Goal: Task Accomplishment & Management: Manage account settings

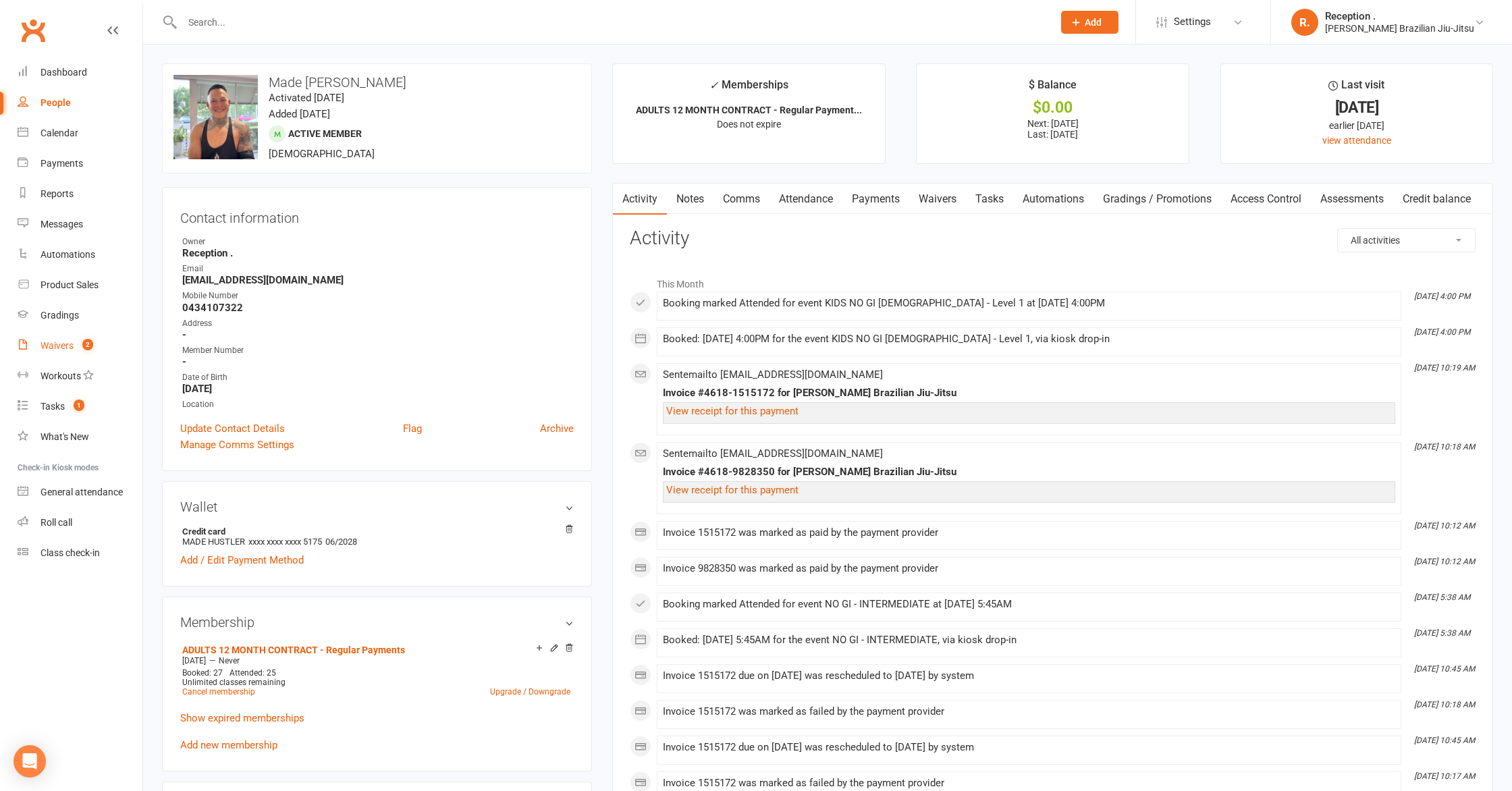
click at [53, 351] on link "Waivers 2" at bounding box center [79, 345] width 125 height 30
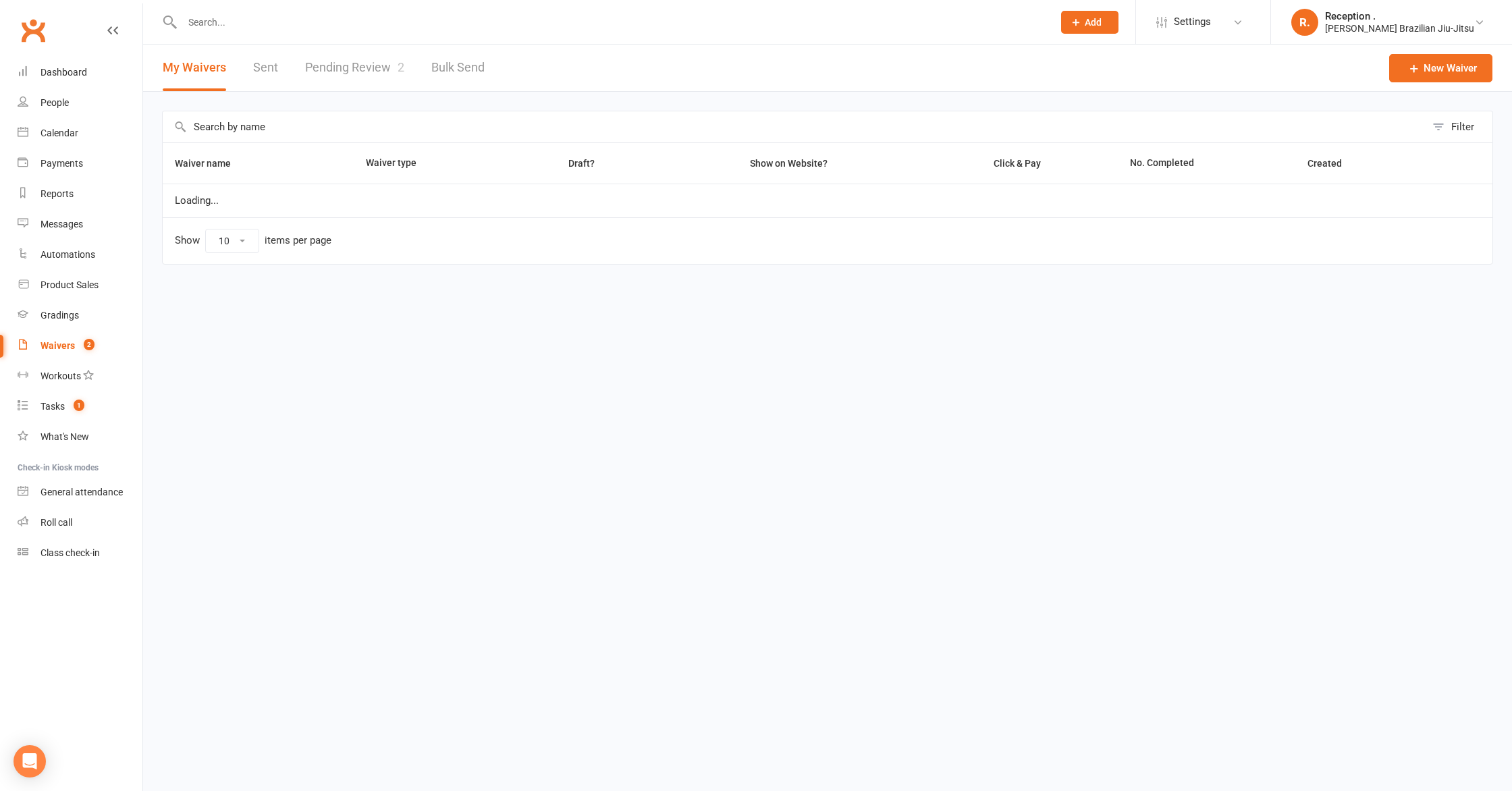
click at [330, 61] on link "Pending Review 2" at bounding box center [354, 68] width 100 height 47
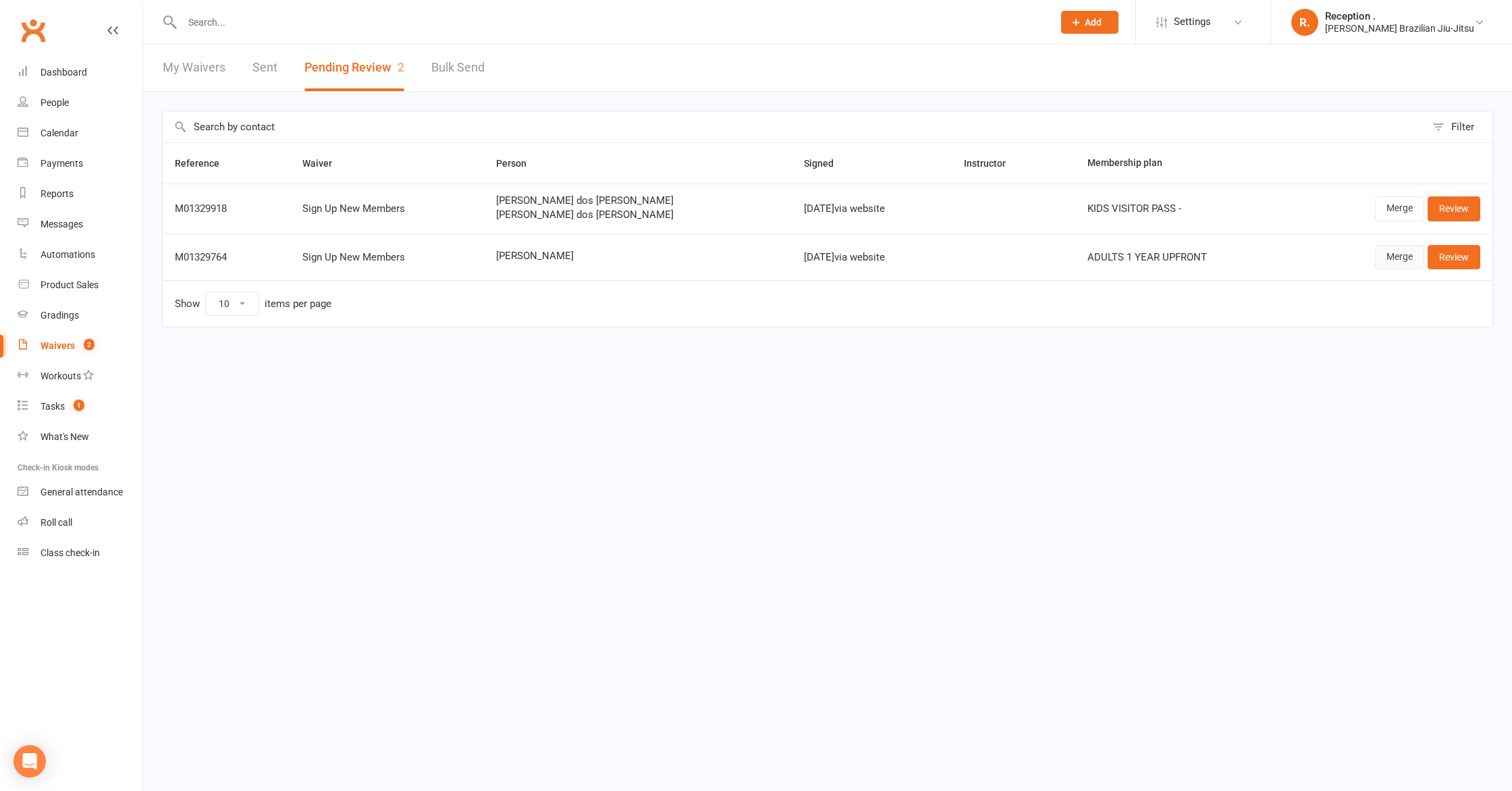
click at [1394, 255] on link "Merge" at bounding box center [1400, 257] width 49 height 25
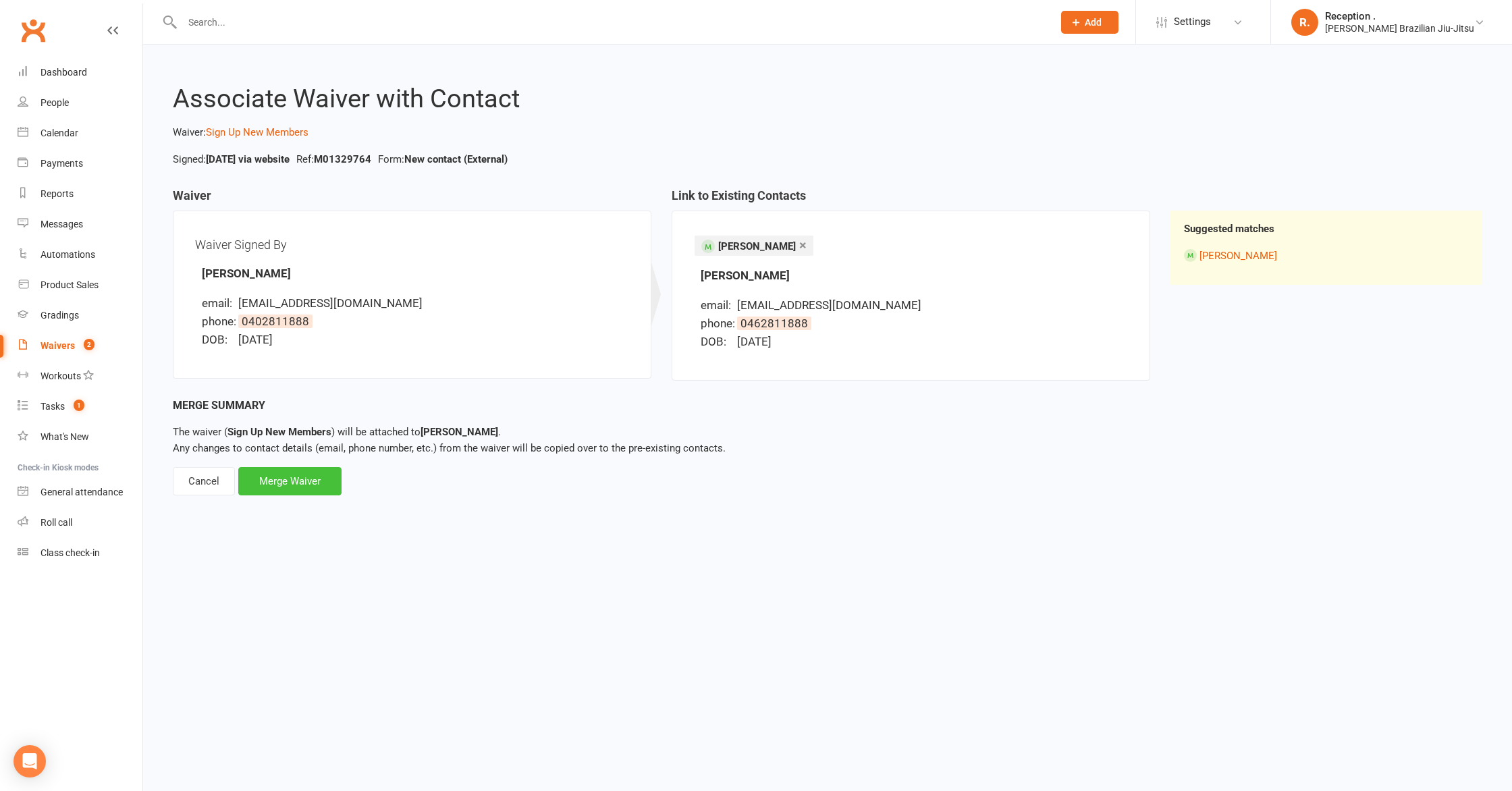
click at [292, 477] on div "Merge Waiver" at bounding box center [290, 480] width 103 height 28
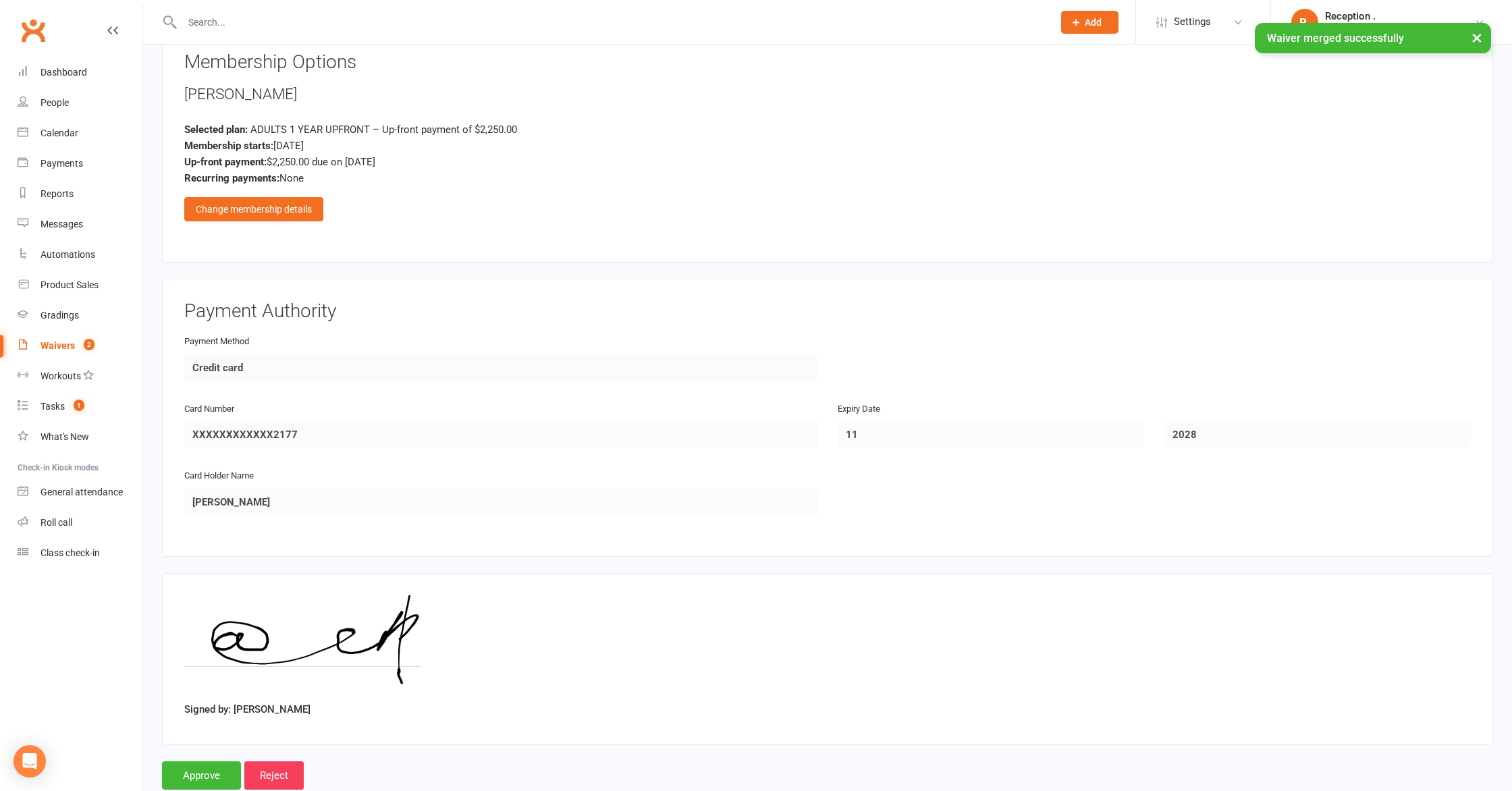
scroll to position [1182, 0]
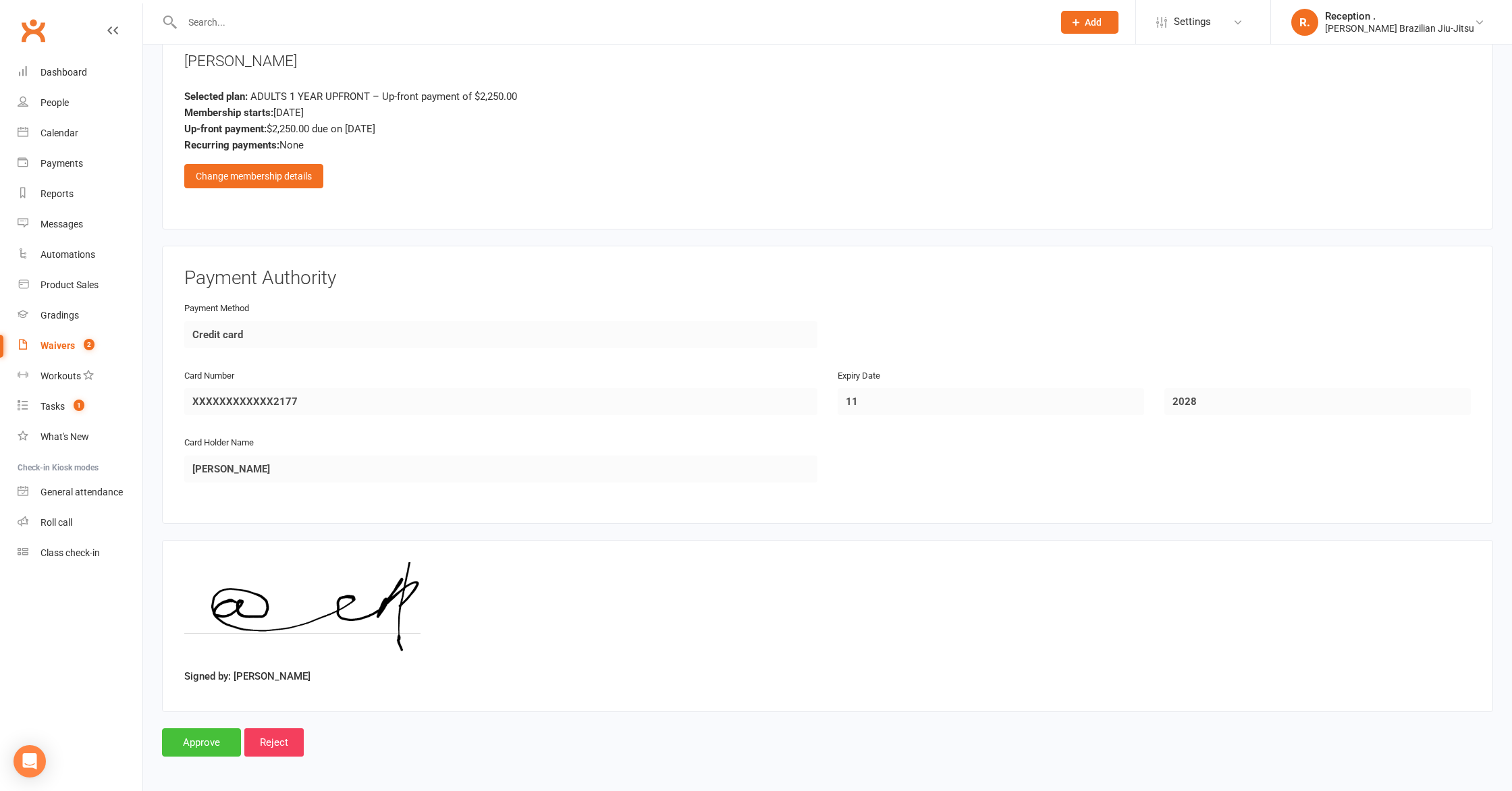
click at [202, 740] on input "Approve" at bounding box center [201, 742] width 79 height 28
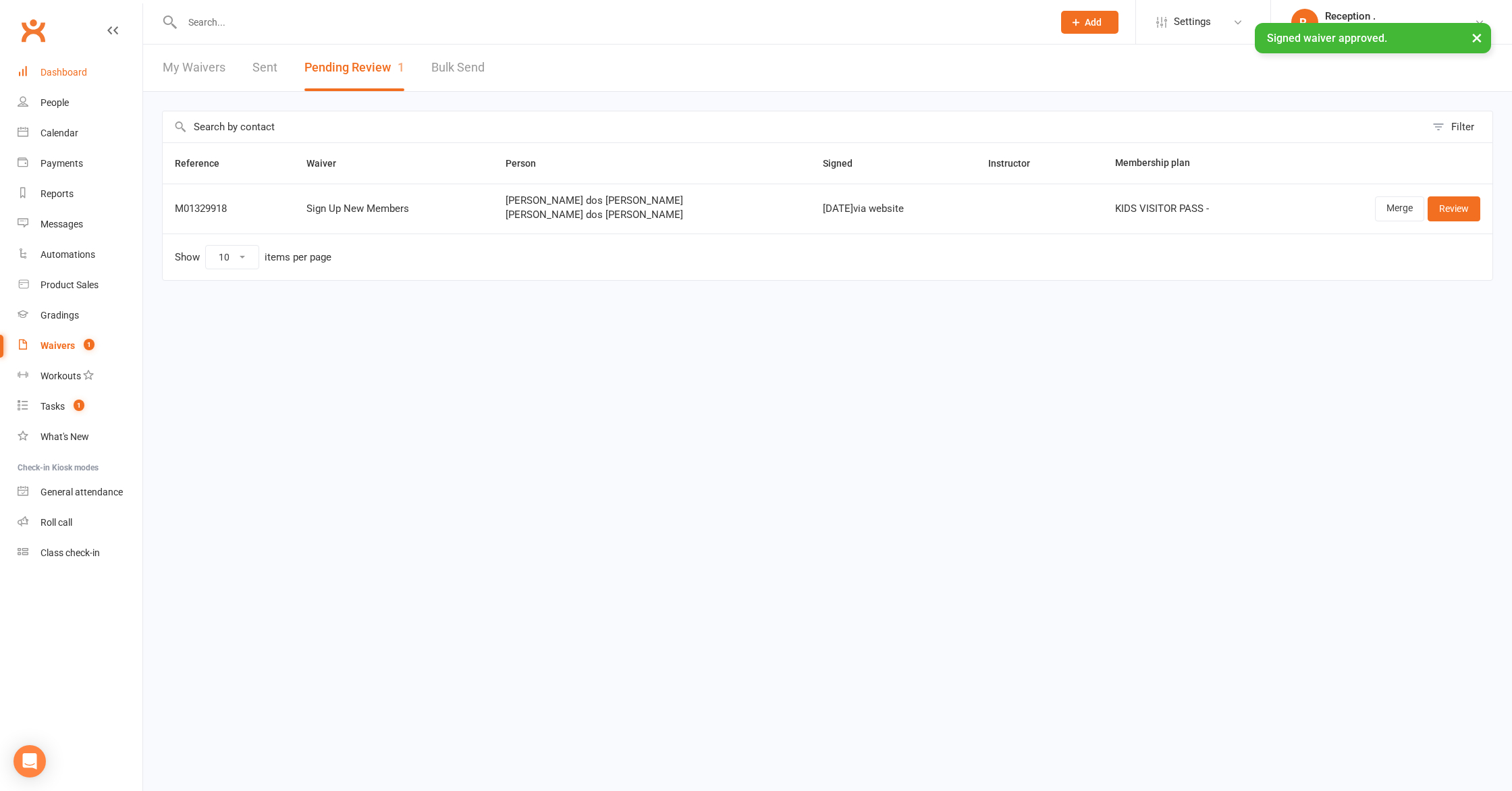
click at [59, 81] on link "Dashboard" at bounding box center [79, 72] width 125 height 30
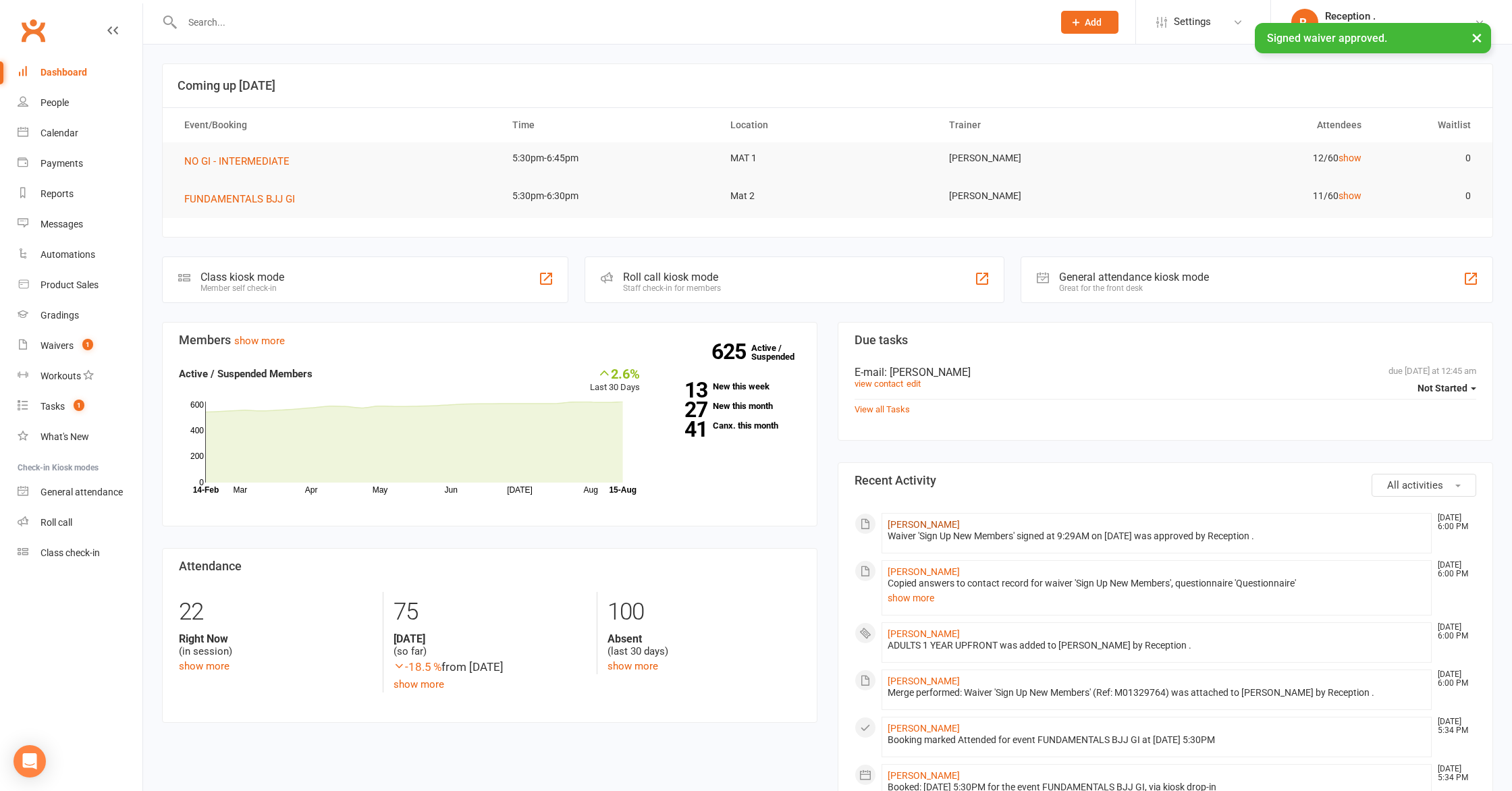
click at [923, 525] on link "Aidan Webb" at bounding box center [923, 524] width 72 height 11
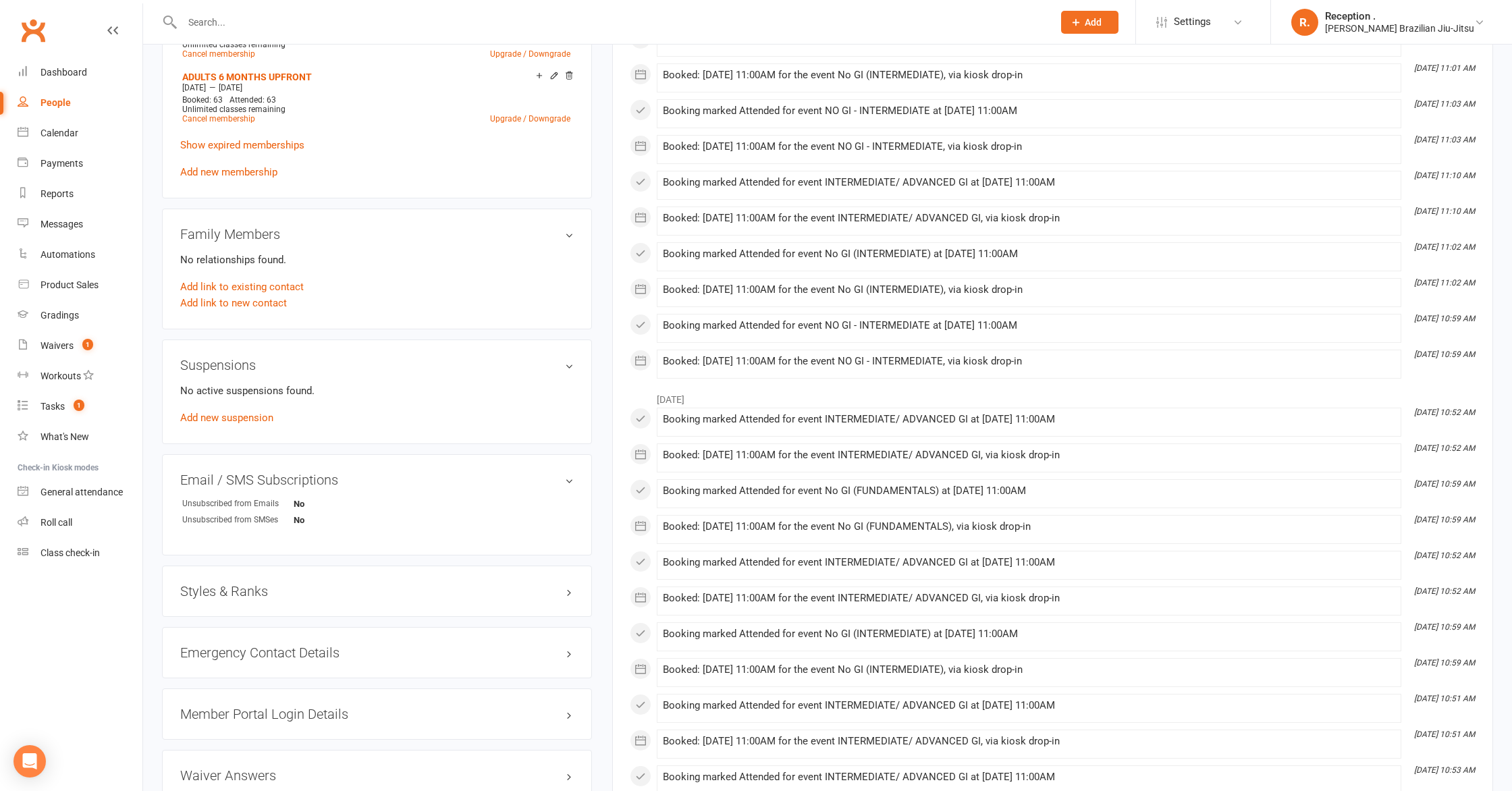
scroll to position [644, 0]
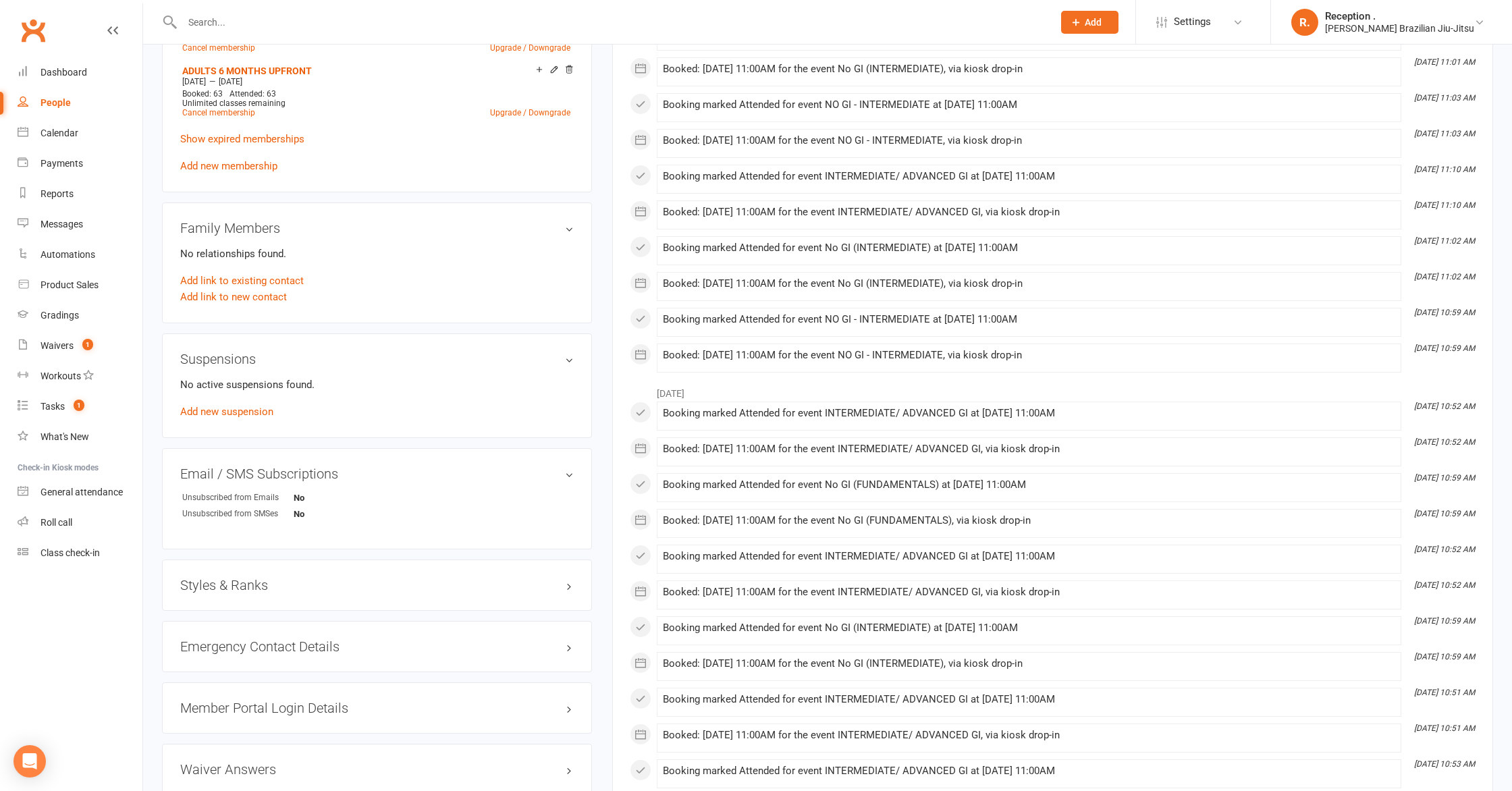
click at [238, 590] on div "Styles & Ranks" at bounding box center [376, 585] width 429 height 51
click at [268, 577] on h3 "Styles & Ranks" at bounding box center [376, 585] width 394 height 15
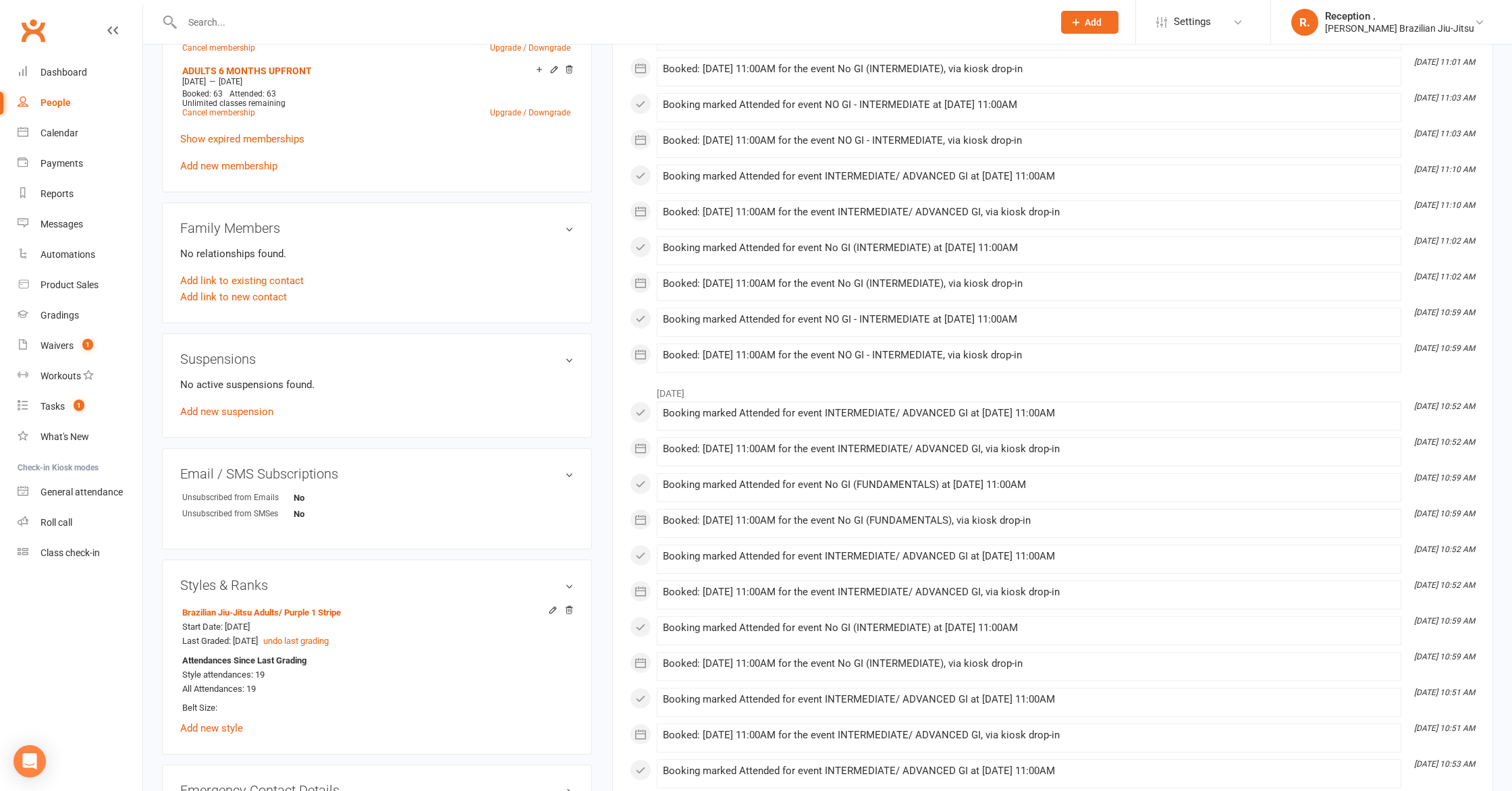
scroll to position [0, 0]
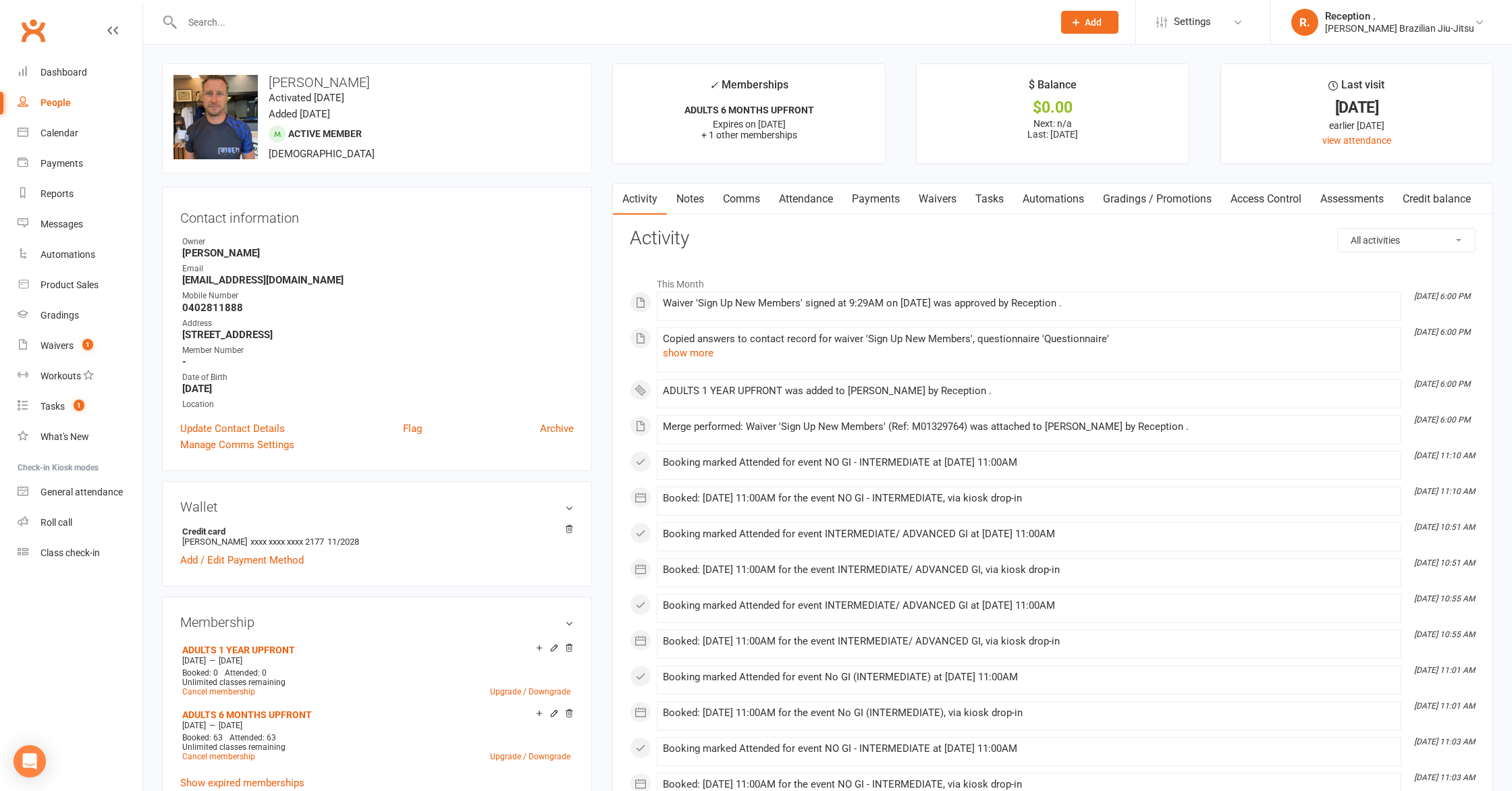
click at [270, 277] on strong "Aidanwebb@gmail.com" at bounding box center [377, 279] width 391 height 12
copy render-form-field "Aidanwebb@gmail.com"
click at [872, 197] on link "Payments" at bounding box center [875, 199] width 67 height 31
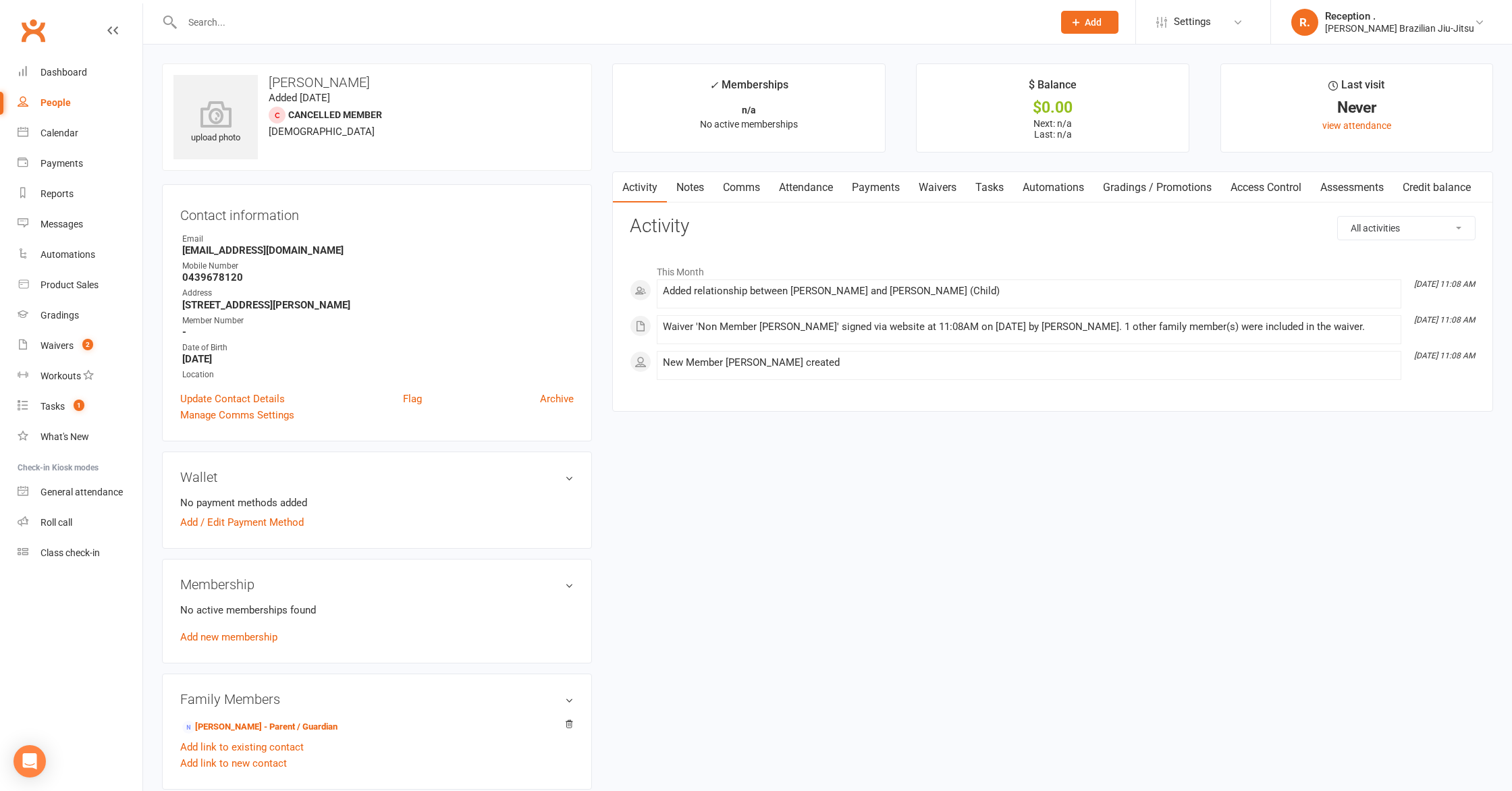
click at [254, 247] on strong "beccayuille@gmail.com" at bounding box center [377, 249] width 391 height 12
click at [255, 246] on strong "beccayuille@gmail.com" at bounding box center [377, 249] width 391 height 12
copy render-form-field "beccayuille@gmail.com"
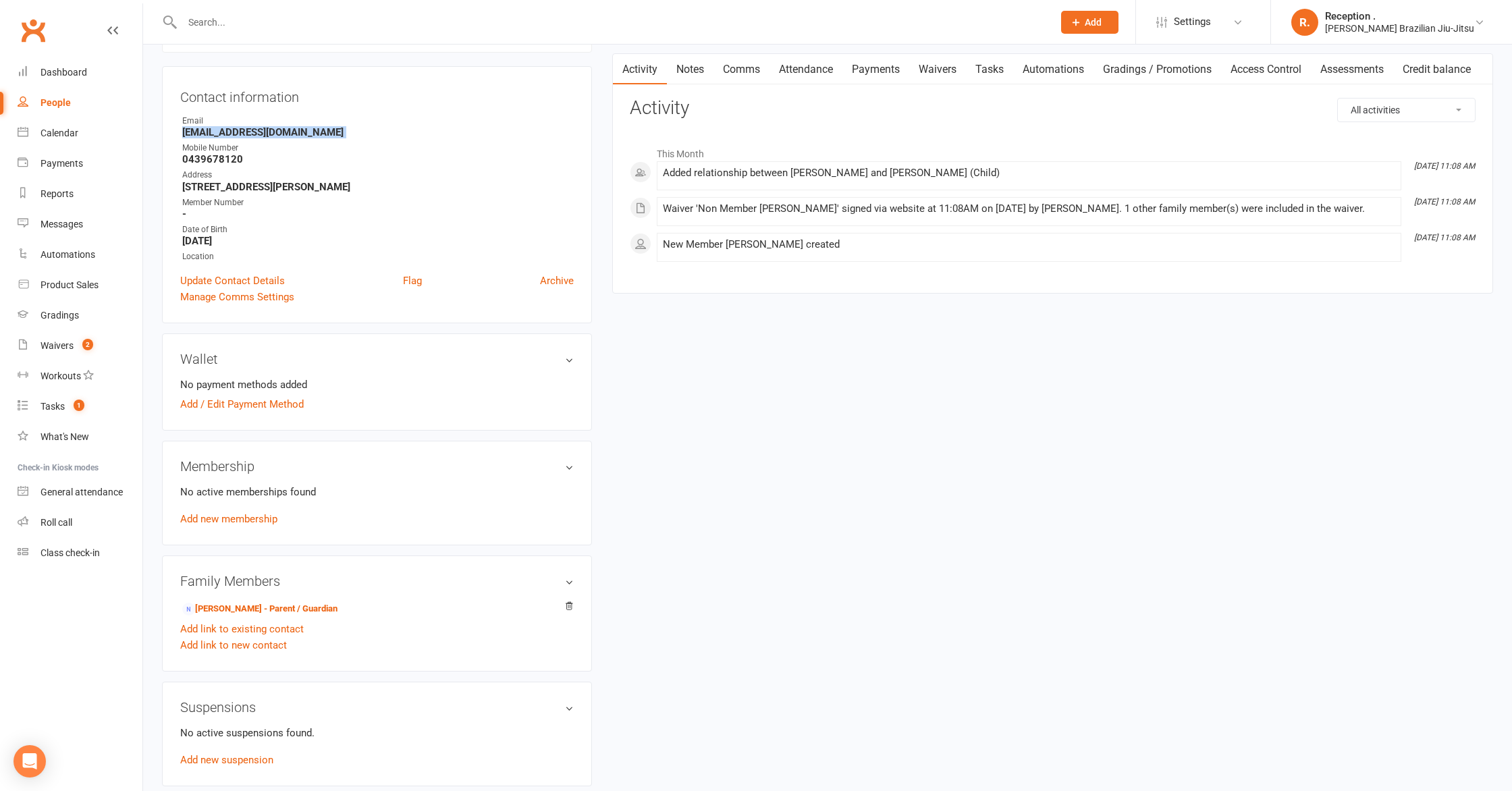
scroll to position [120, 0]
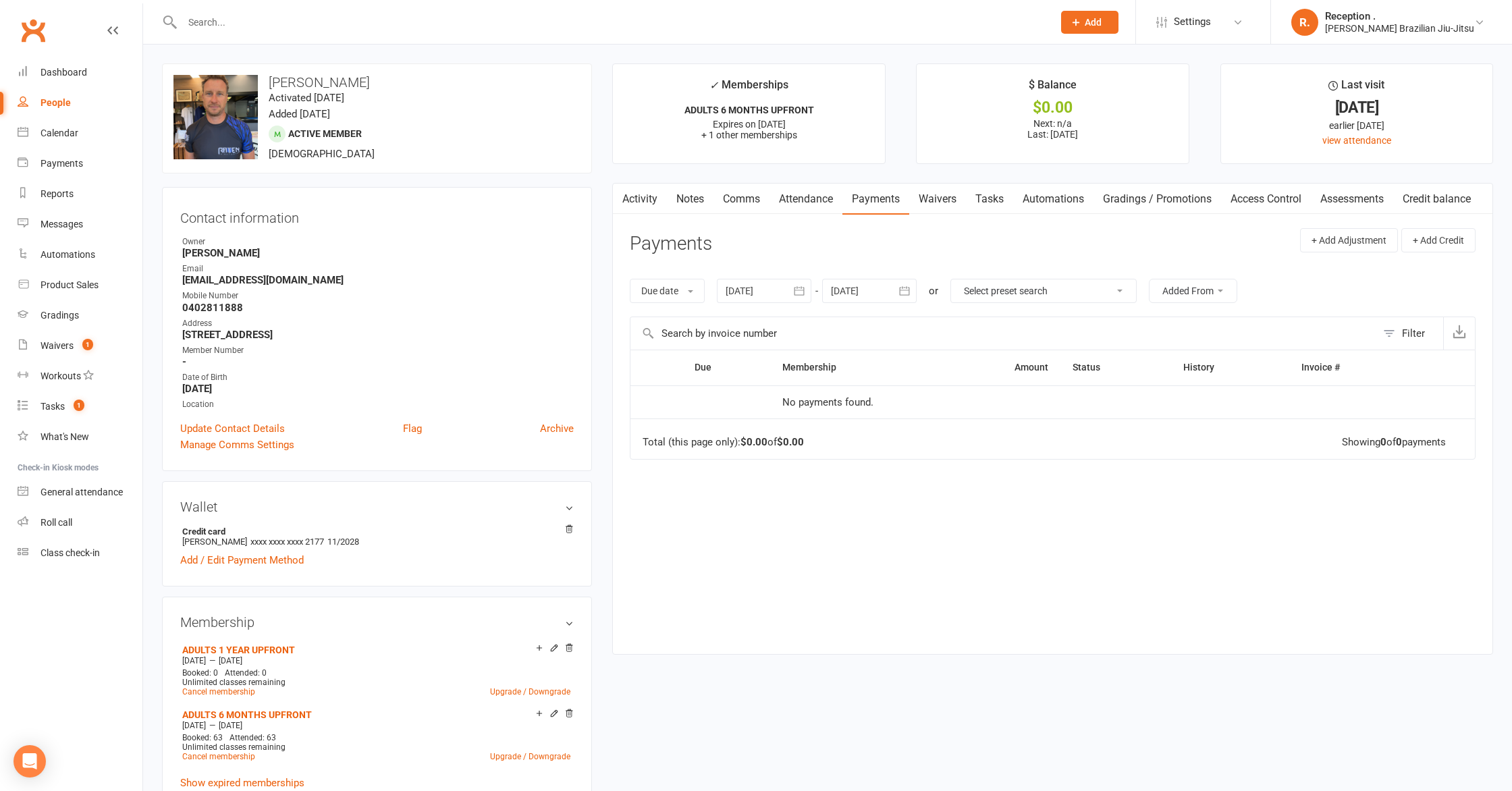
click at [229, 278] on strong "[EMAIL_ADDRESS][DOMAIN_NAME]" at bounding box center [377, 279] width 391 height 12
click at [229, 278] on strong "Aidanwebb@gmail.com" at bounding box center [377, 279] width 391 height 12
copy strong "Aidanwebb"
click at [263, 279] on strong "Aidanwebb@gmail.com" at bounding box center [377, 279] width 391 height 12
click at [264, 279] on strong "Aidanwebb@gmail.com" at bounding box center [377, 279] width 391 height 12
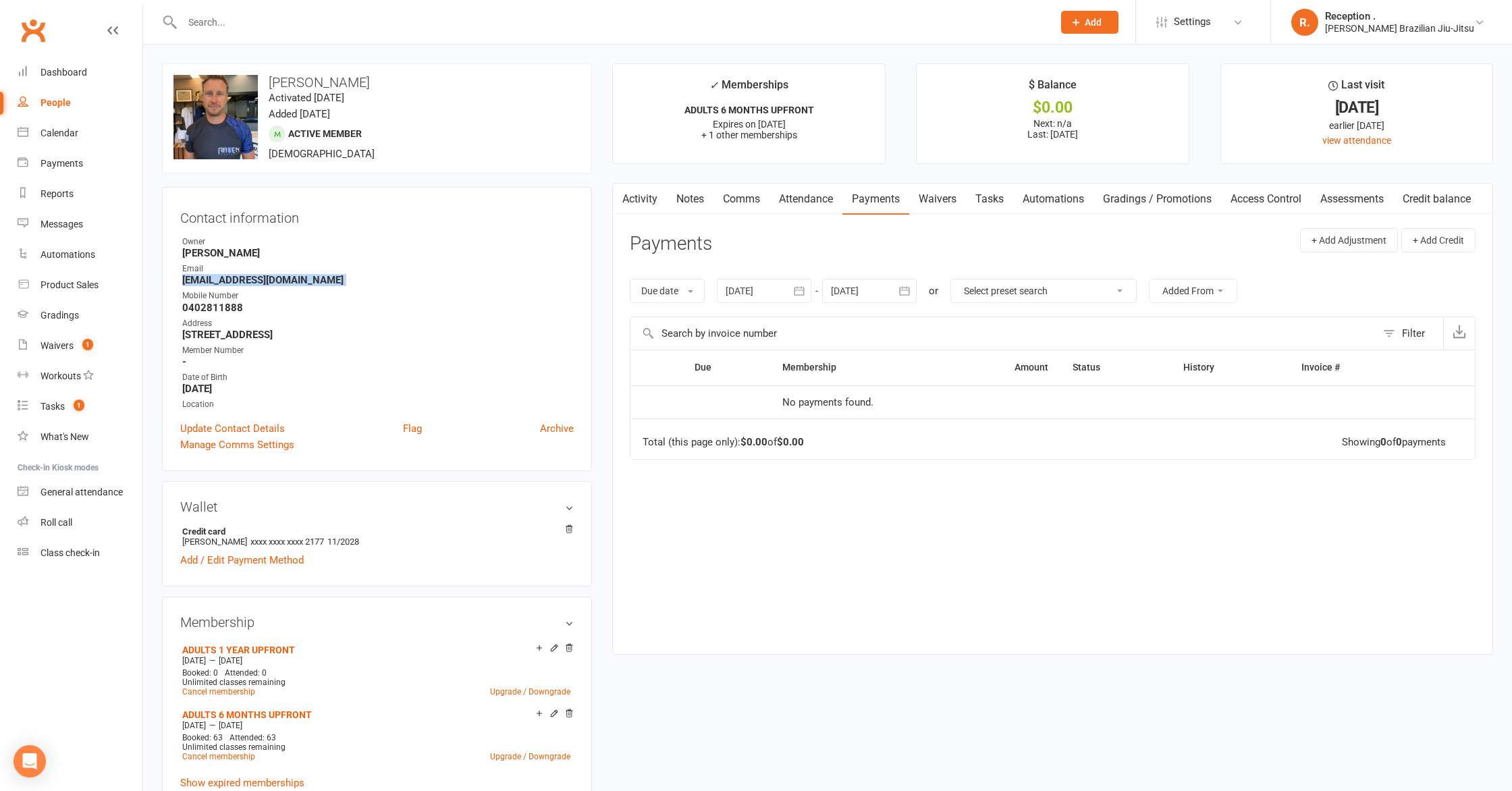
click at [264, 279] on strong "Aidanwebb@gmail.com" at bounding box center [377, 279] width 391 height 12
copy render-form-field "Aidanwebb@gmail.com"
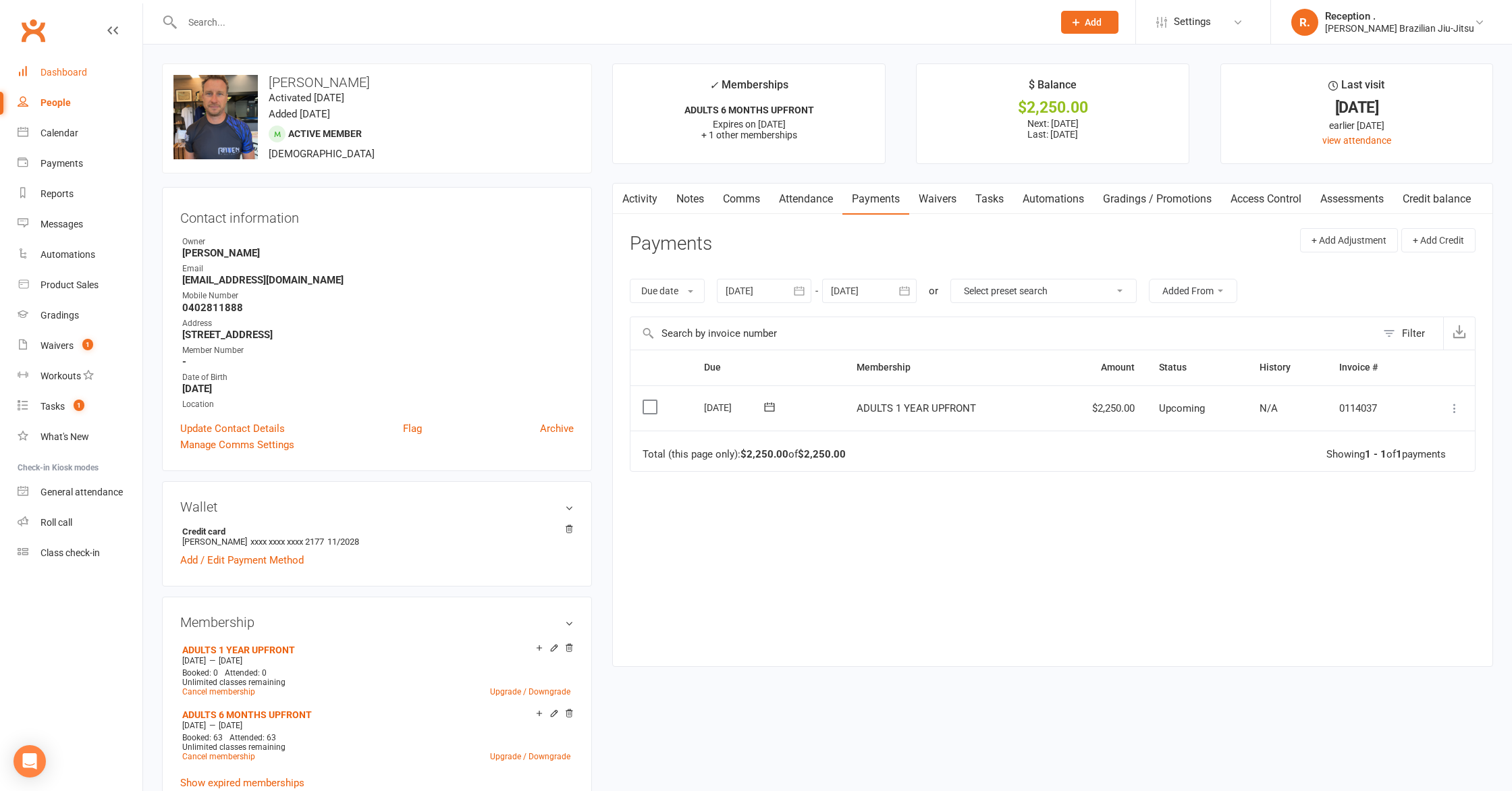
click at [72, 76] on div "Dashboard" at bounding box center [63, 72] width 47 height 11
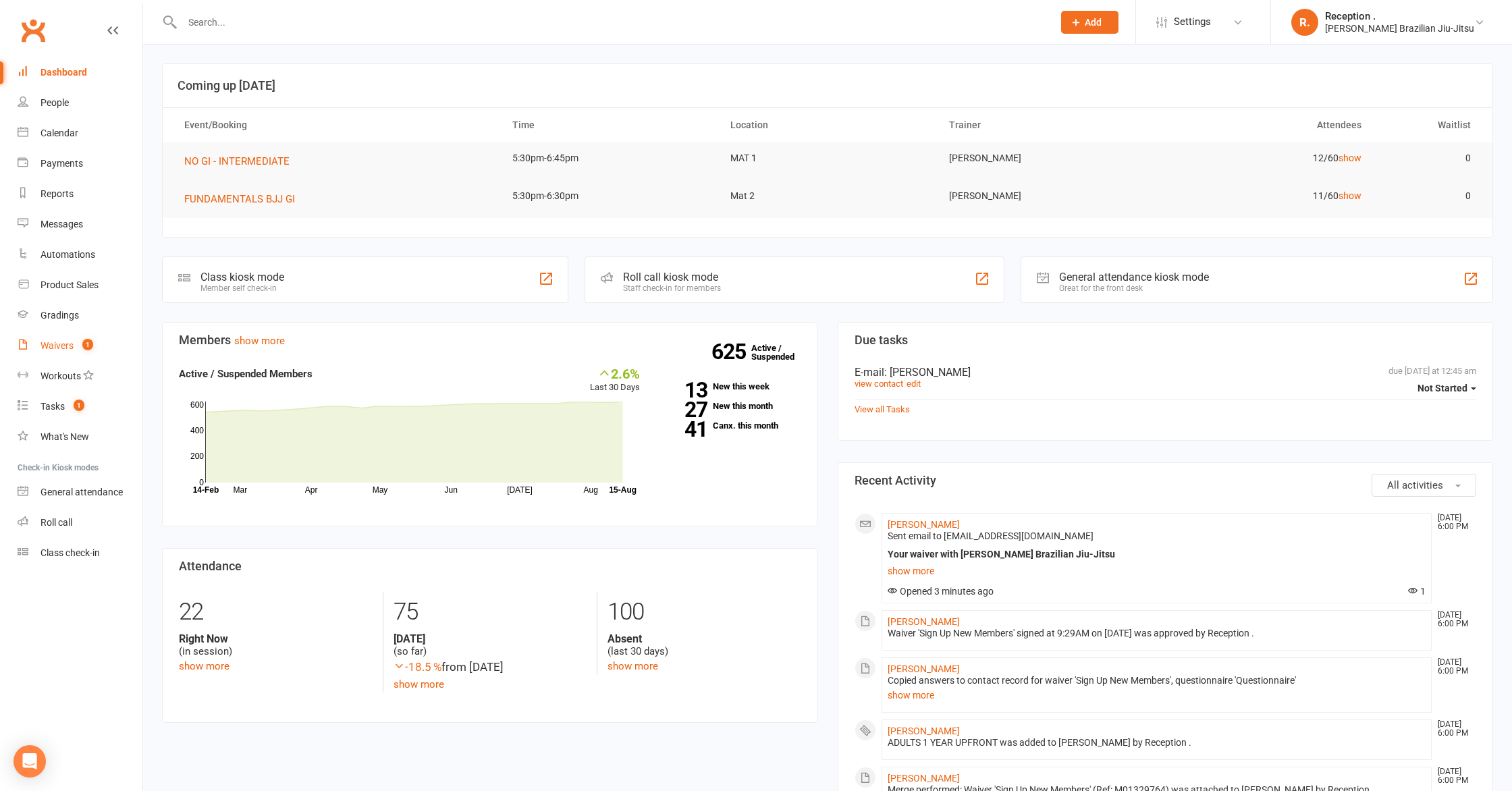
click at [89, 343] on span "1" at bounding box center [88, 344] width 11 height 12
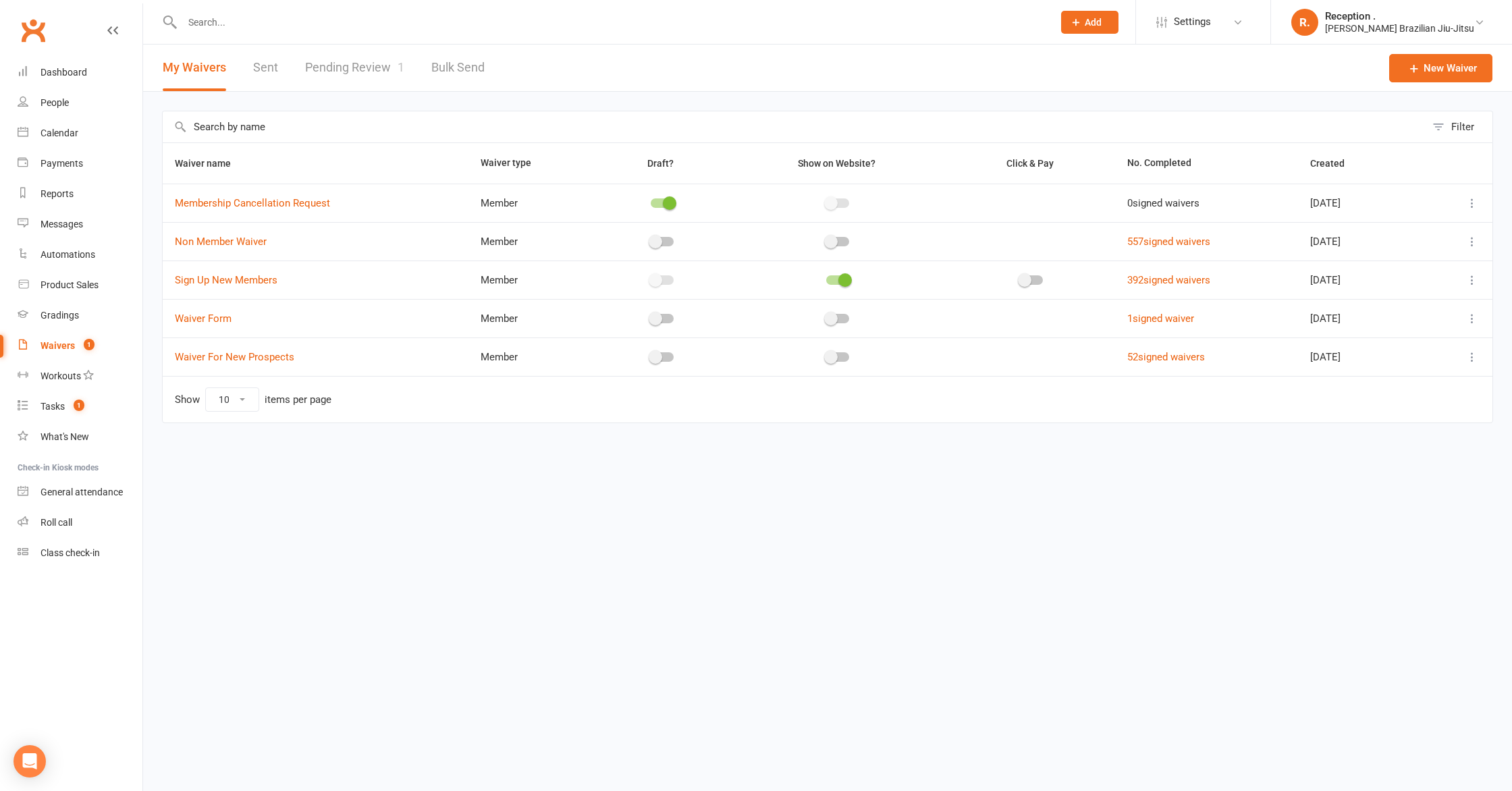
click at [365, 78] on link "Pending Review 1" at bounding box center [354, 68] width 100 height 47
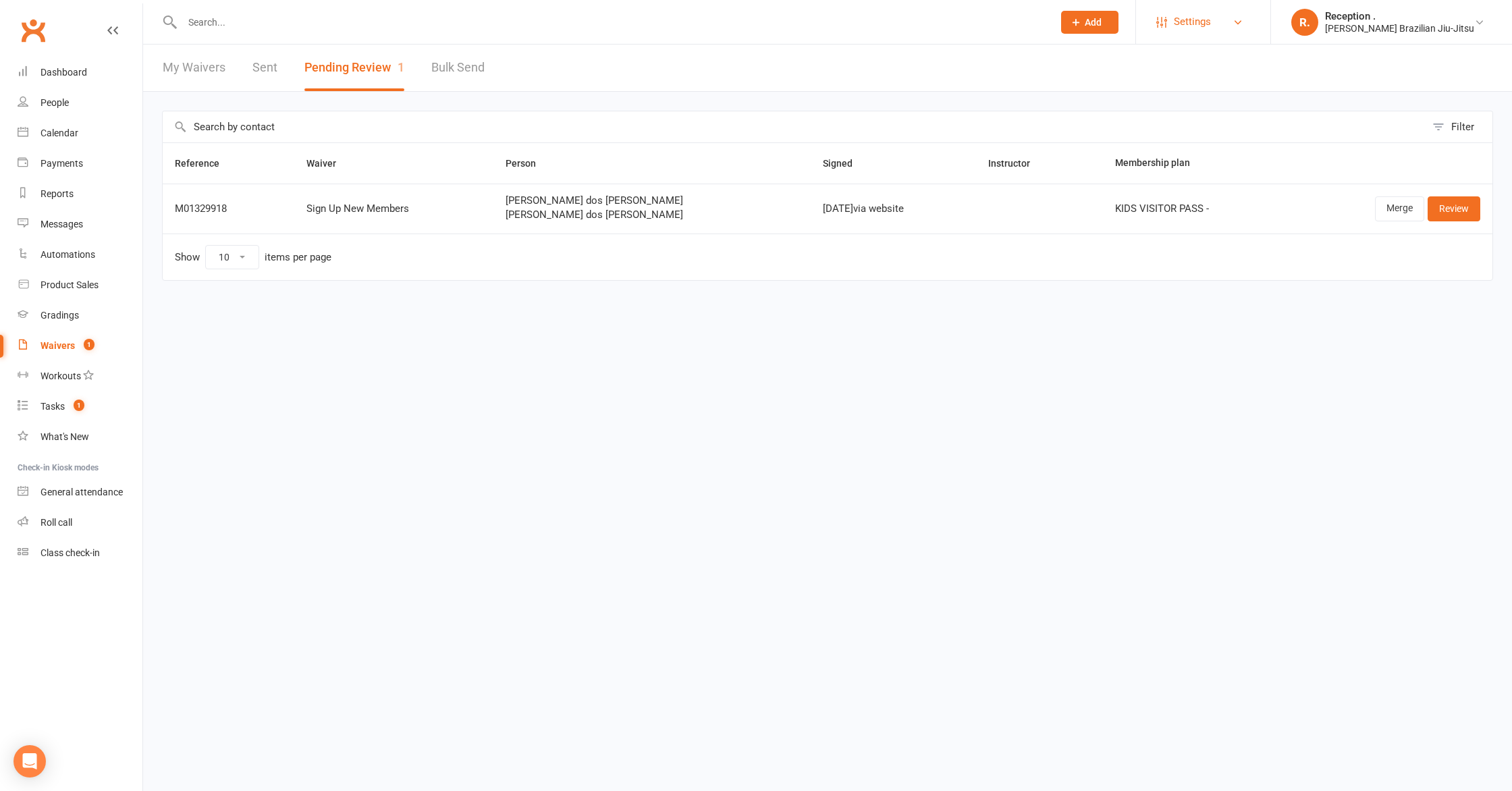
click at [1211, 29] on span "Settings" at bounding box center [1191, 21] width 37 height 30
click at [1235, 61] on link "Membership Plans" at bounding box center [1202, 60] width 134 height 31
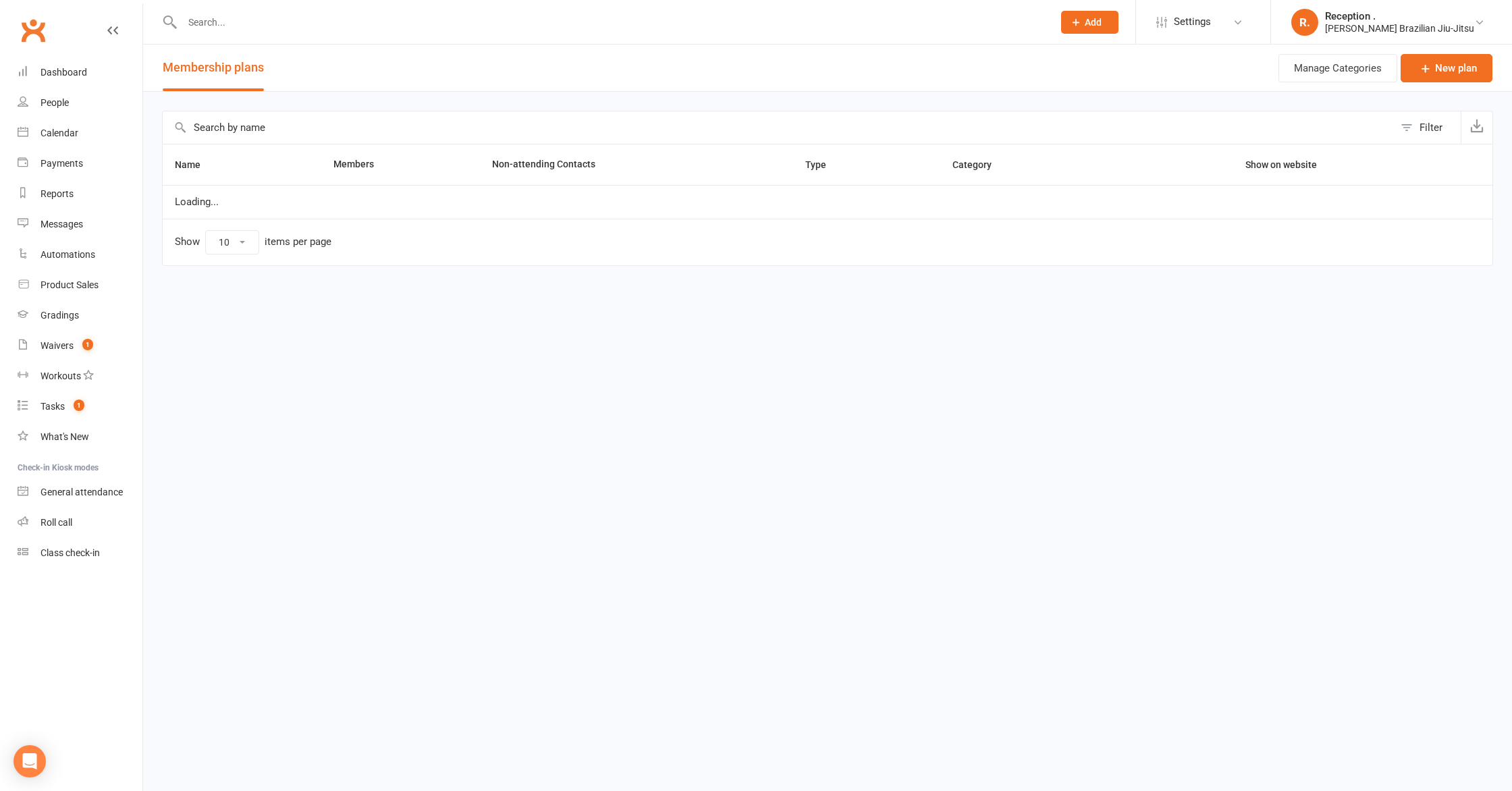
select select "100"
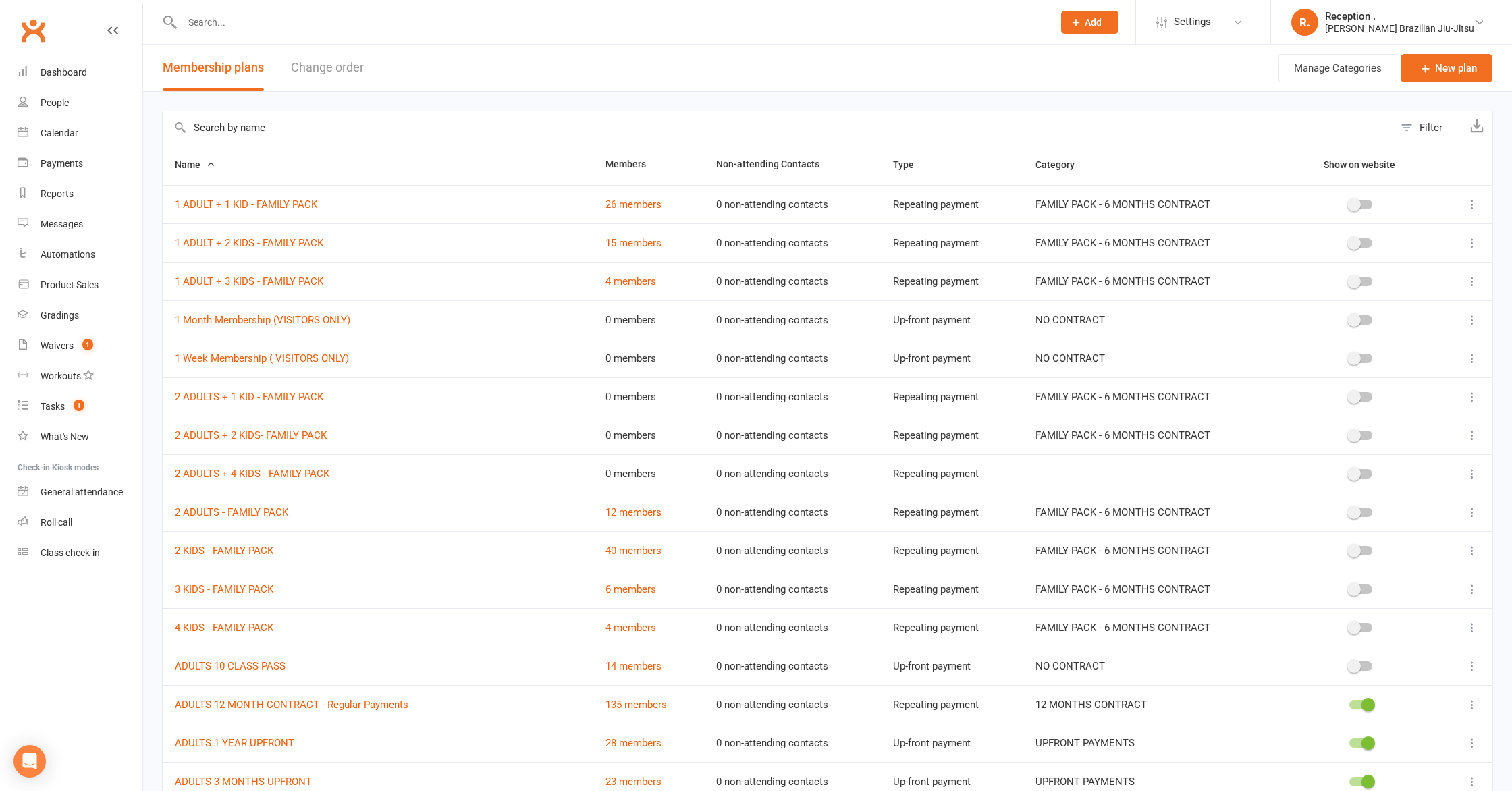
click at [300, 74] on button "Change order" at bounding box center [327, 68] width 73 height 47
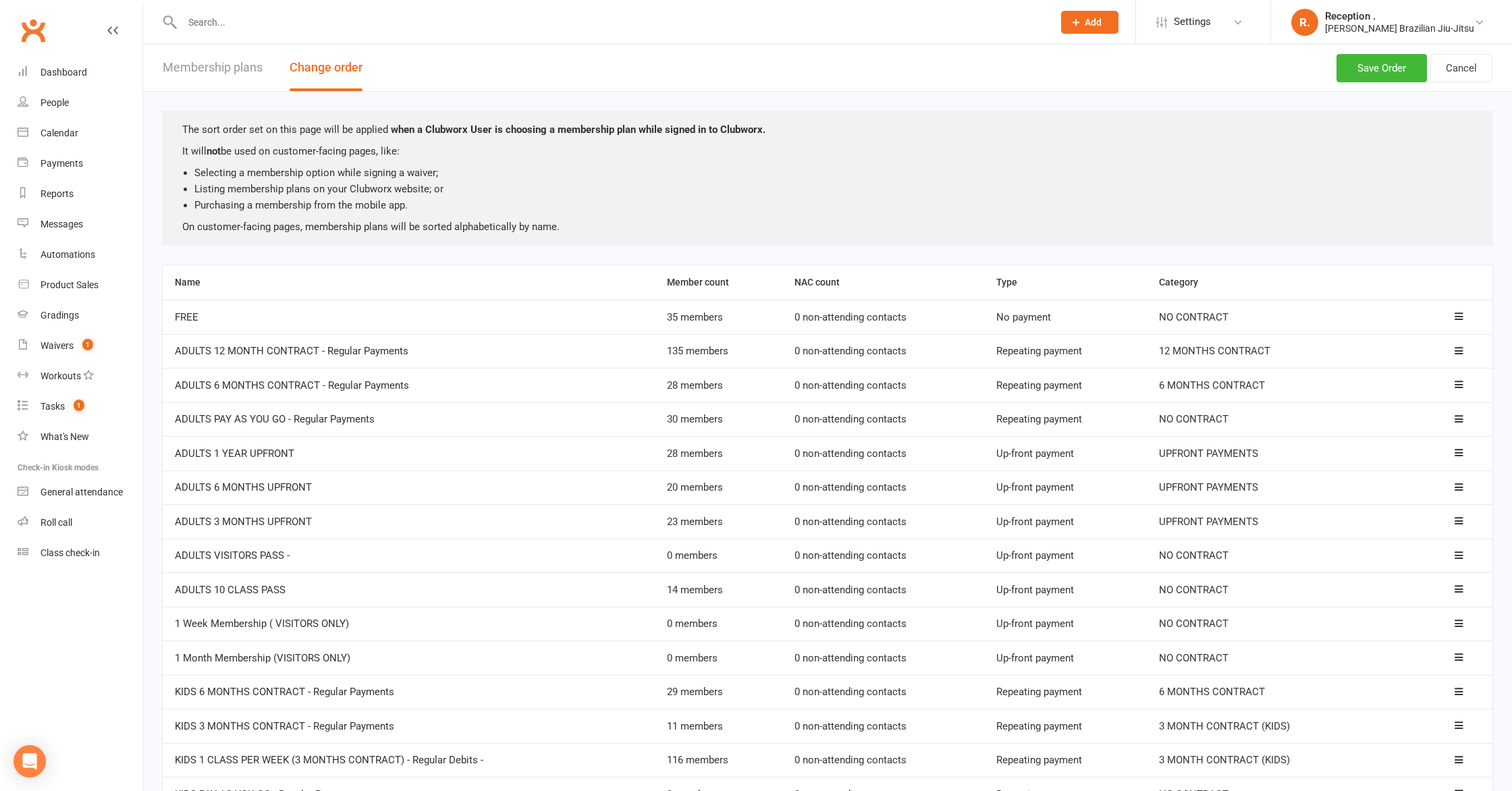
click at [252, 71] on button "Membership plans" at bounding box center [212, 68] width 100 height 47
select select "100"
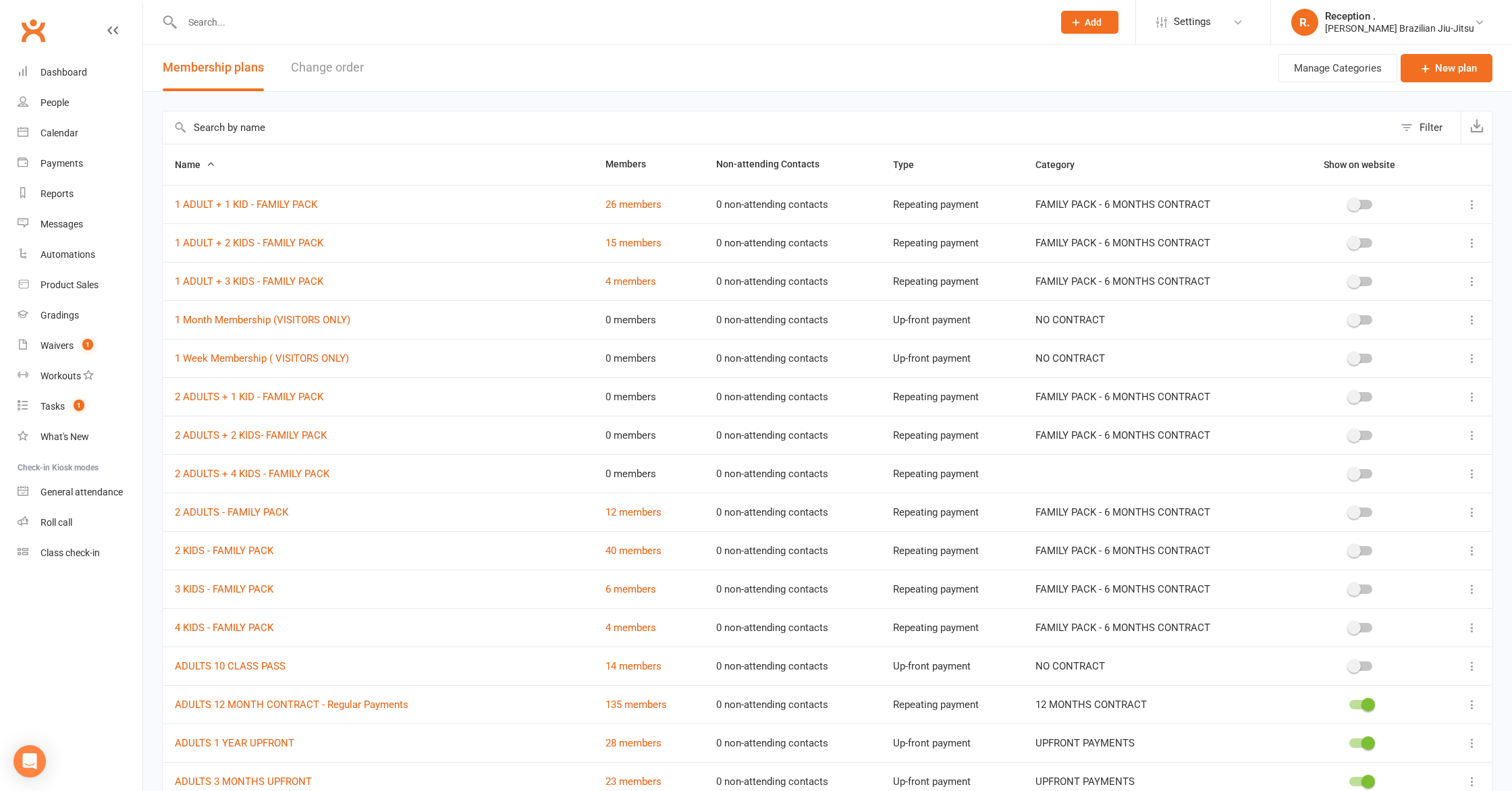
click at [195, 163] on span "Name" at bounding box center [195, 164] width 40 height 11
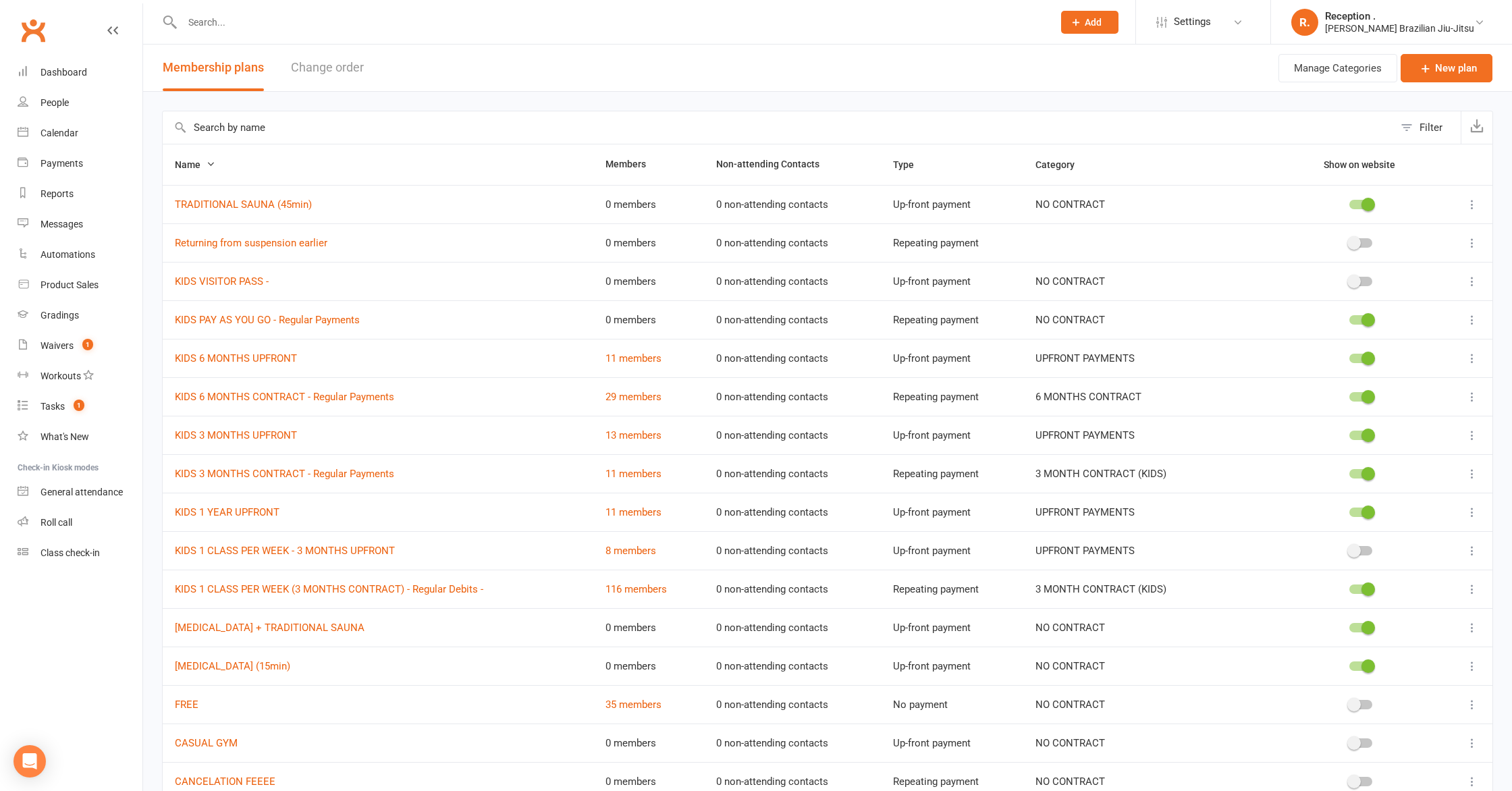
click at [195, 163] on span "Name" at bounding box center [195, 164] width 40 height 11
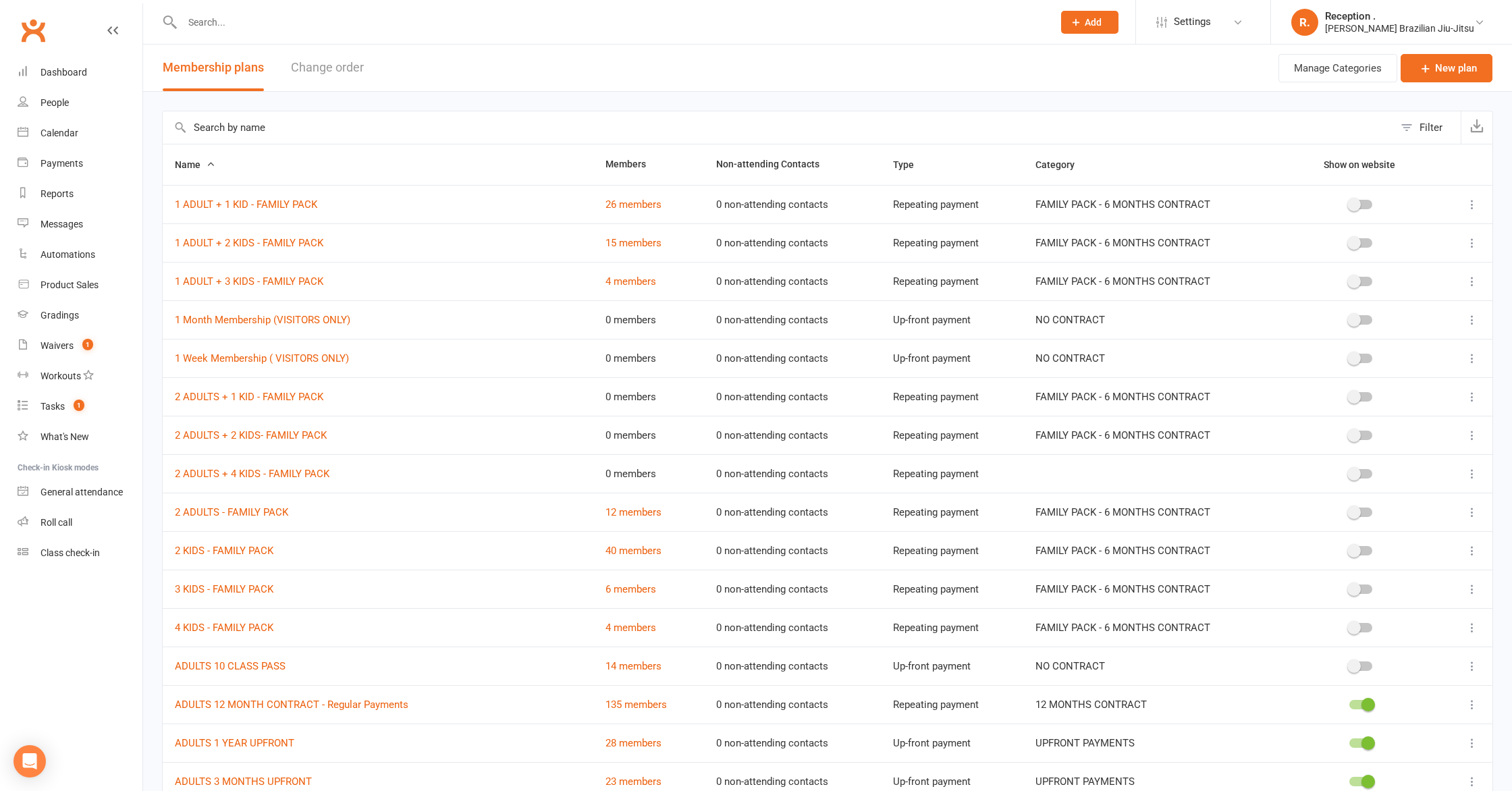
click at [195, 163] on span "Name" at bounding box center [195, 164] width 40 height 11
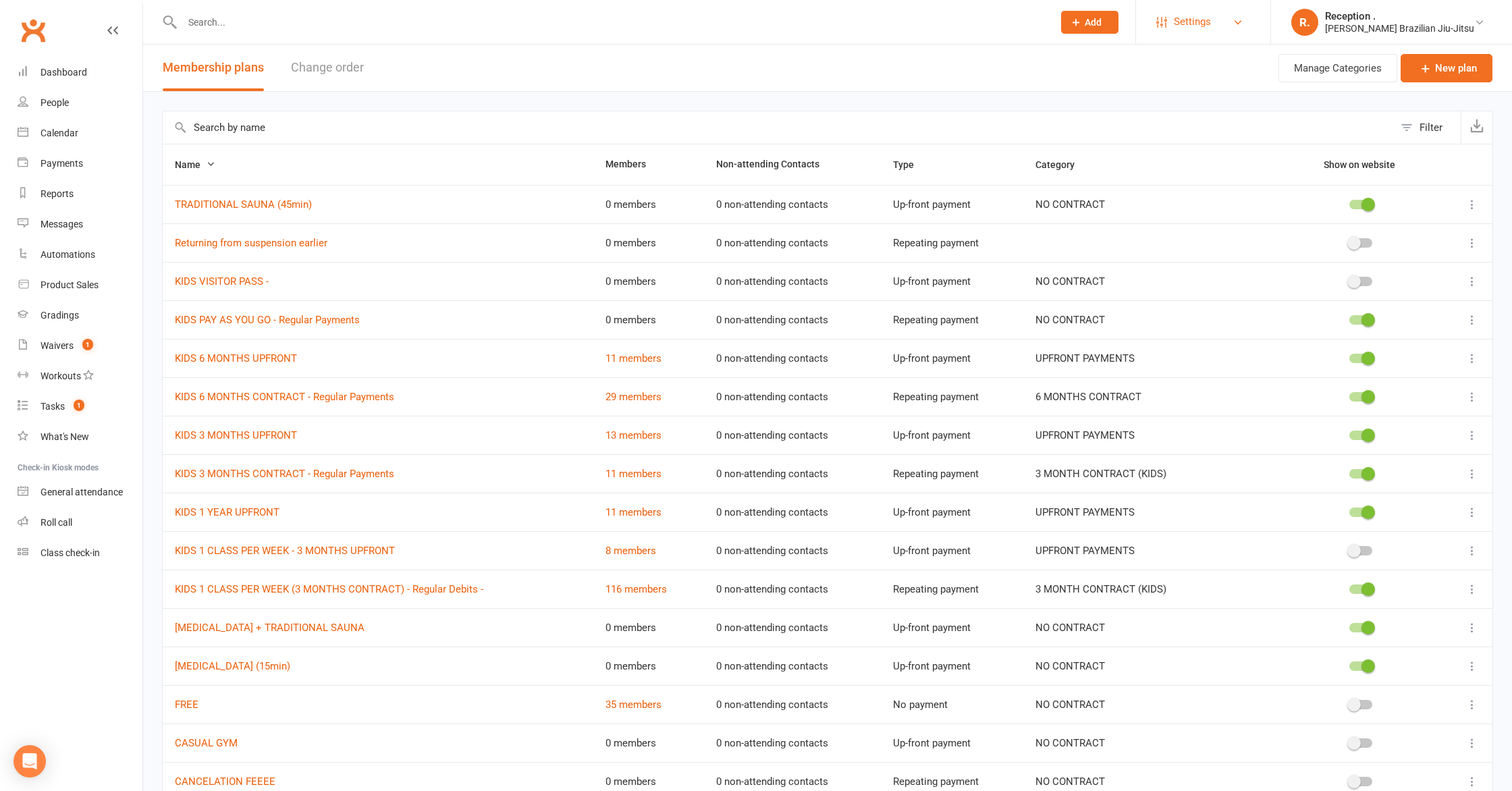
click at [1211, 18] on span "Settings" at bounding box center [1191, 21] width 37 height 30
click at [1259, 159] on link "Website" at bounding box center [1202, 155] width 134 height 31
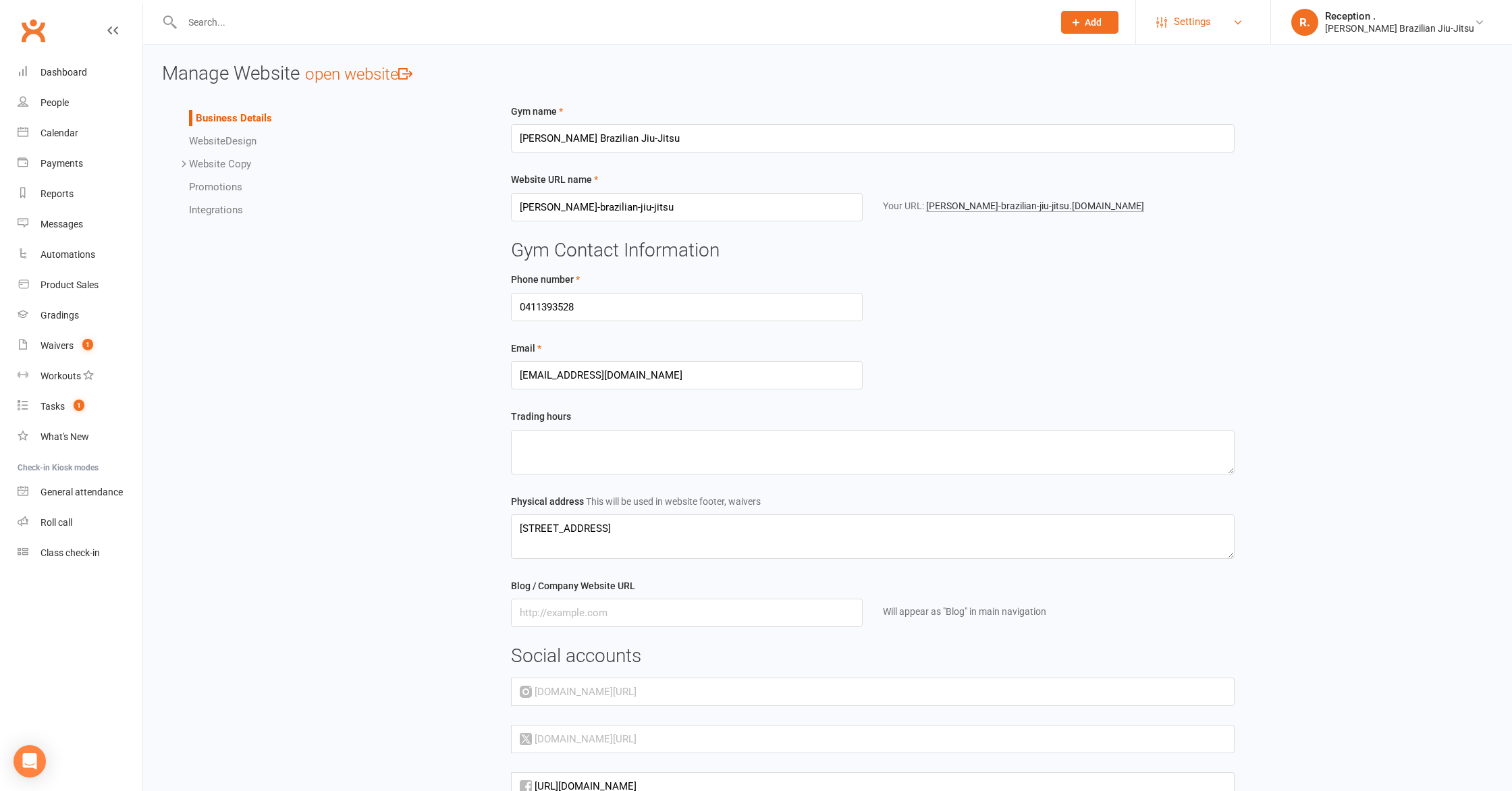
click at [1211, 26] on span "Settings" at bounding box center [1191, 21] width 37 height 30
click at [1256, 69] on link "Membership Plans" at bounding box center [1202, 60] width 134 height 31
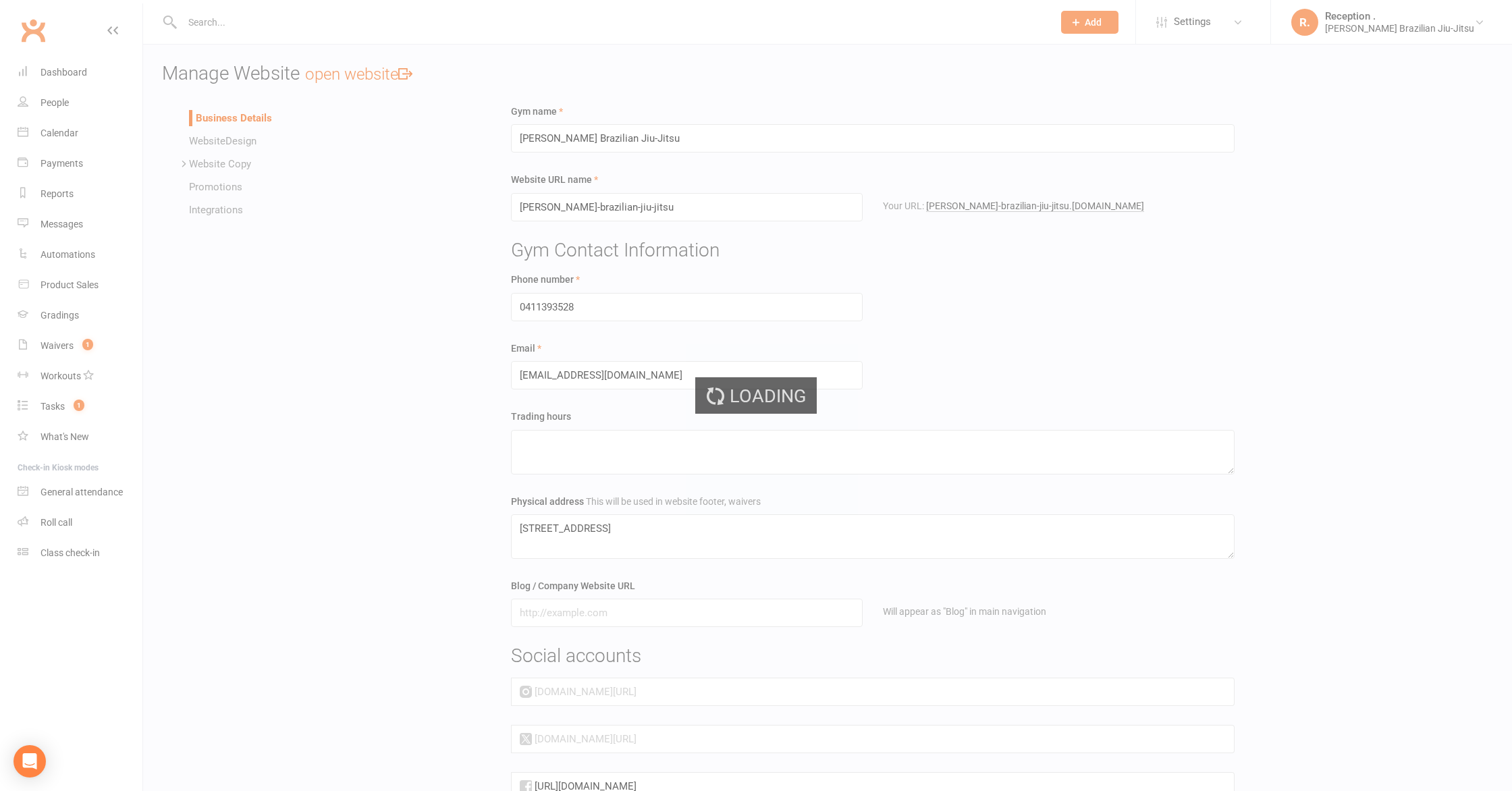
select select "100"
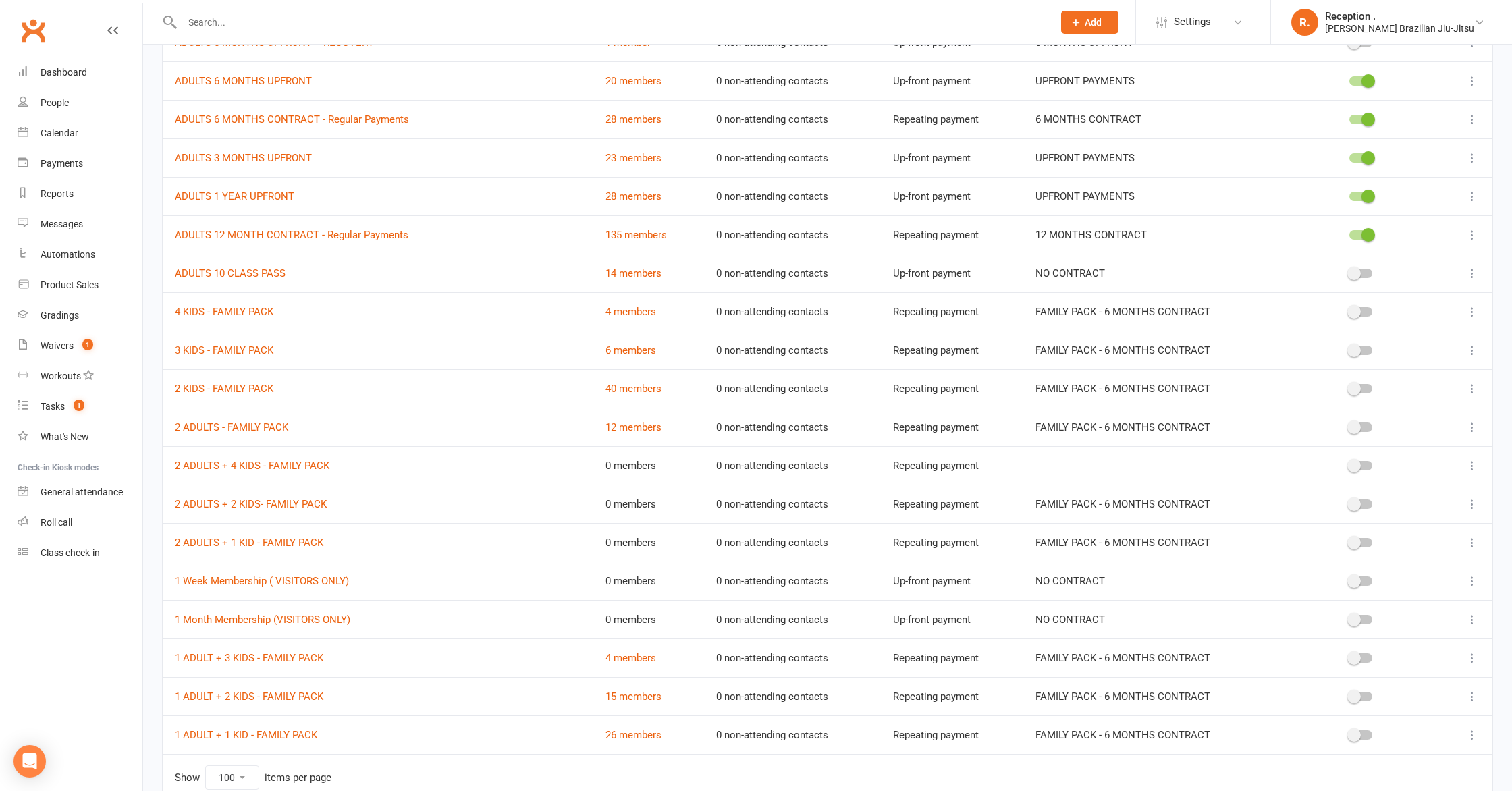
scroll to position [959, 0]
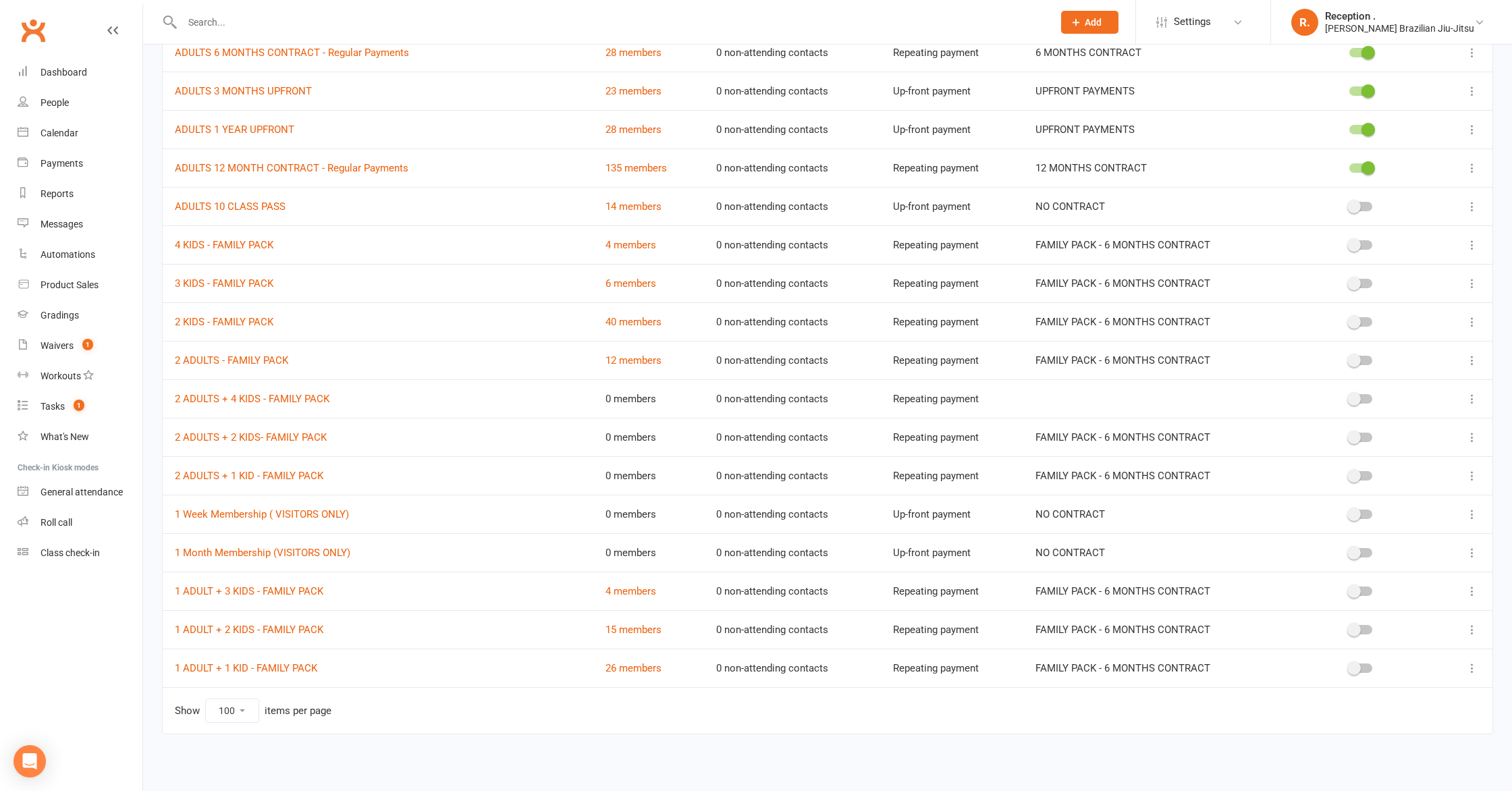
click at [240, 19] on input "text" at bounding box center [610, 22] width 865 height 19
paste input "soph_alexander_18@hotmail.com"
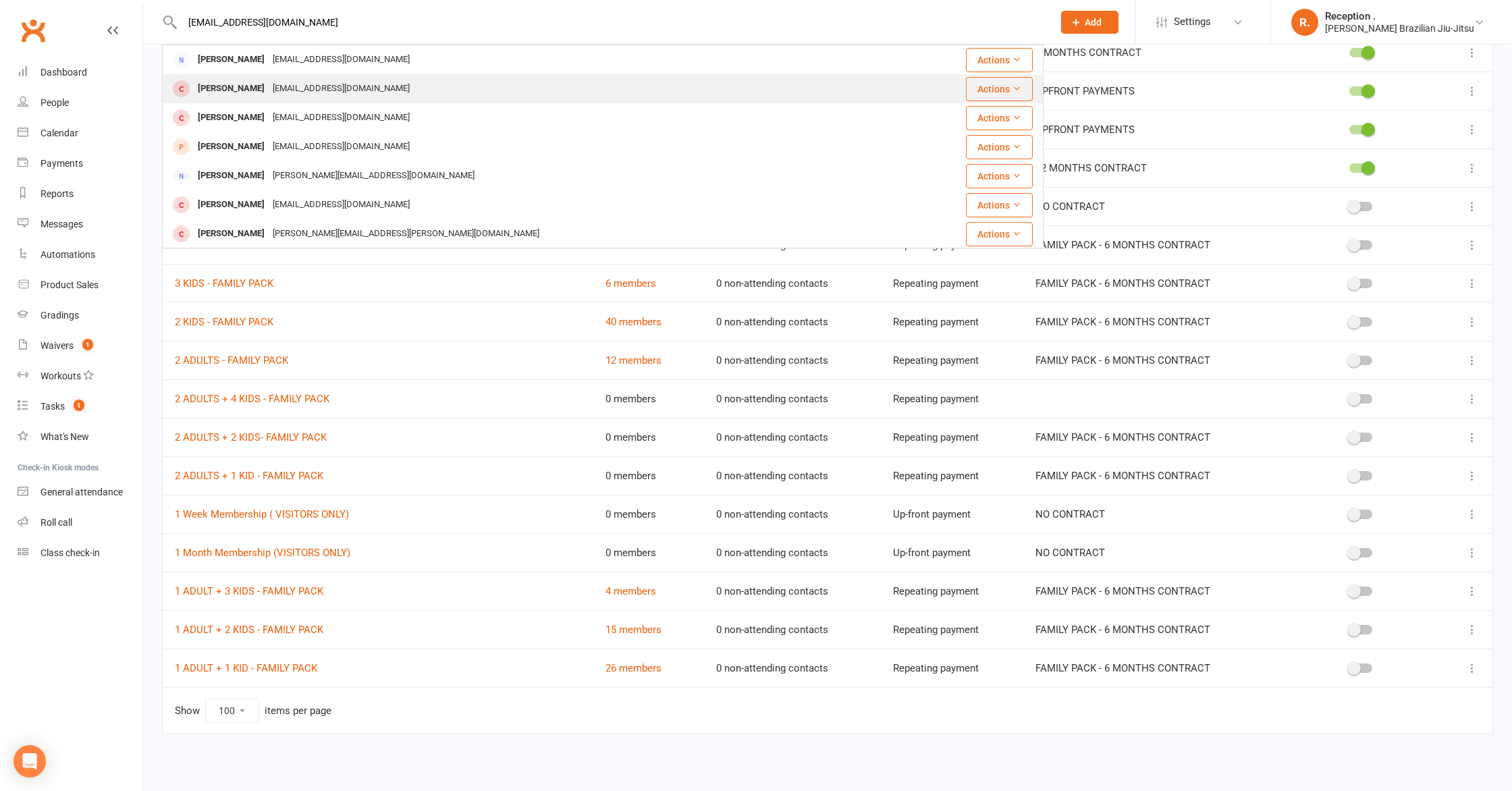
type input "soph_alexander_18@hotmail.com"
click at [326, 89] on div "soph_alexander_18@hotmail.com" at bounding box center [341, 88] width 145 height 19
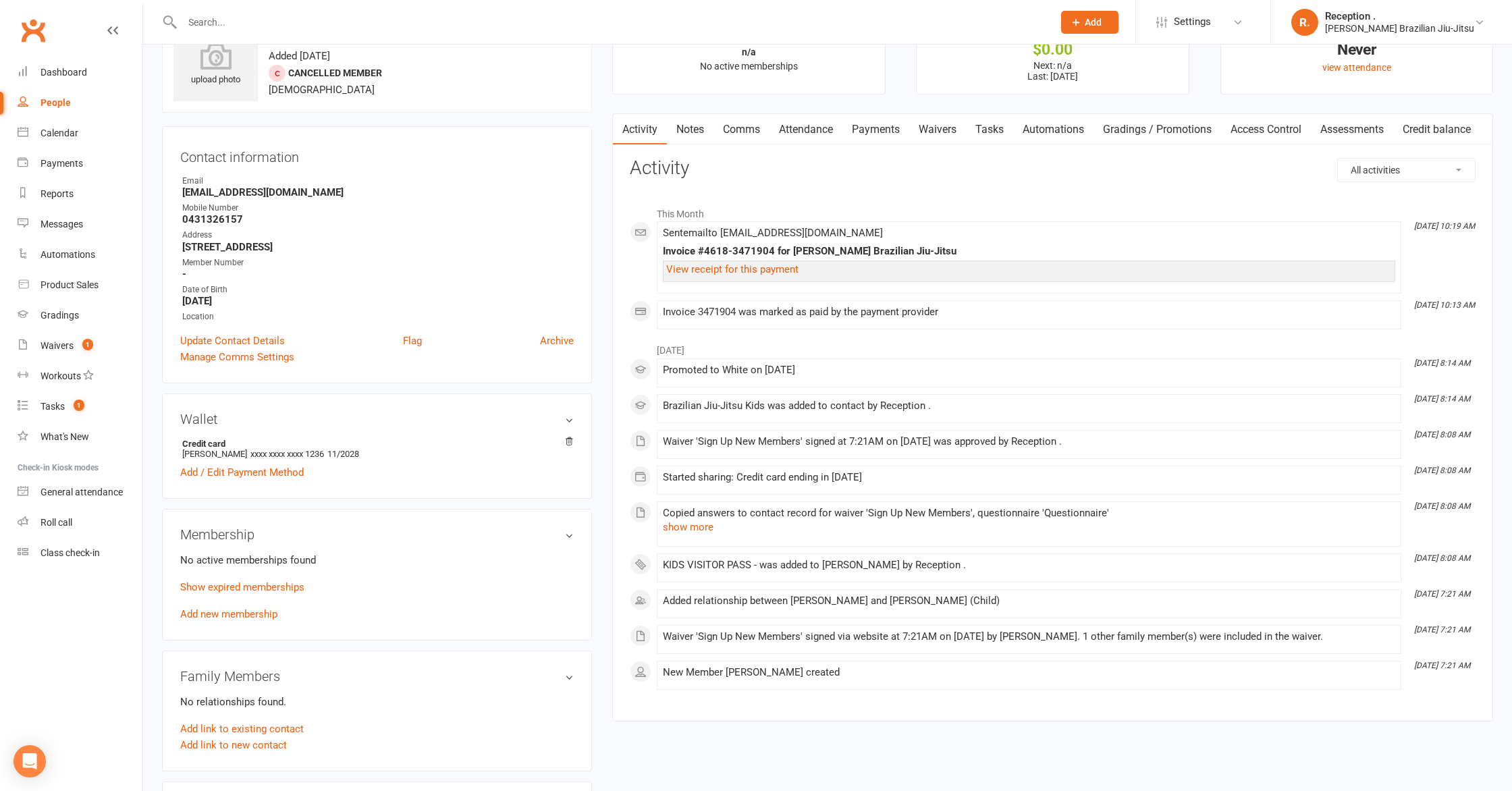
scroll to position [73, 0]
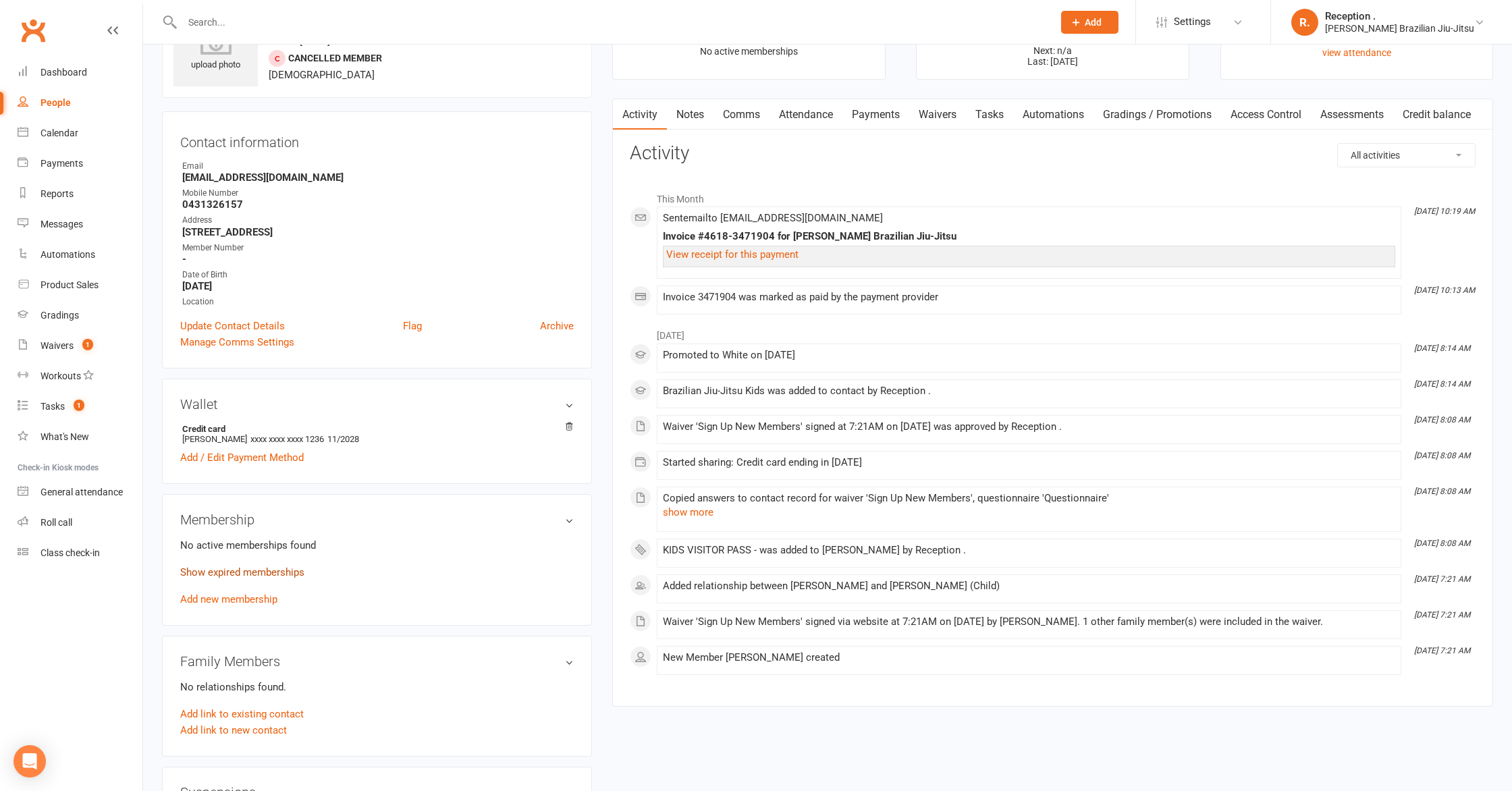
click at [252, 575] on link "Show expired memberships" at bounding box center [242, 572] width 124 height 12
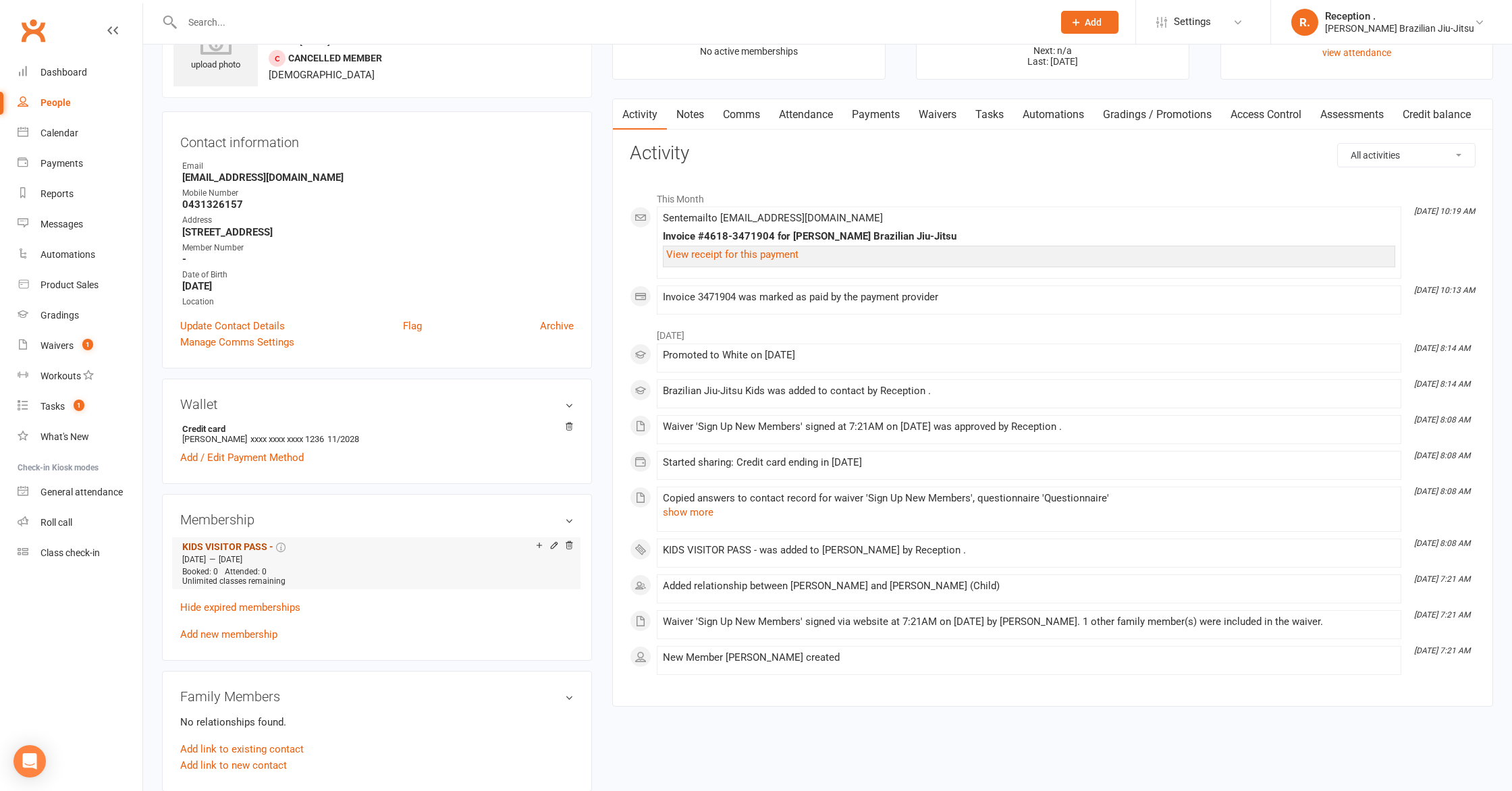
click at [248, 543] on link "KIDS VISITOR PASS -" at bounding box center [227, 546] width 91 height 11
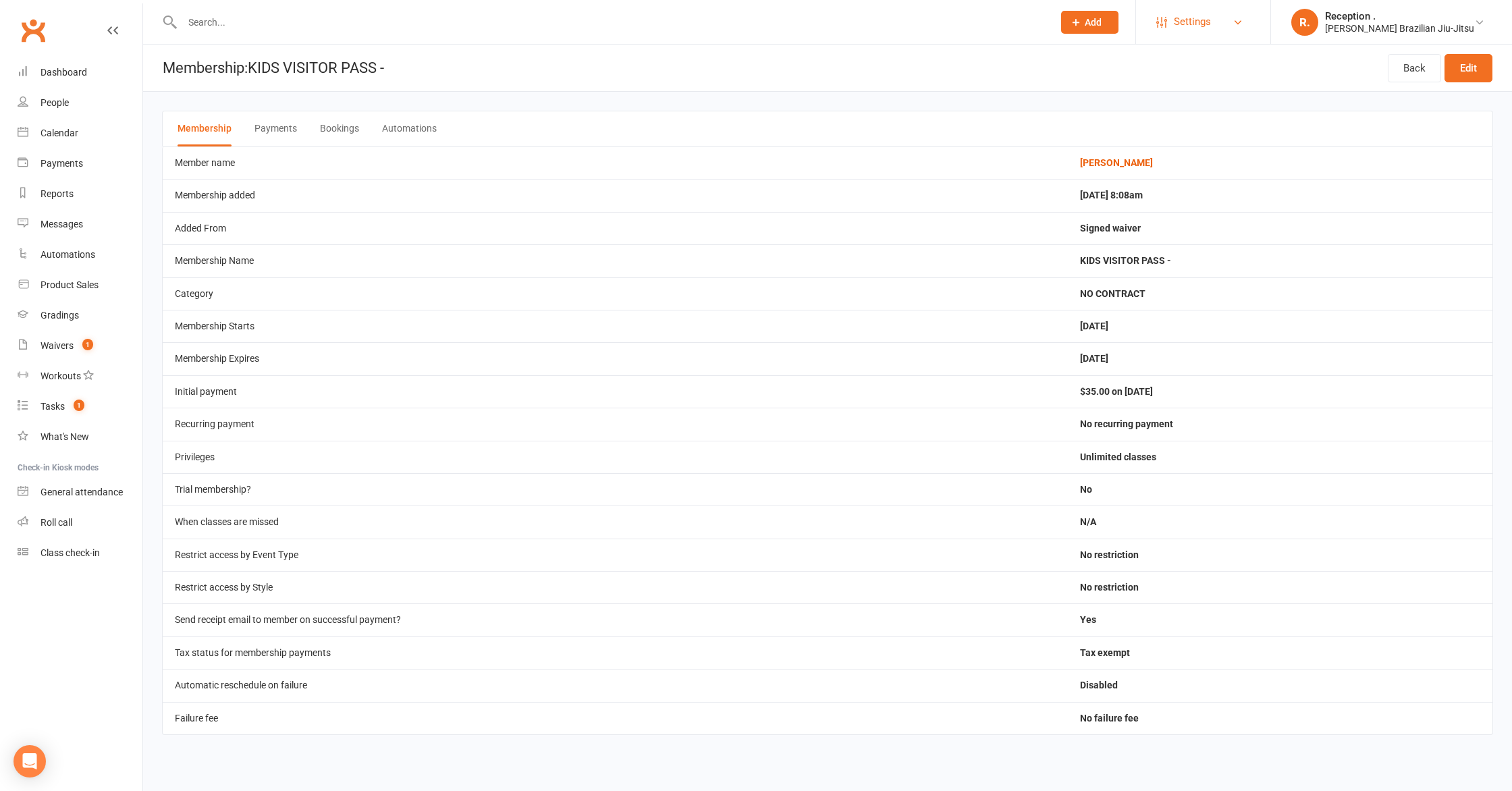
click at [1211, 27] on span "Settings" at bounding box center [1191, 21] width 37 height 30
click at [1239, 64] on link "Membership Plans" at bounding box center [1202, 60] width 134 height 31
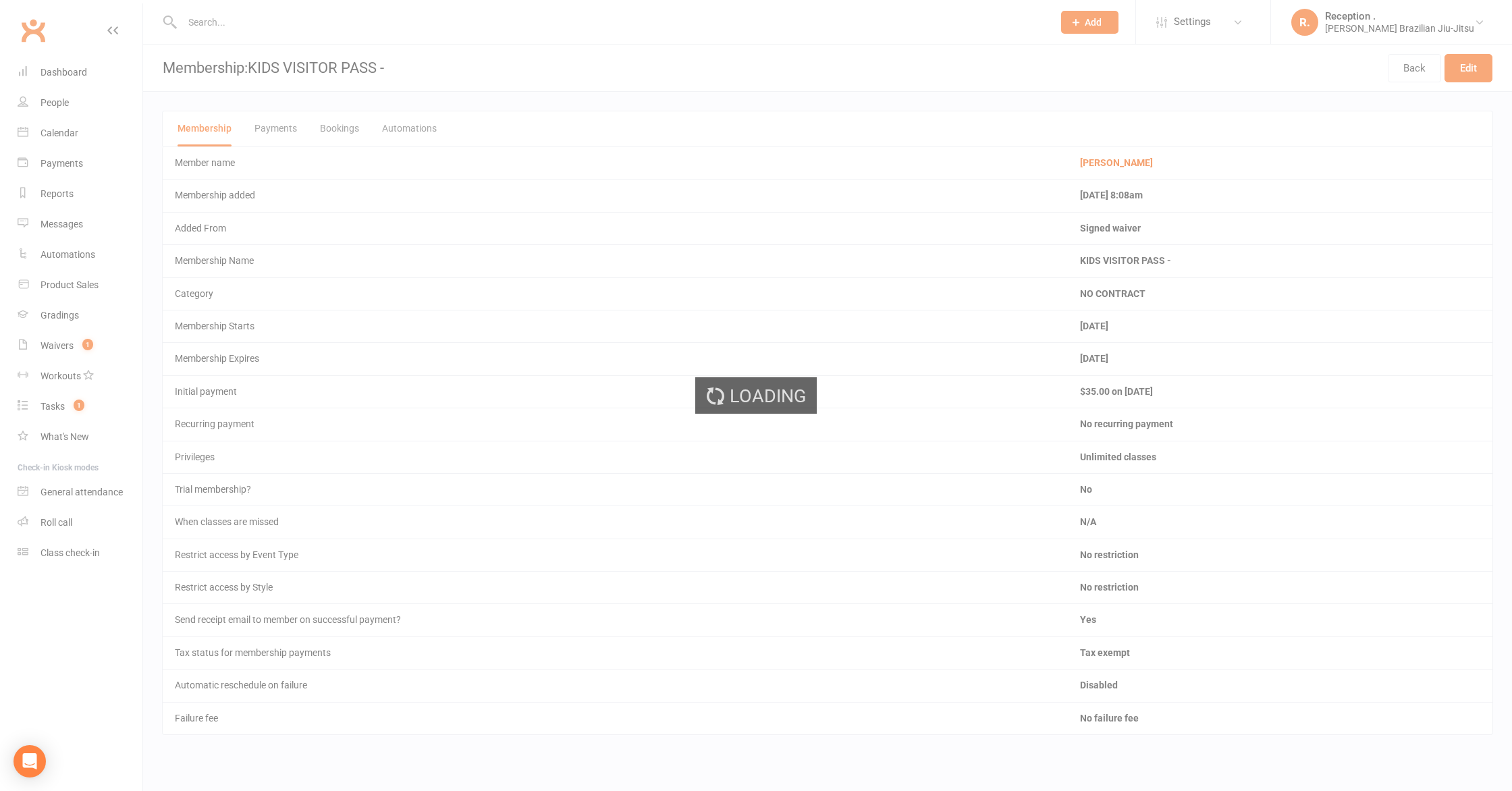
select select "100"
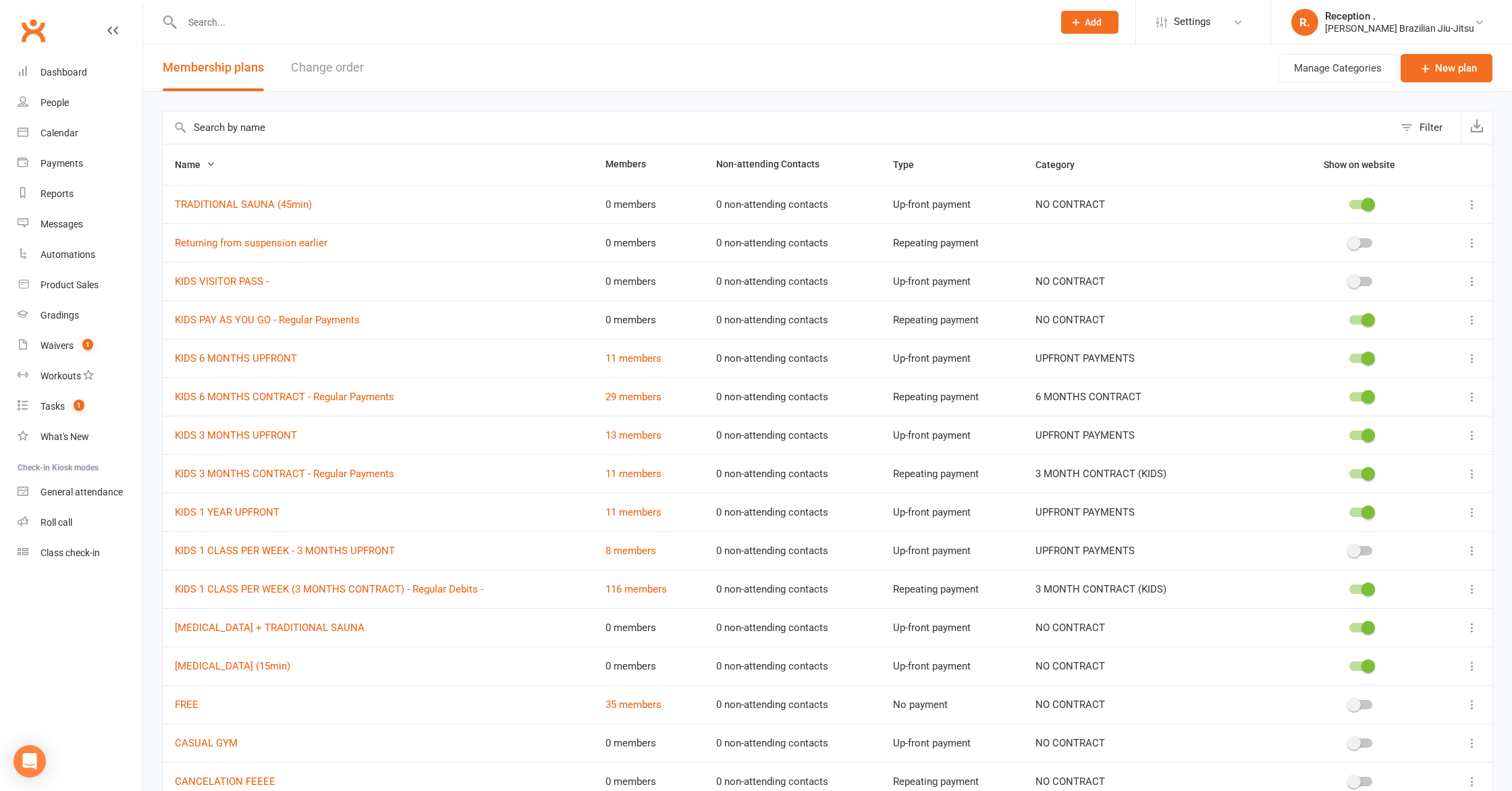
click at [1478, 280] on icon at bounding box center [1472, 281] width 14 height 14
click at [1407, 307] on link "Edit" at bounding box center [1412, 308] width 133 height 27
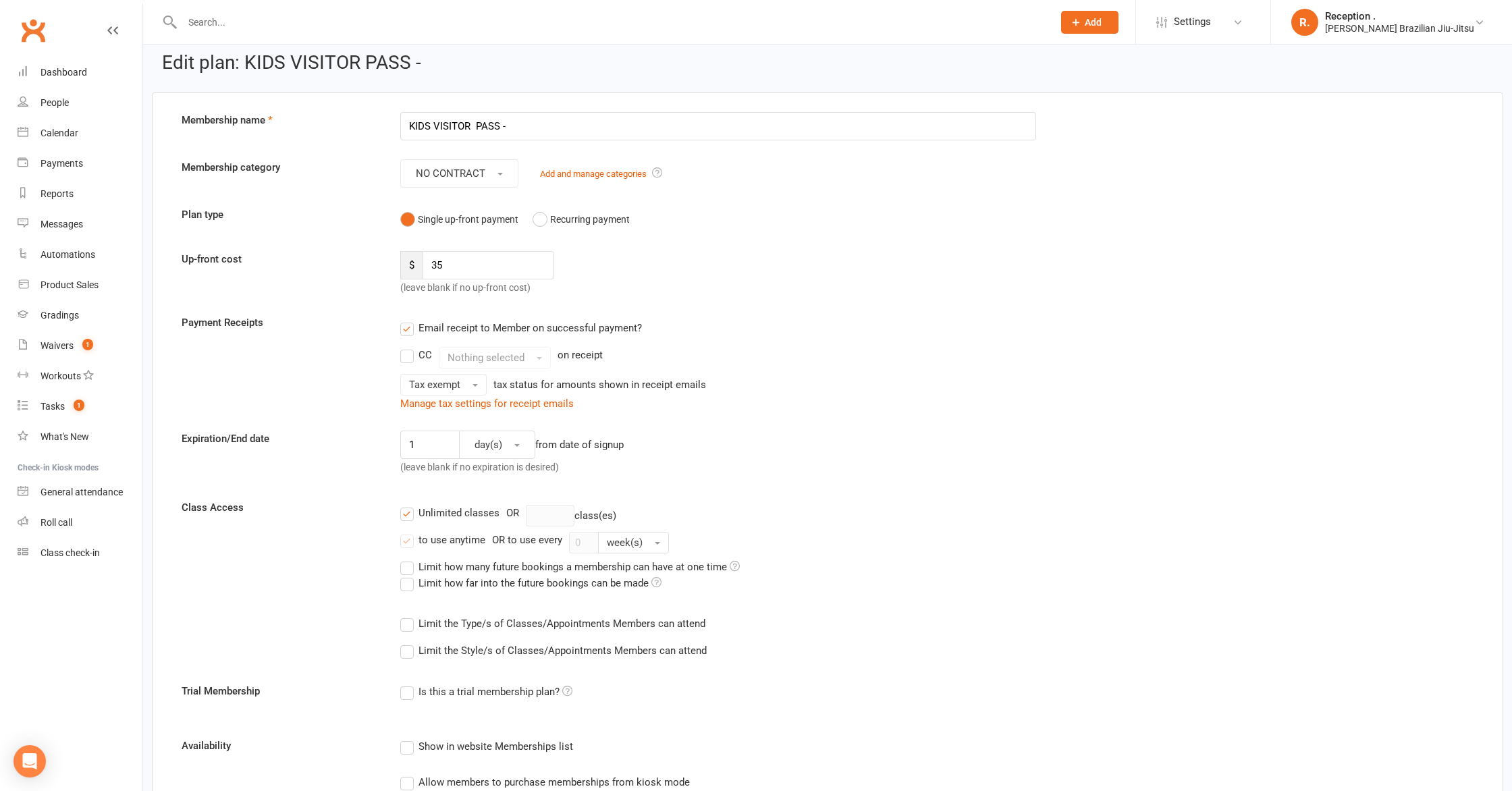
scroll to position [10, 0]
click at [487, 169] on button "NO CONTRACT" at bounding box center [459, 174] width 118 height 28
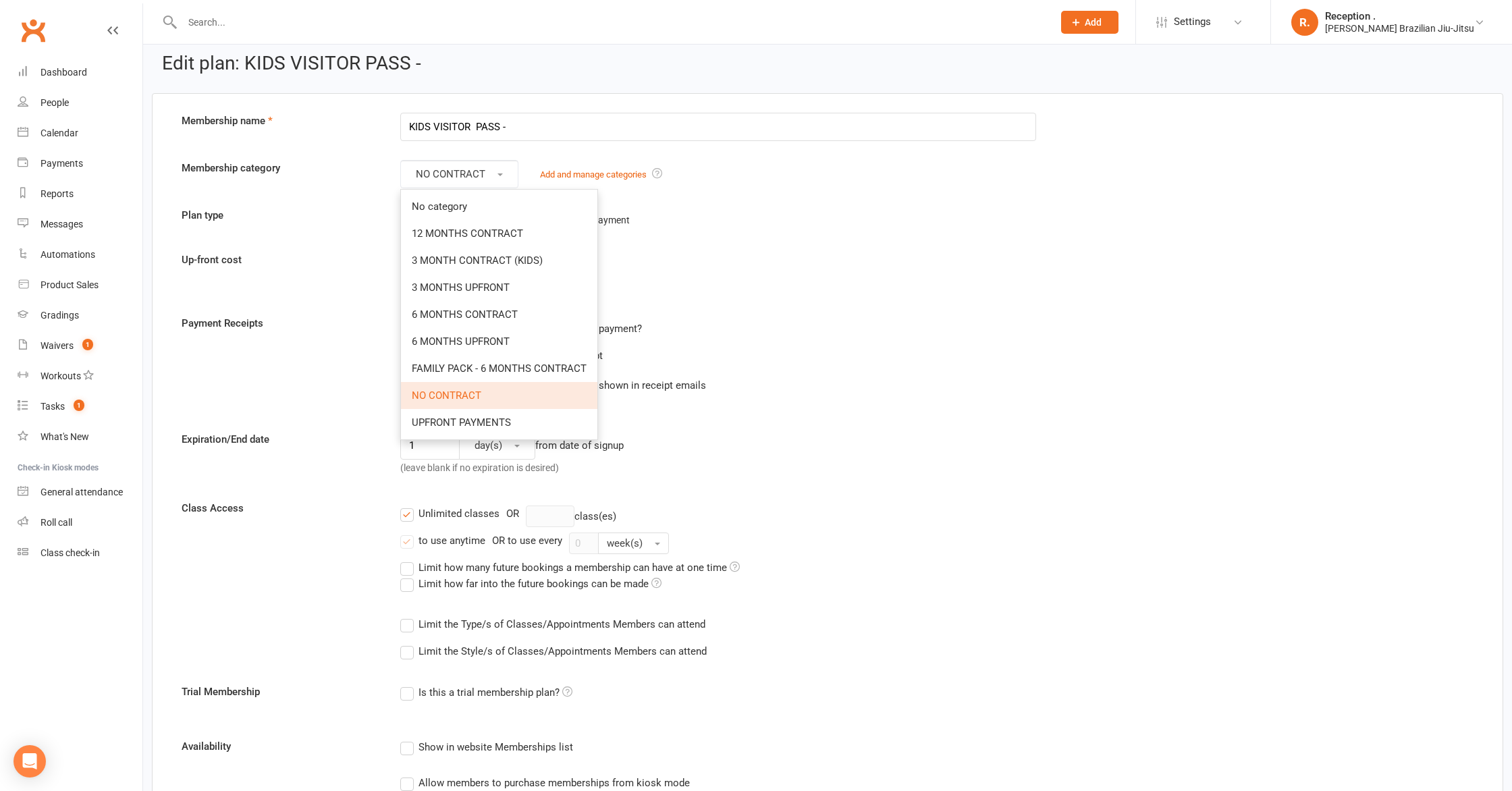
click at [903, 357] on div "CC Nothing selected on receipt" at bounding box center [718, 358] width 636 height 22
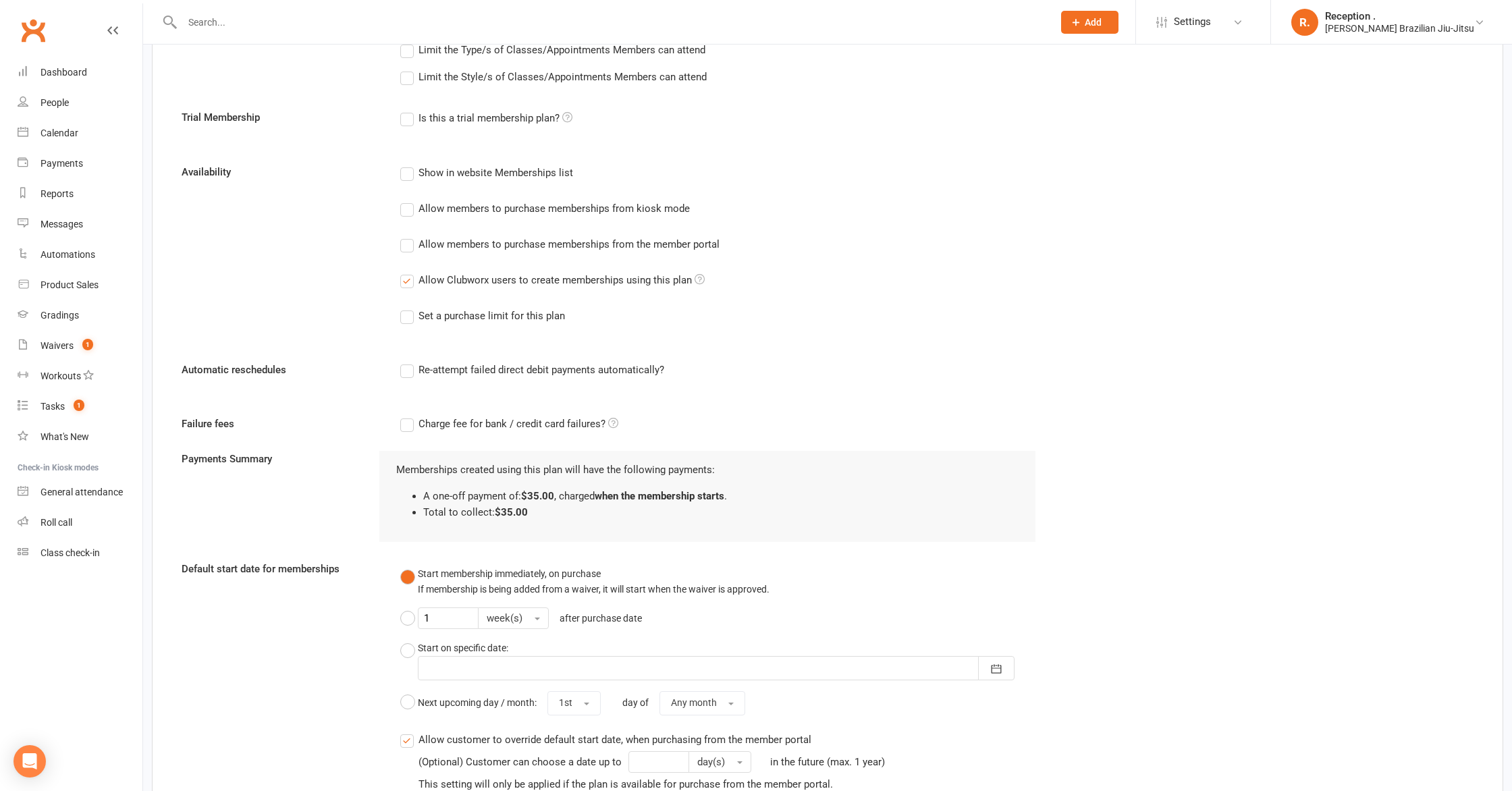
scroll to position [902, 0]
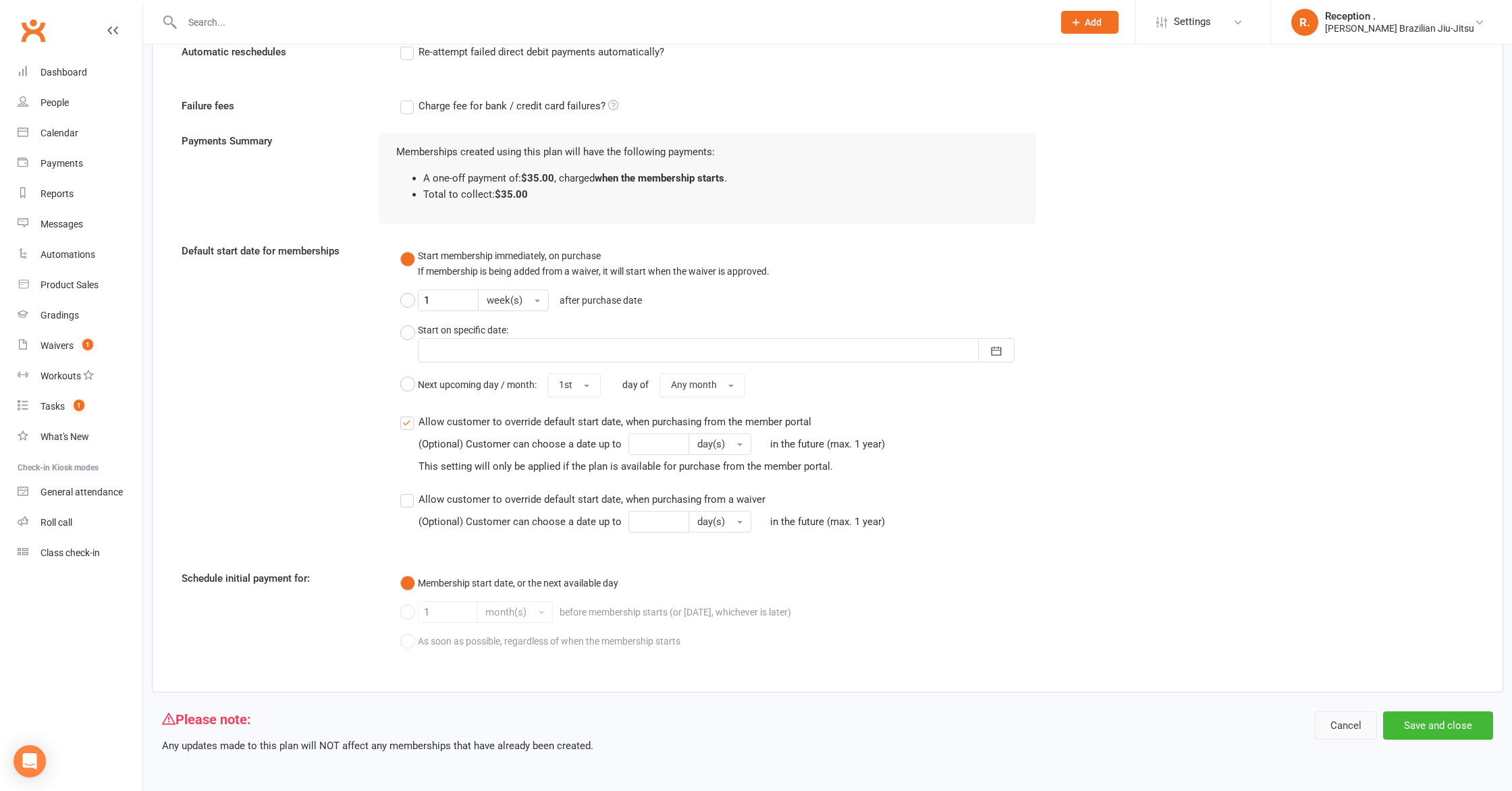
click at [1362, 727] on button "Cancel" at bounding box center [1346, 725] width 62 height 28
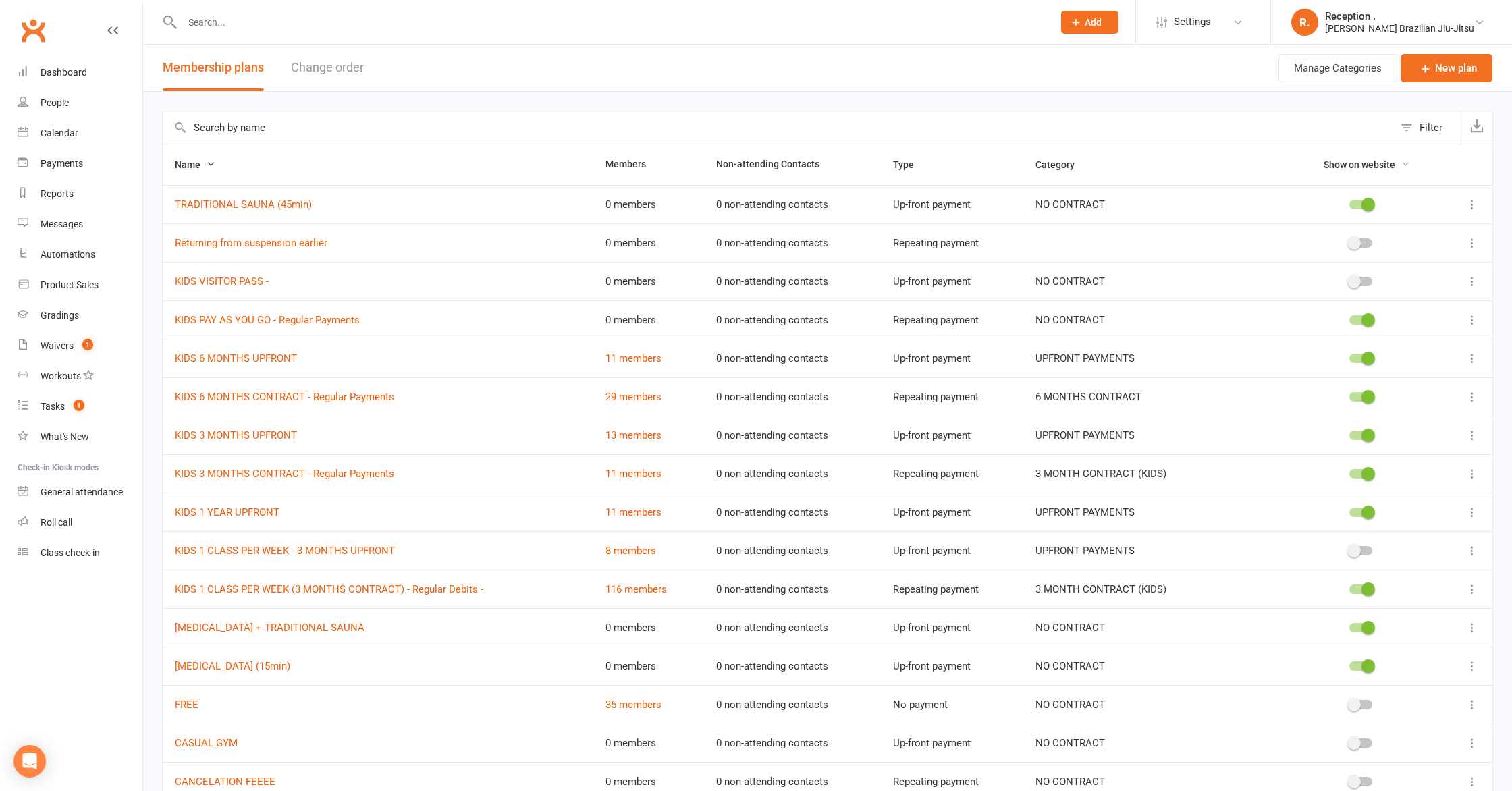
click at [1369, 160] on span "Show on website" at bounding box center [1359, 164] width 71 height 11
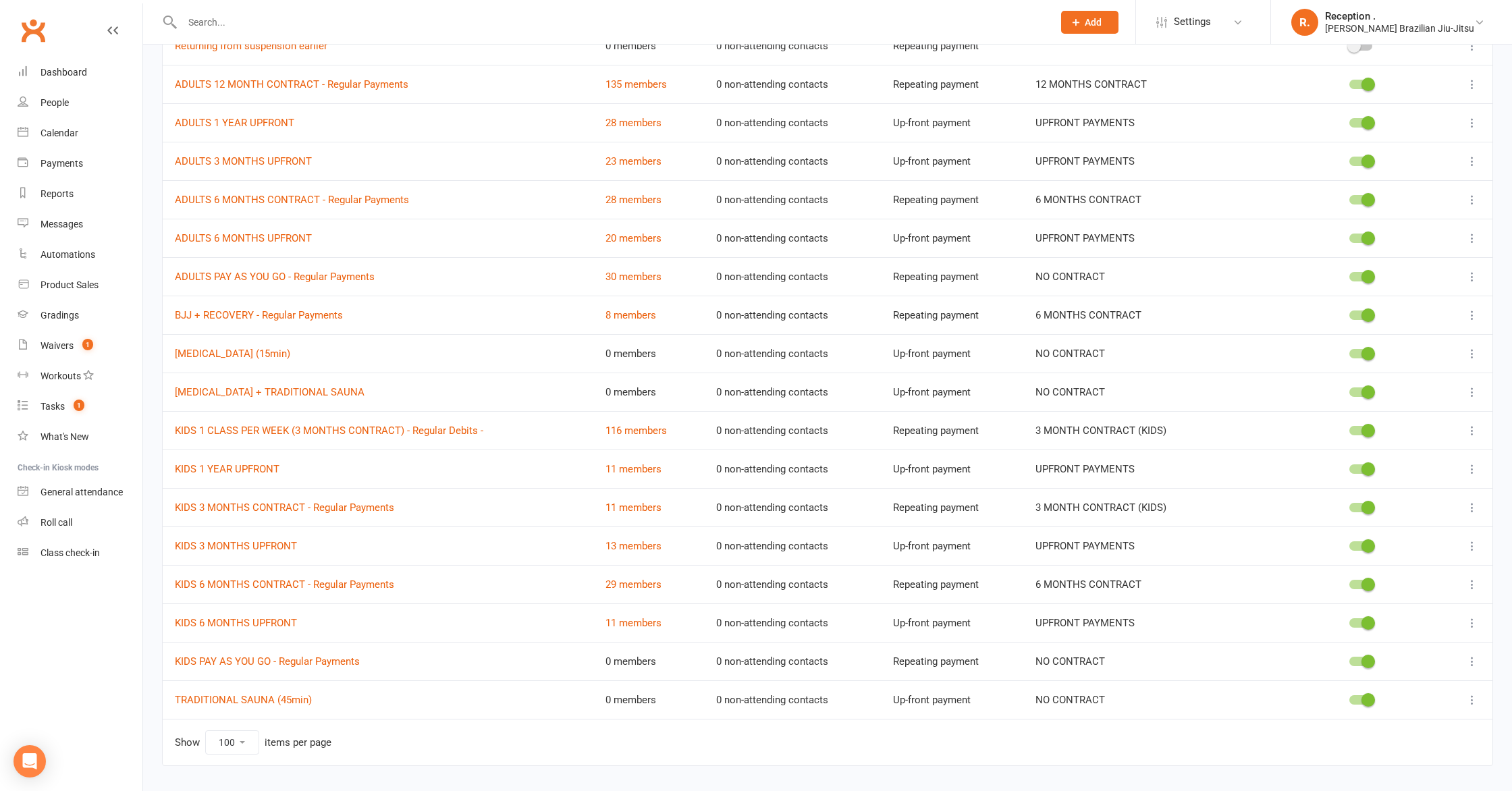
scroll to position [959, 0]
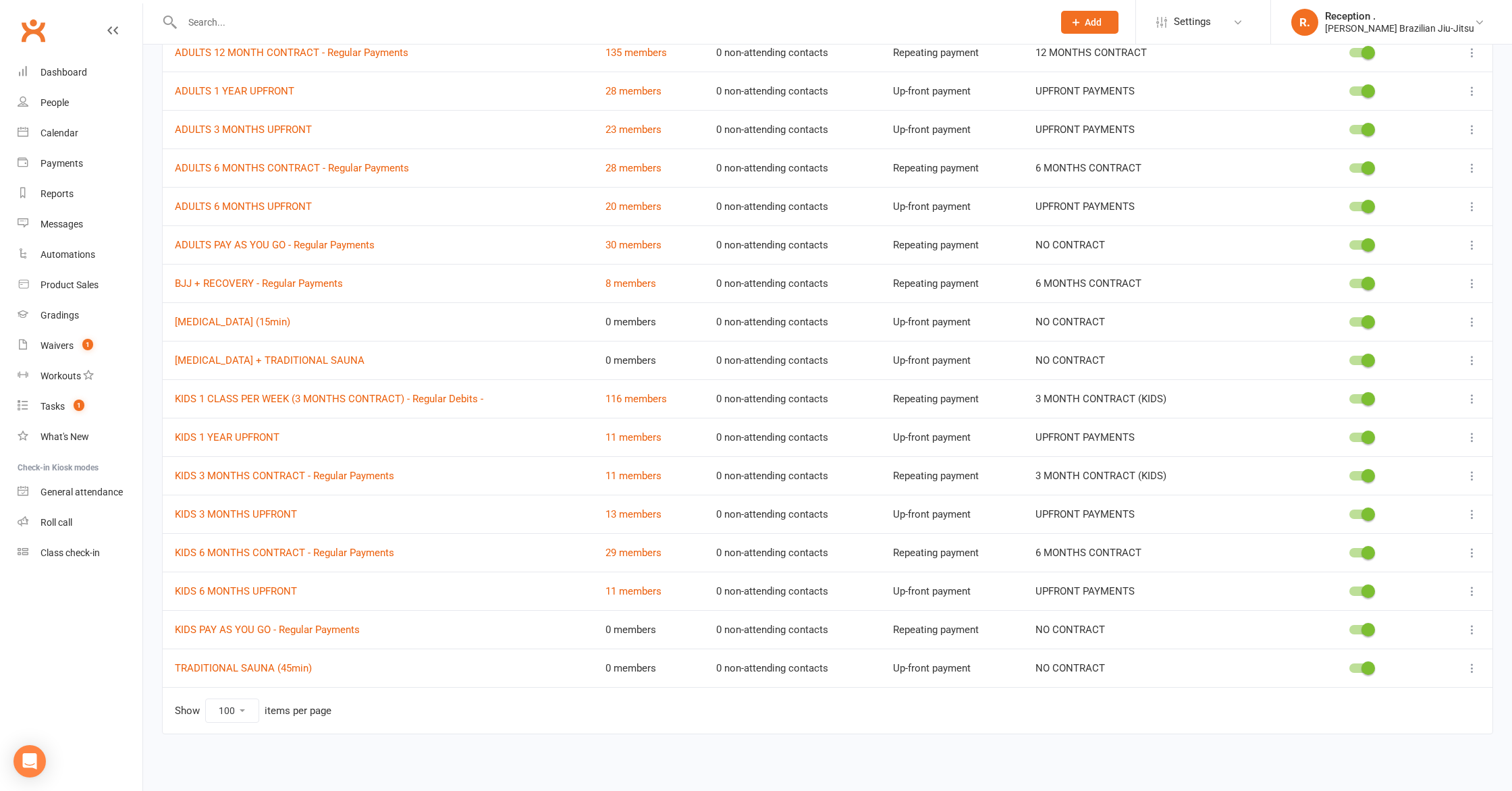
click at [240, 713] on select "10 25 50 100" at bounding box center [232, 710] width 53 height 23
click at [206, 699] on select "10 25 50 100" at bounding box center [232, 710] width 53 height 23
click at [236, 712] on select "10 25 50 100" at bounding box center [232, 710] width 53 height 23
select select "100"
click at [206, 699] on select "10 25 50 100" at bounding box center [232, 710] width 53 height 23
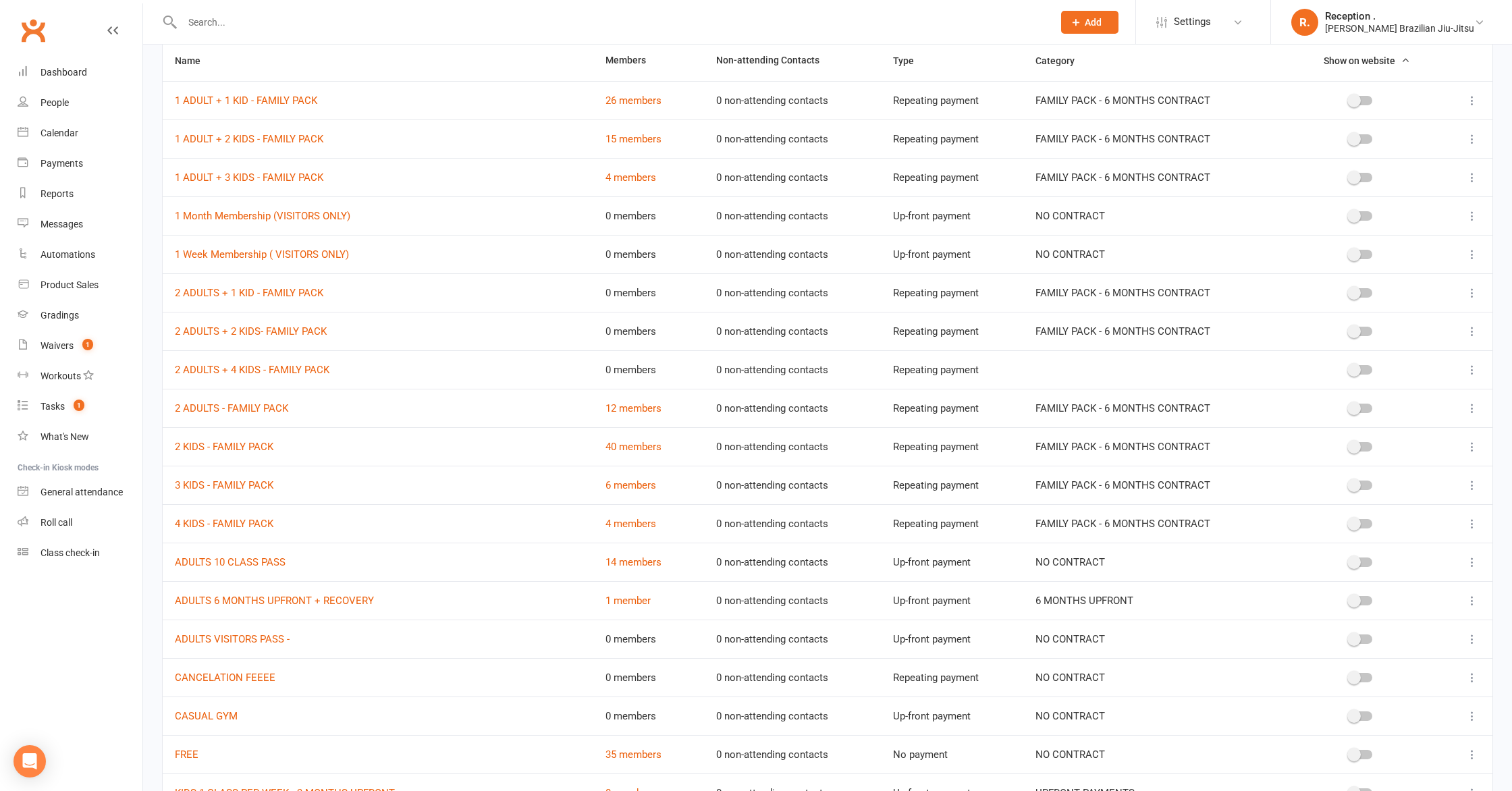
scroll to position [0, 0]
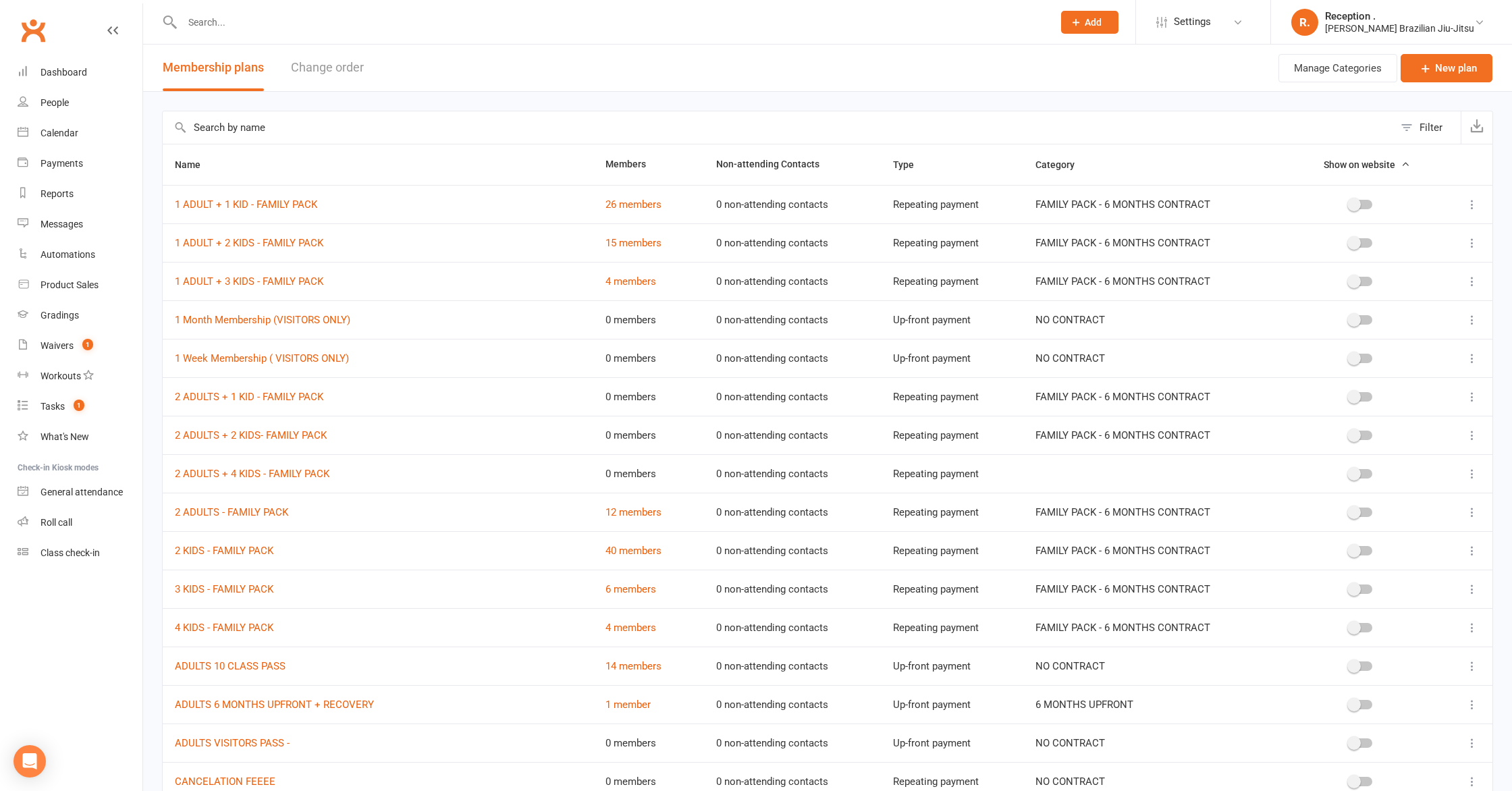
click at [1380, 163] on span "Show on website" at bounding box center [1359, 164] width 71 height 11
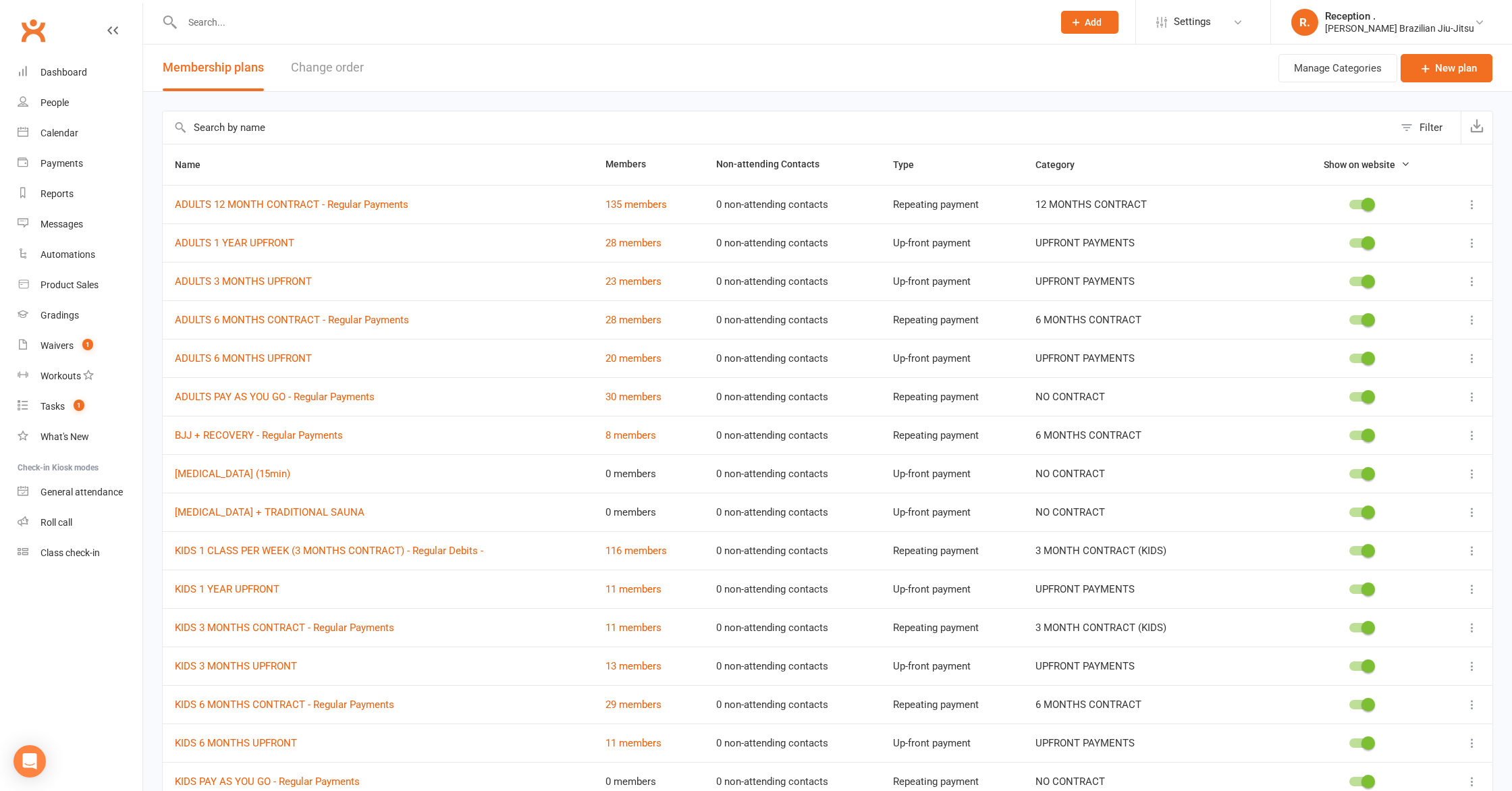
click at [1423, 126] on div "Filter" at bounding box center [1430, 128] width 23 height 16
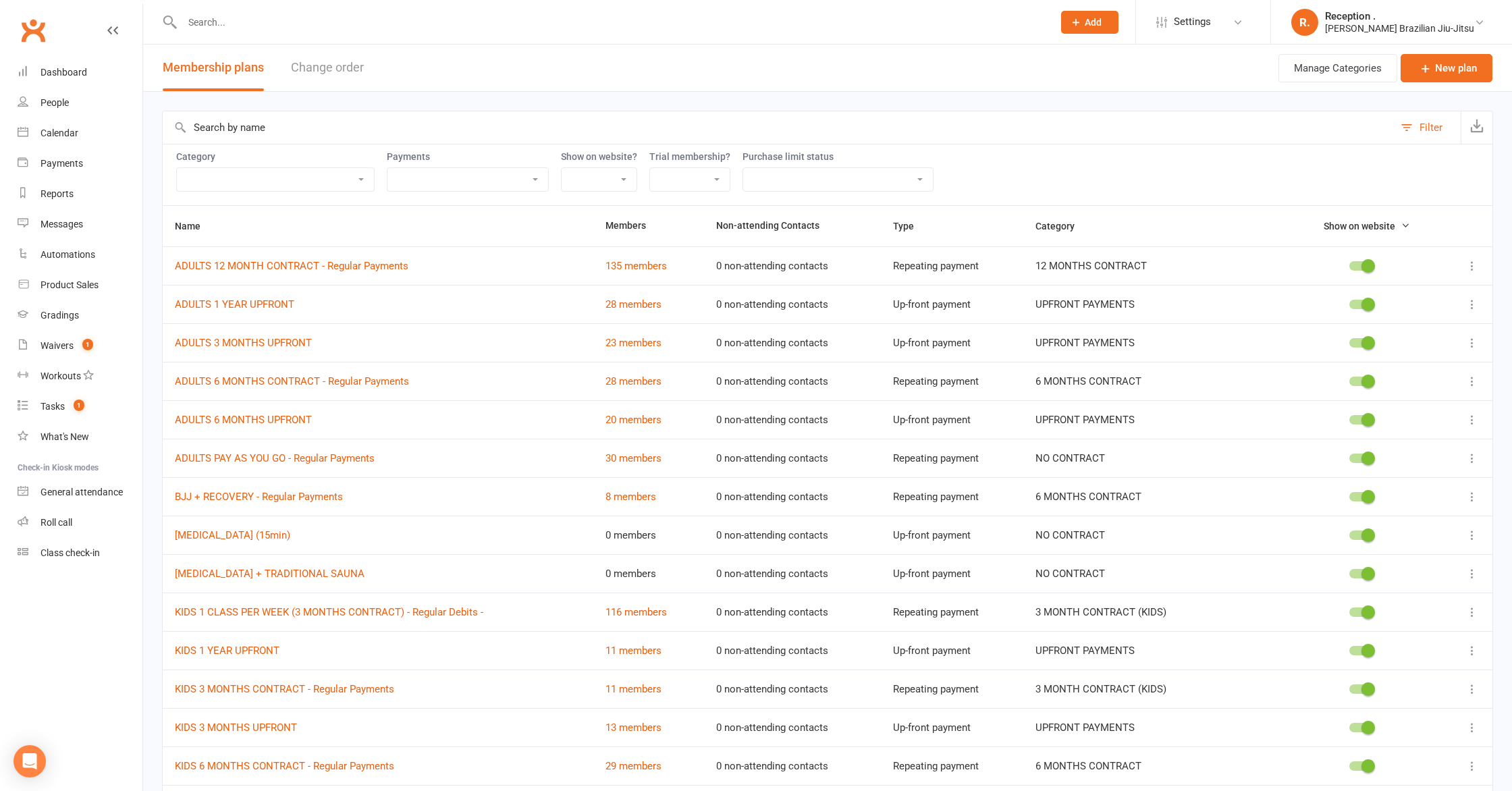
click at [608, 175] on select "Yes No" at bounding box center [599, 179] width 75 height 23
click at [822, 183] on select "No purchase limit Purchase limit applies (still available) Purchase limit appli…" at bounding box center [838, 179] width 190 height 23
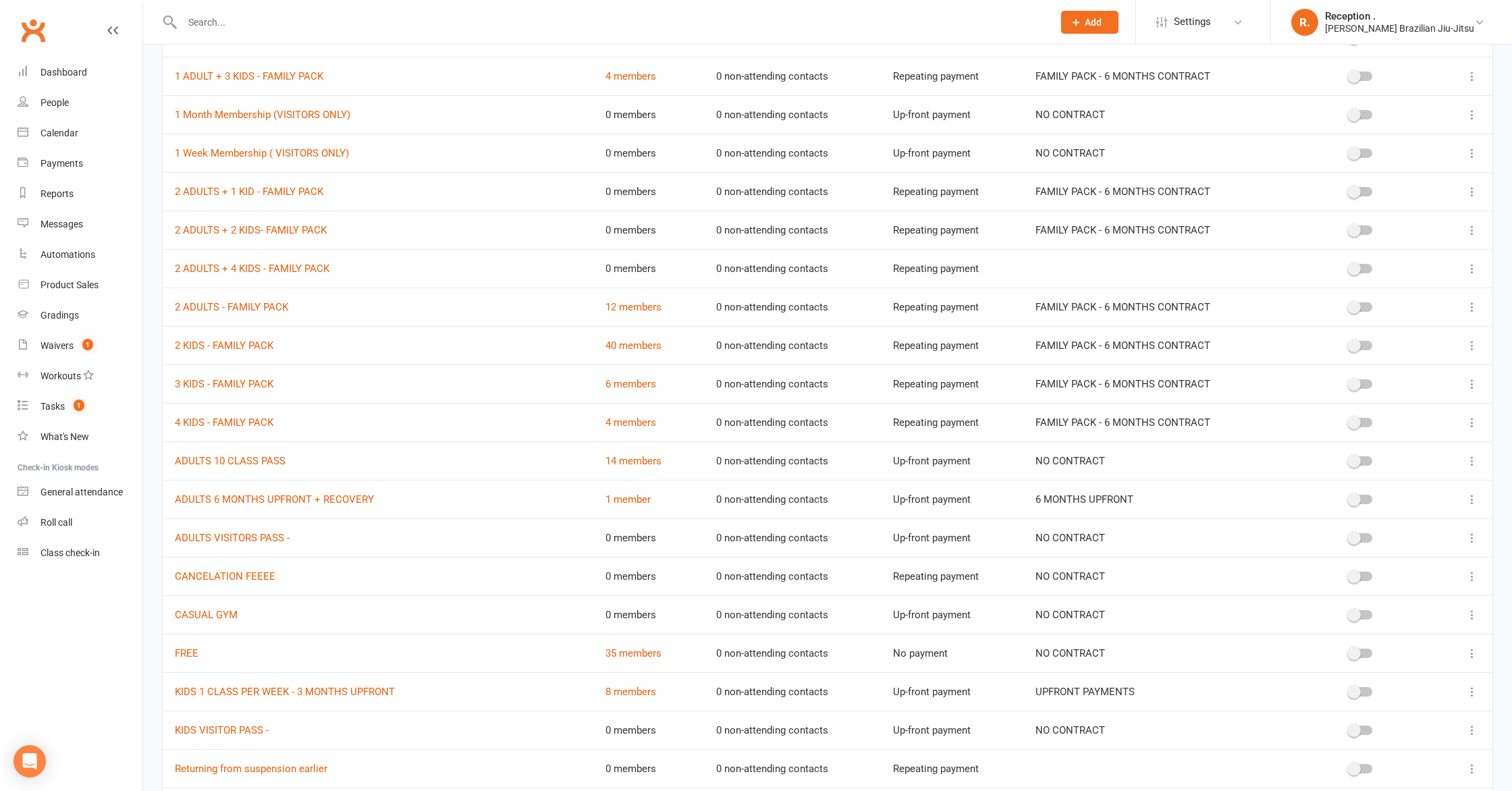
scroll to position [1021, 0]
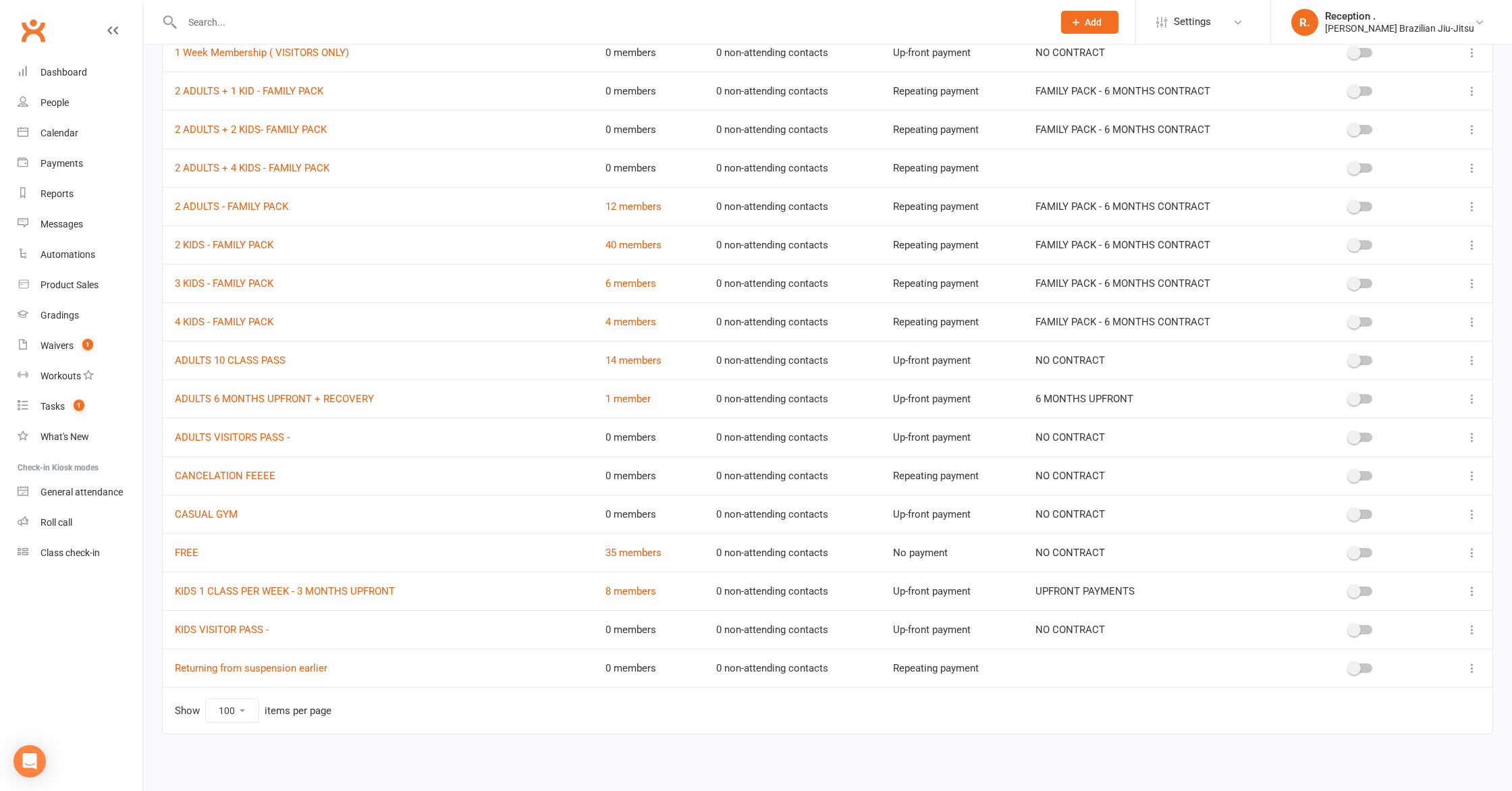
click at [1368, 635] on div at bounding box center [1360, 630] width 135 height 15
click at [1361, 628] on div at bounding box center [1359, 629] width 23 height 9
click at [1348, 628] on input "checkbox" at bounding box center [1348, 628] width 0 height 0
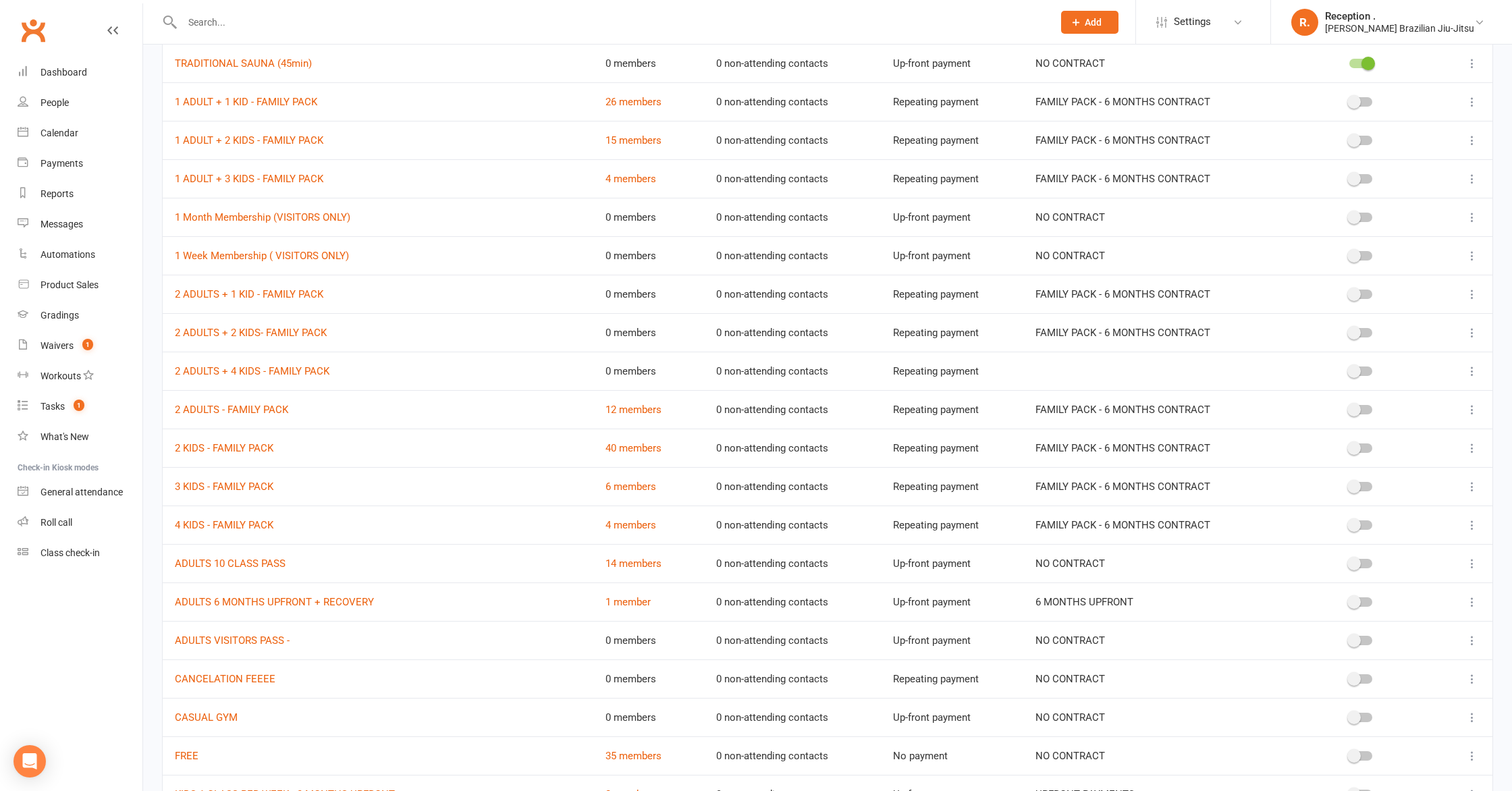
scroll to position [818, 0]
click at [1358, 644] on div at bounding box center [1360, 640] width 135 height 15
click at [1349, 634] on span at bounding box center [1353, 639] width 14 height 14
click at [1348, 638] on input "checkbox" at bounding box center [1348, 638] width 0 height 0
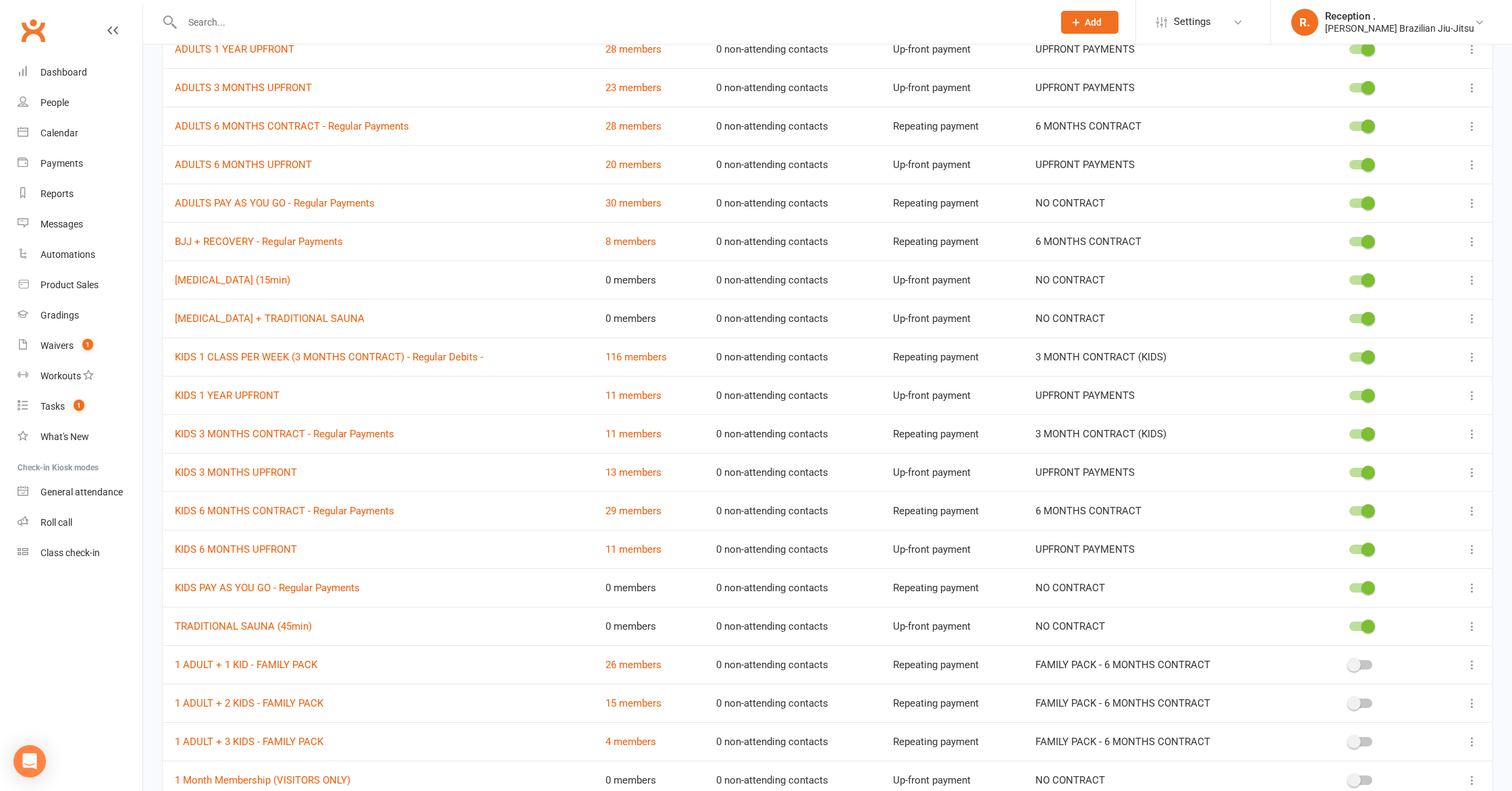
scroll to position [0, 0]
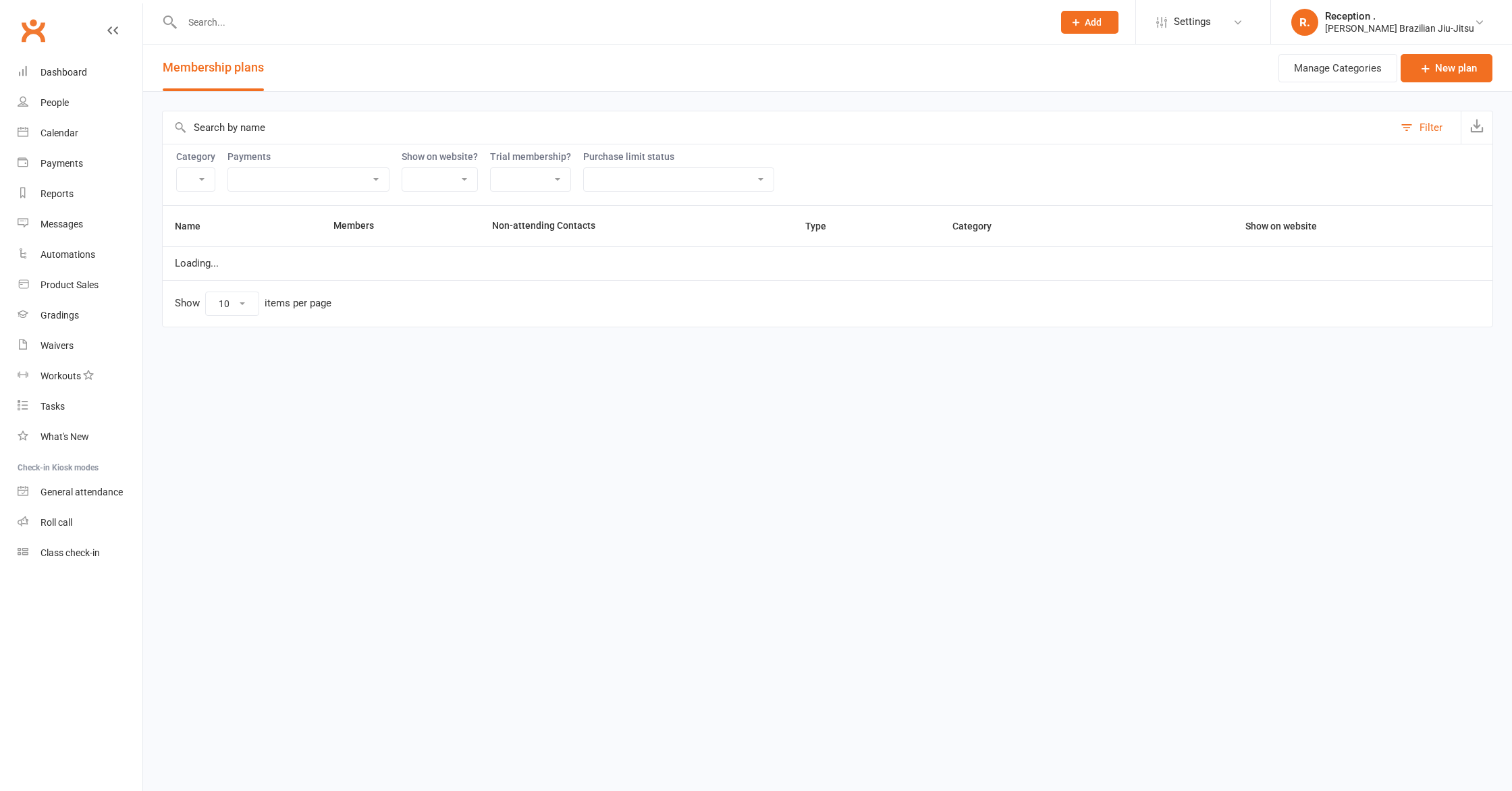
select select "100"
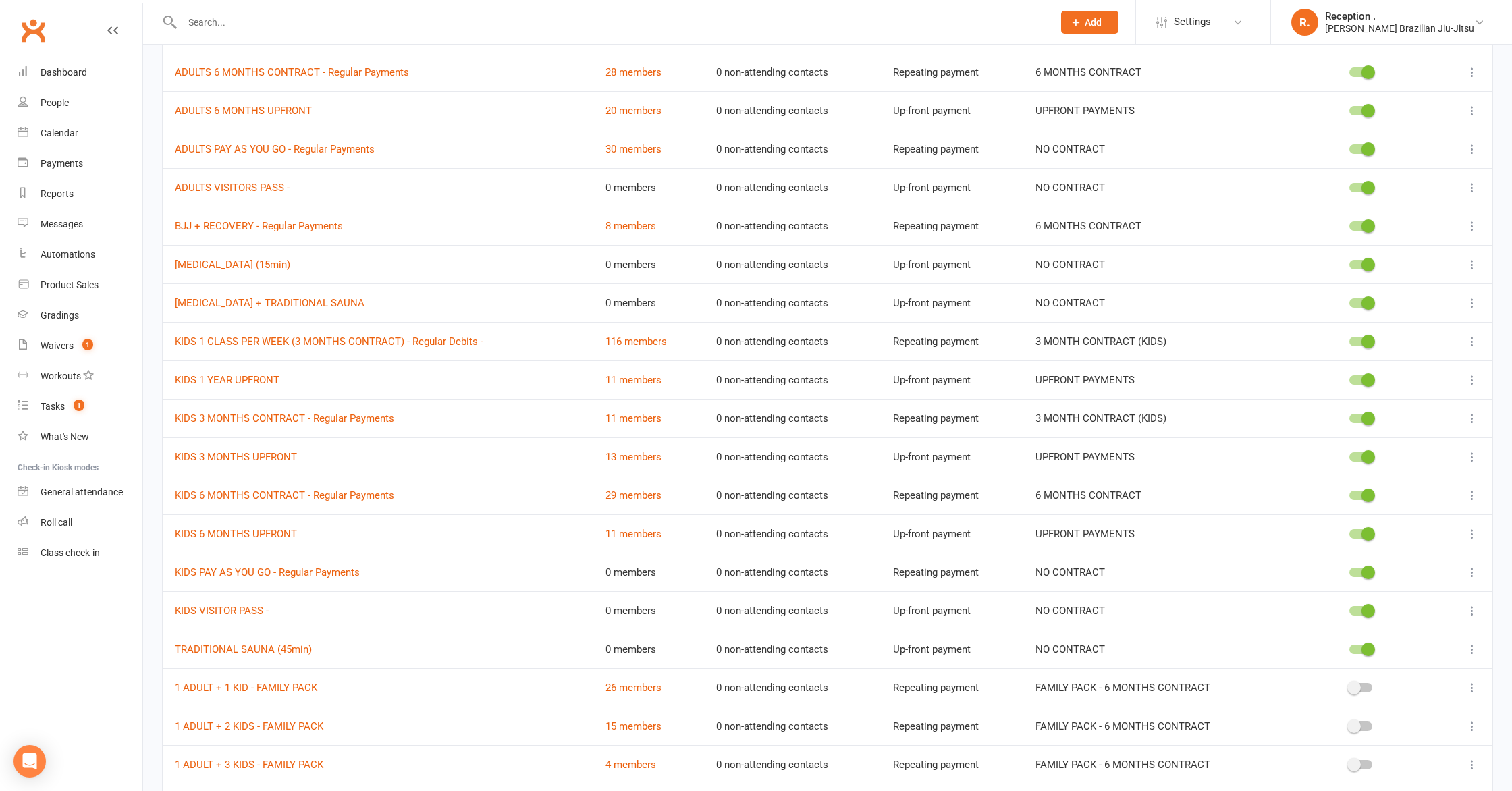
scroll to position [311, 0]
click at [1366, 647] on span at bounding box center [1368, 647] width 14 height 14
click at [1348, 645] on input "checkbox" at bounding box center [1348, 645] width 0 height 0
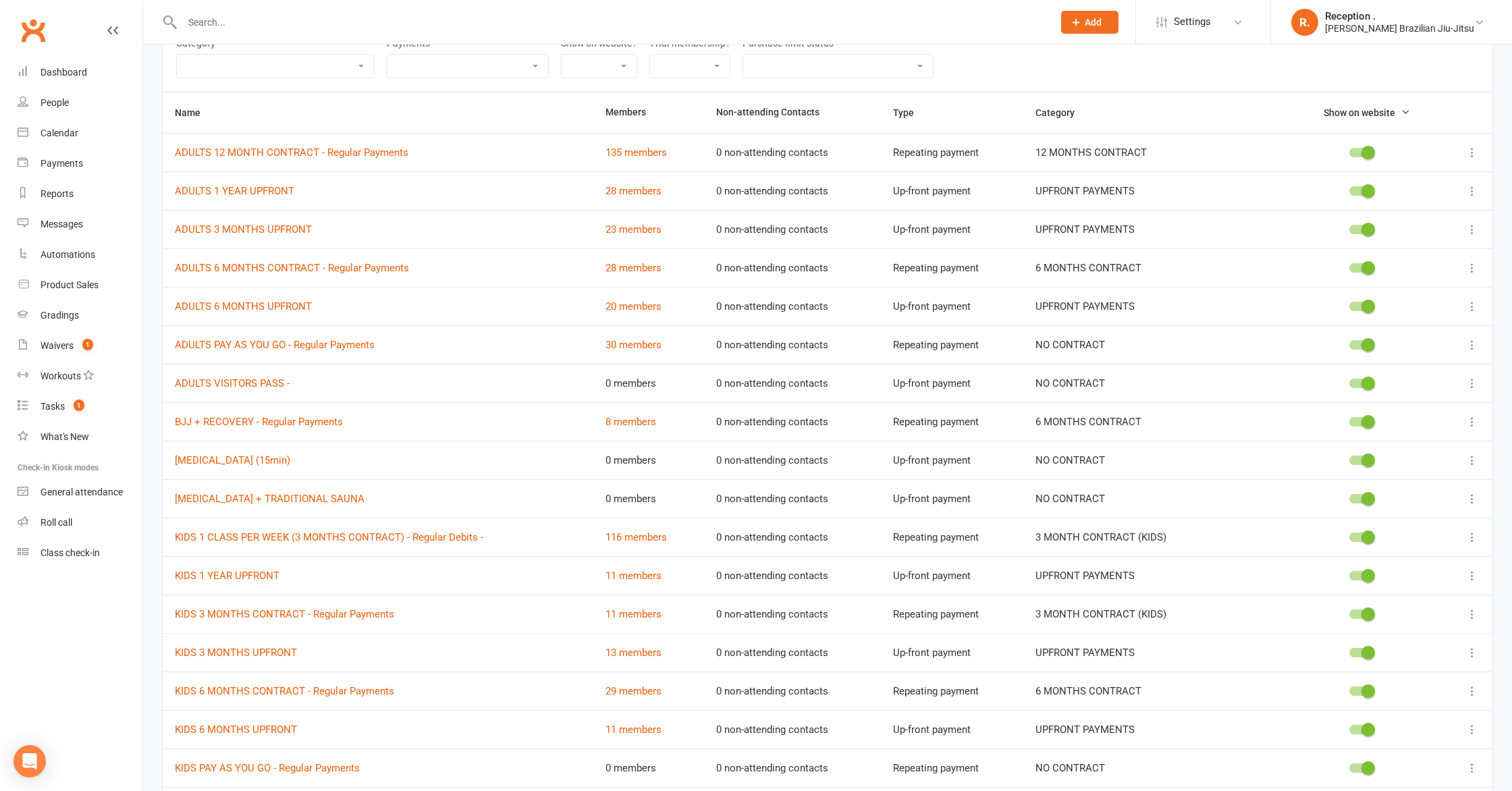
scroll to position [110, 0]
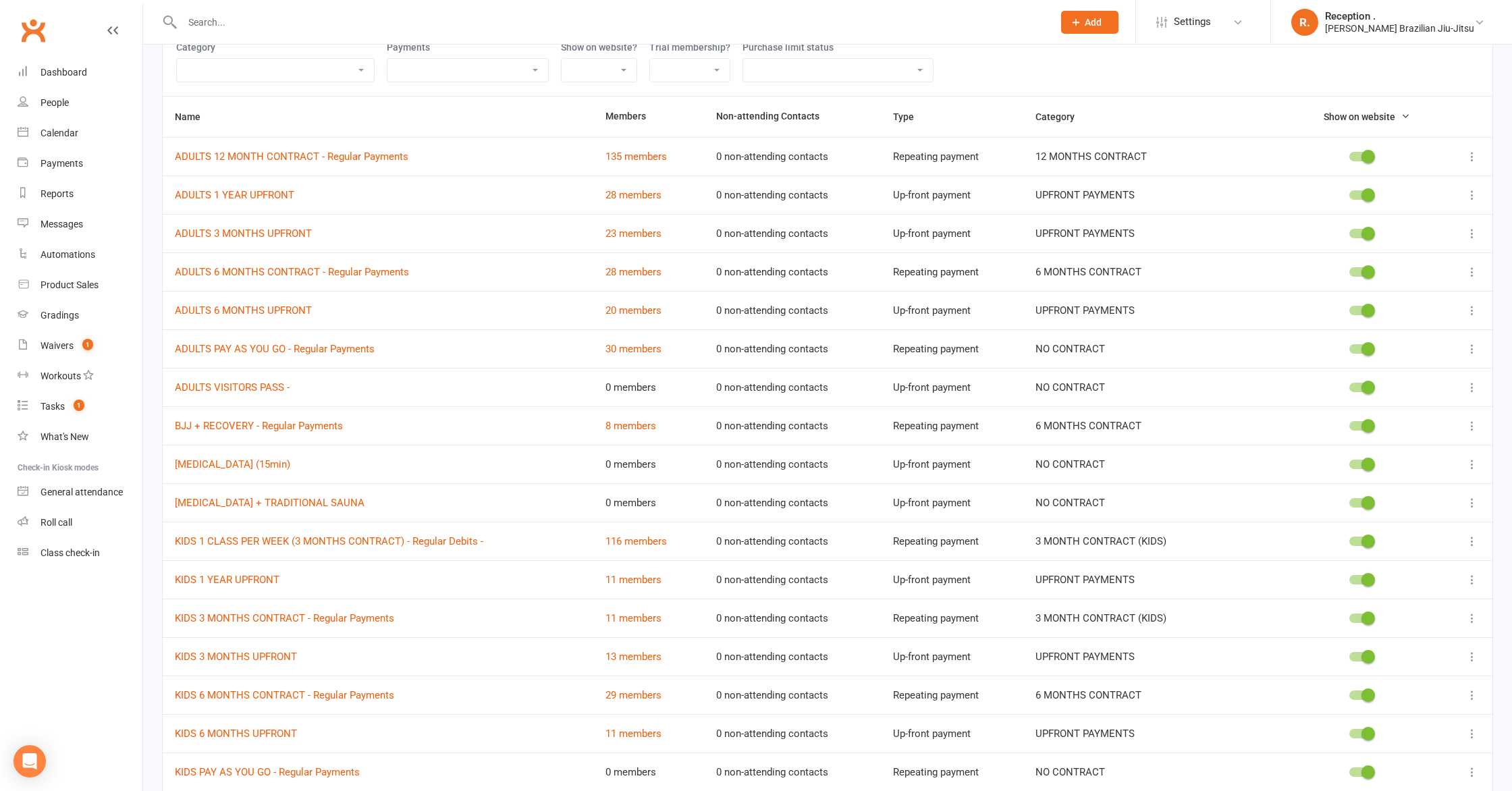
click at [1358, 385] on div at bounding box center [1359, 387] width 23 height 9
click at [1348, 385] on input "checkbox" at bounding box center [1348, 385] width 0 height 0
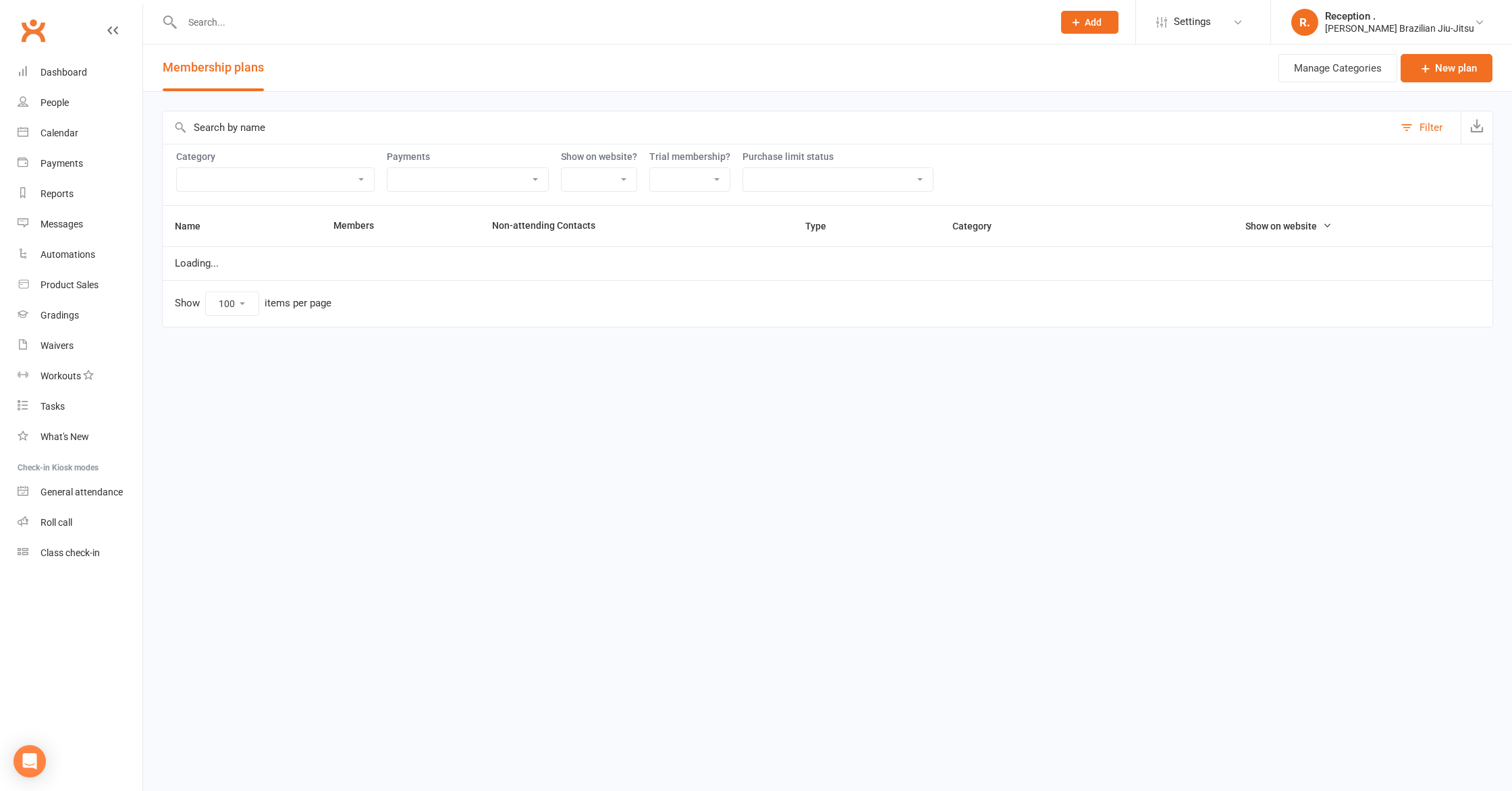
select select "100"
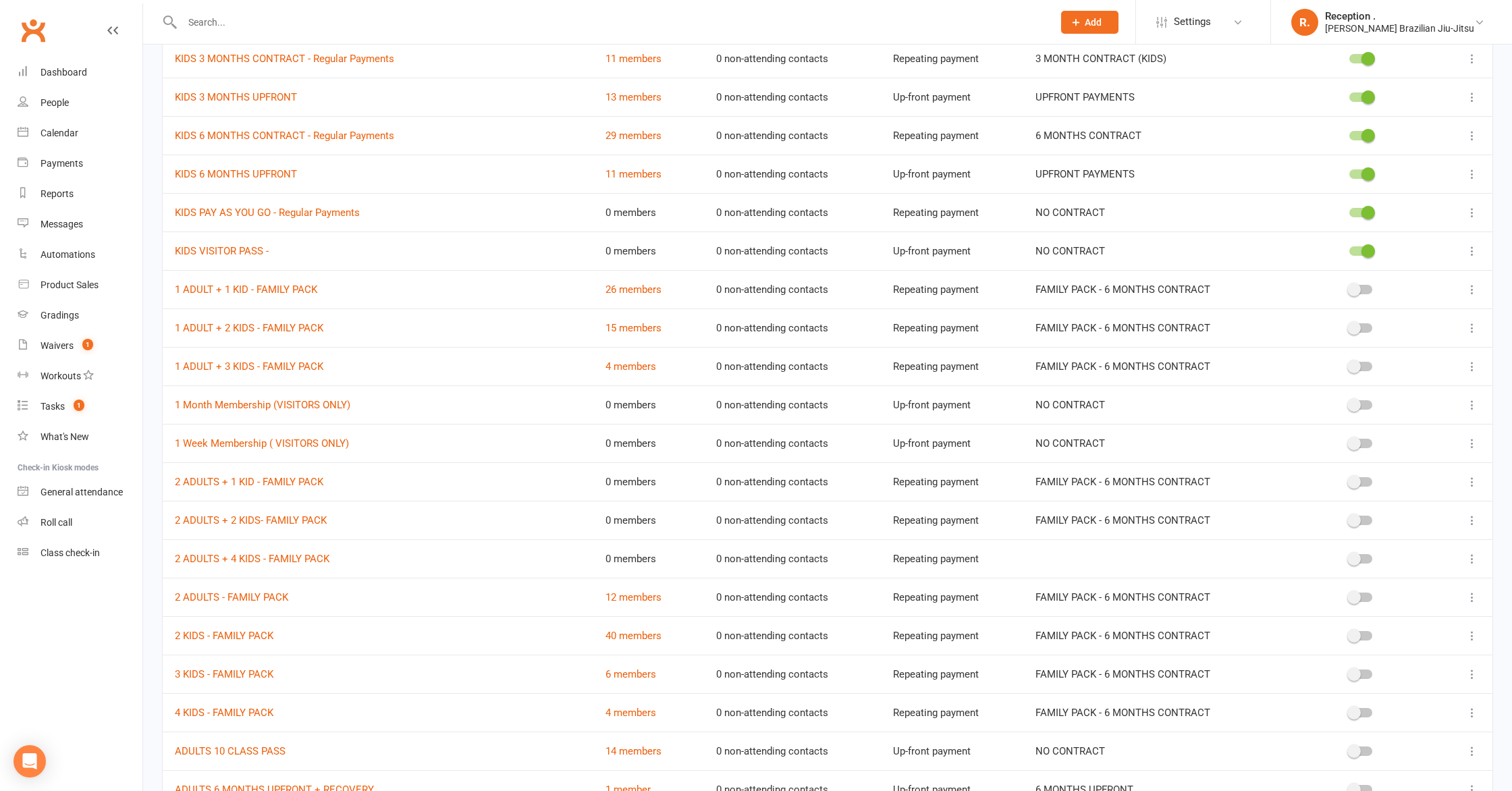
scroll to position [632, 0]
click at [1366, 252] on span at bounding box center [1368, 248] width 14 height 14
click at [1348, 247] on input "checkbox" at bounding box center [1348, 247] width 0 height 0
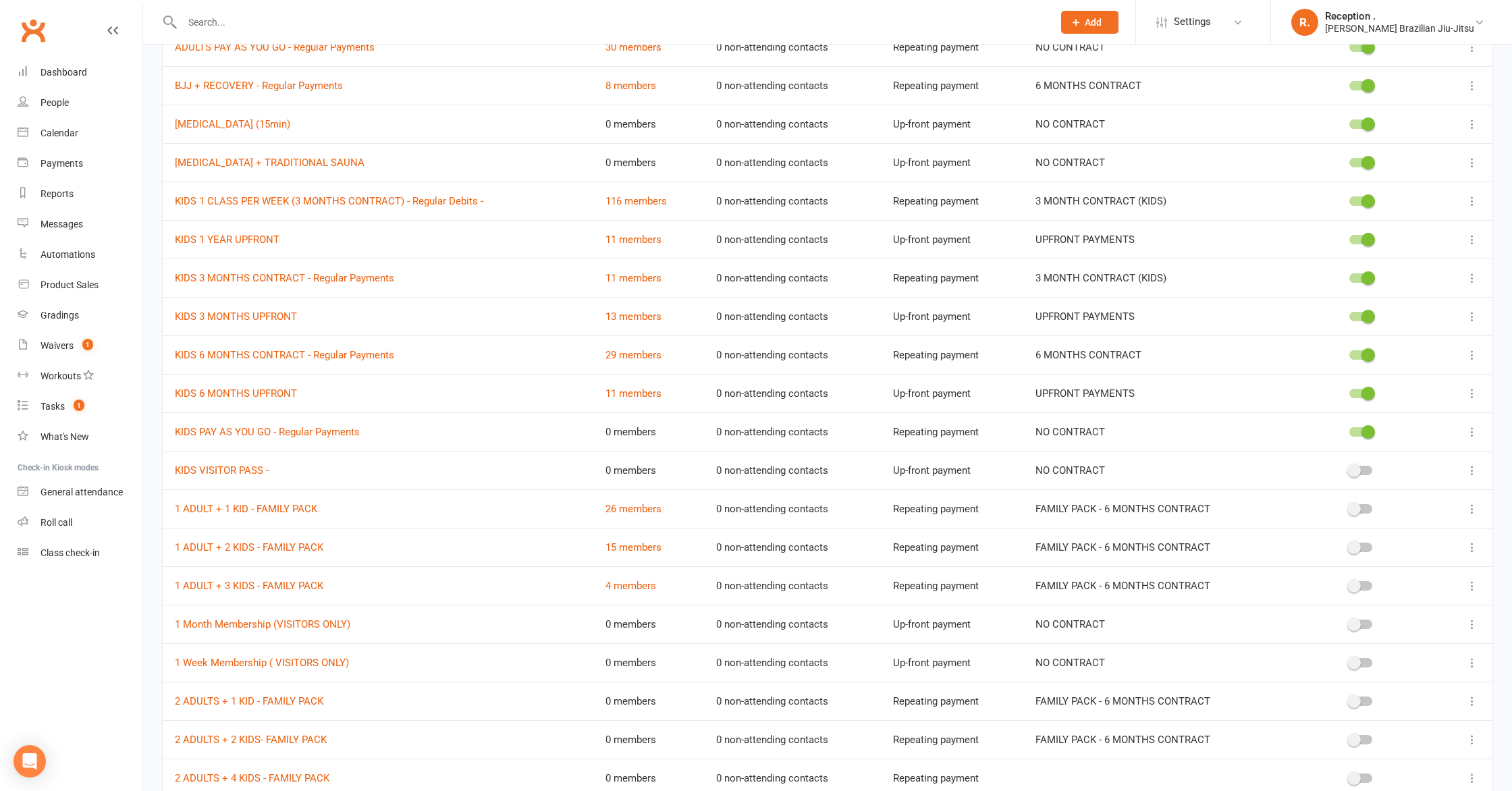
scroll to position [424, 0]
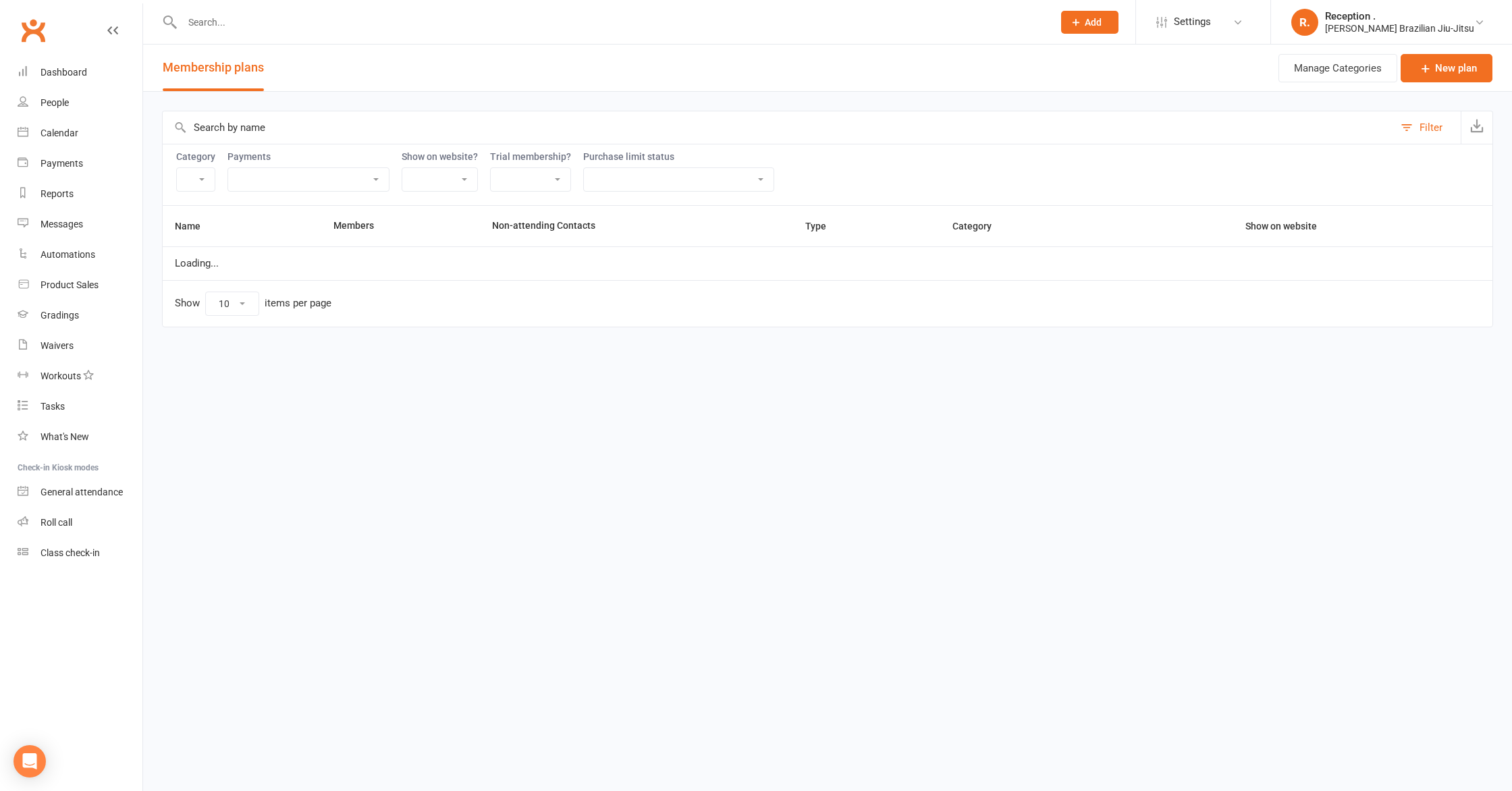
select select "100"
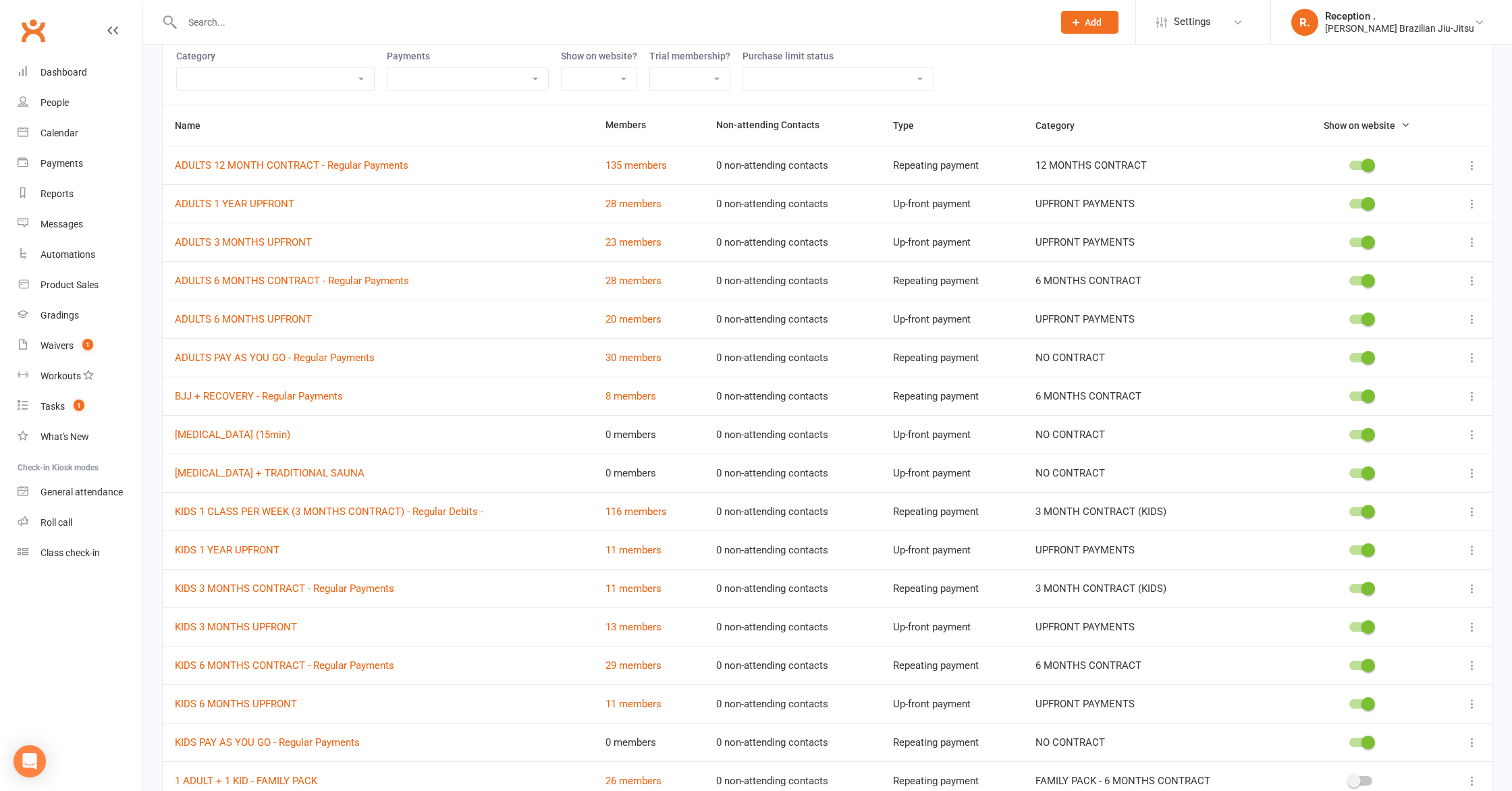
scroll to position [100, 0]
click at [73, 334] on link "Waivers 1" at bounding box center [79, 345] width 125 height 30
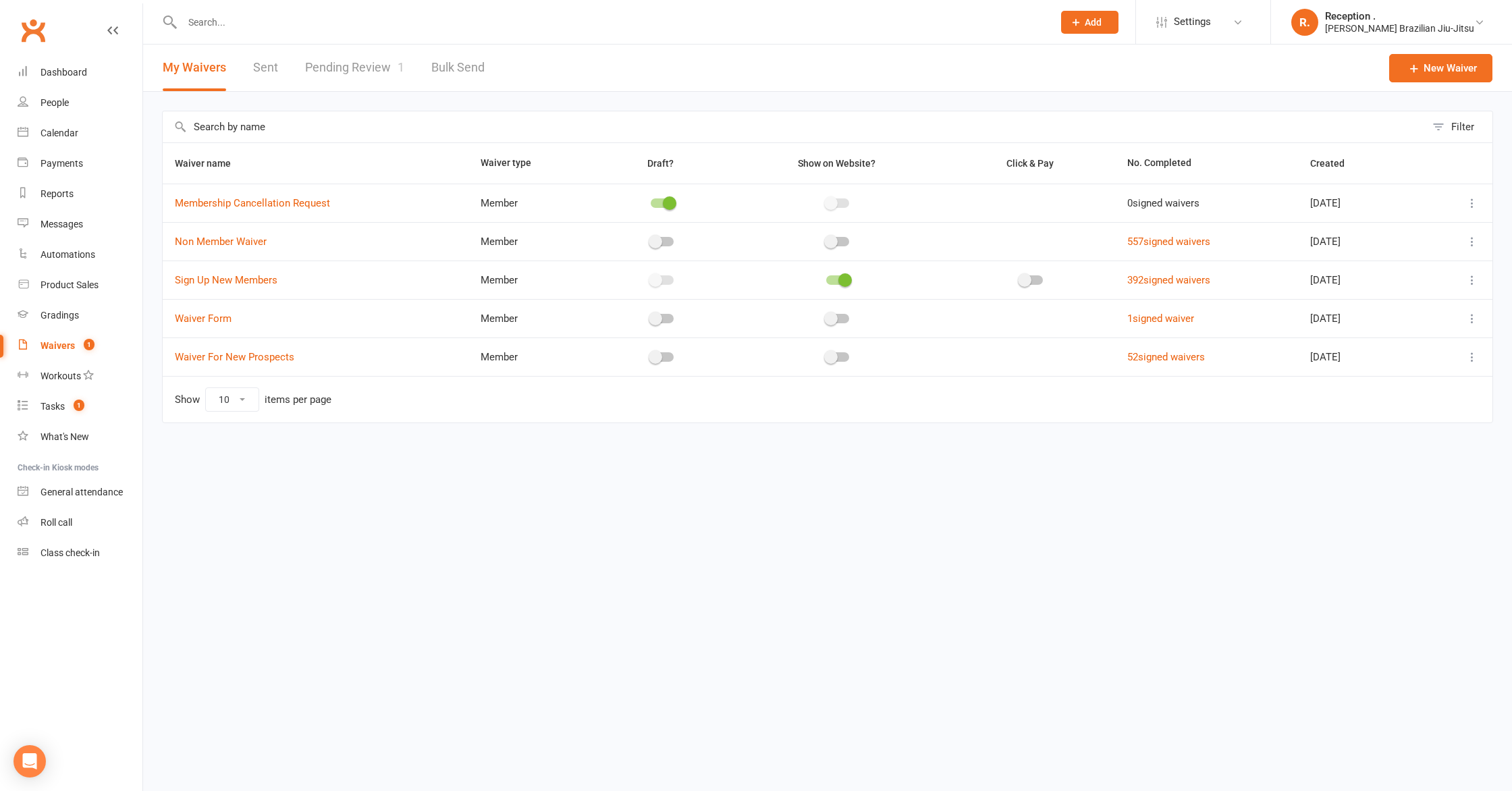
click at [331, 71] on link "Pending Review 1" at bounding box center [354, 68] width 100 height 47
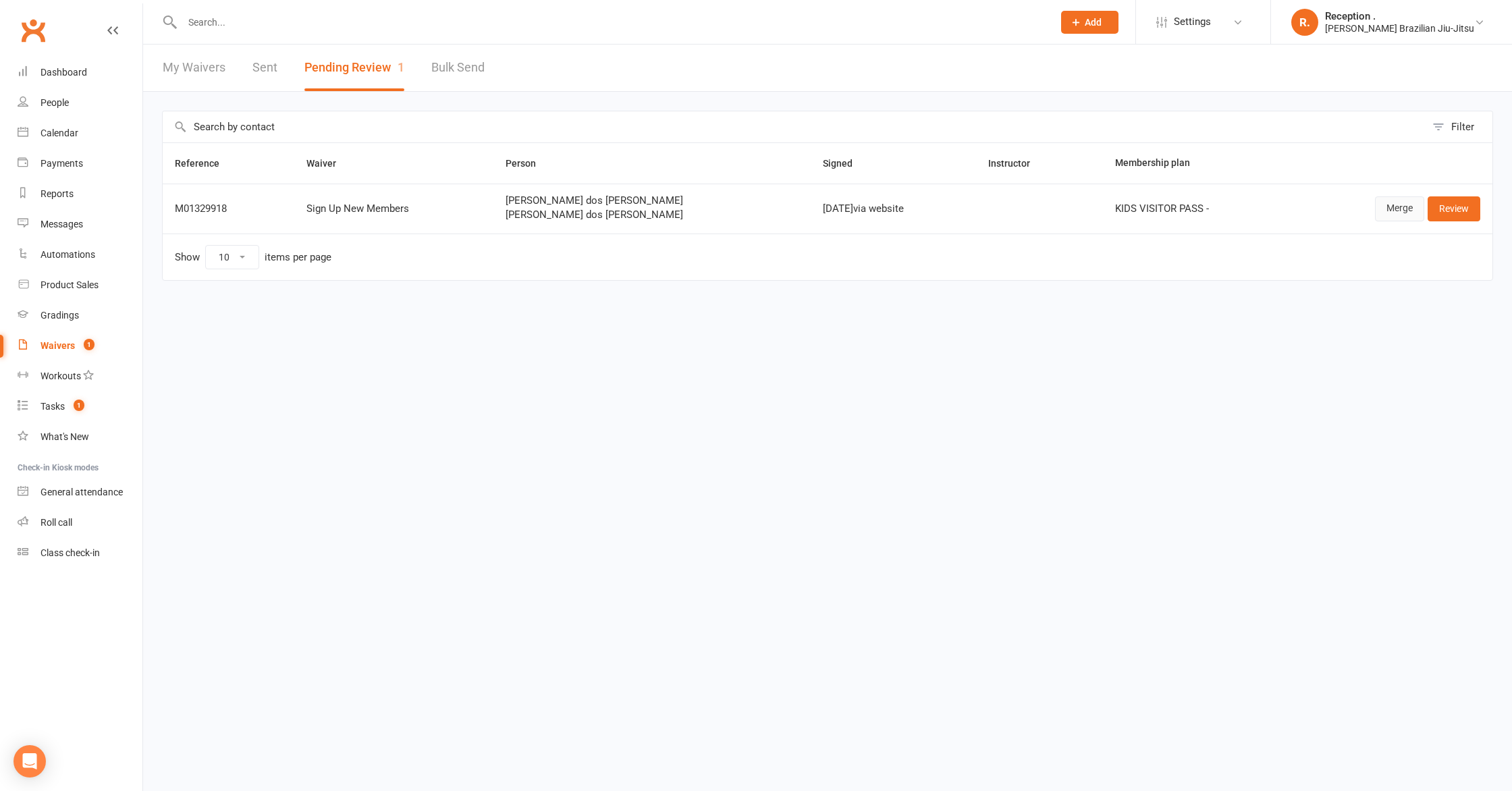
drag, startPoint x: 1406, startPoint y: 210, endPoint x: 1313, endPoint y: 217, distance: 93.3
click at [1406, 210] on link "Merge" at bounding box center [1400, 208] width 49 height 25
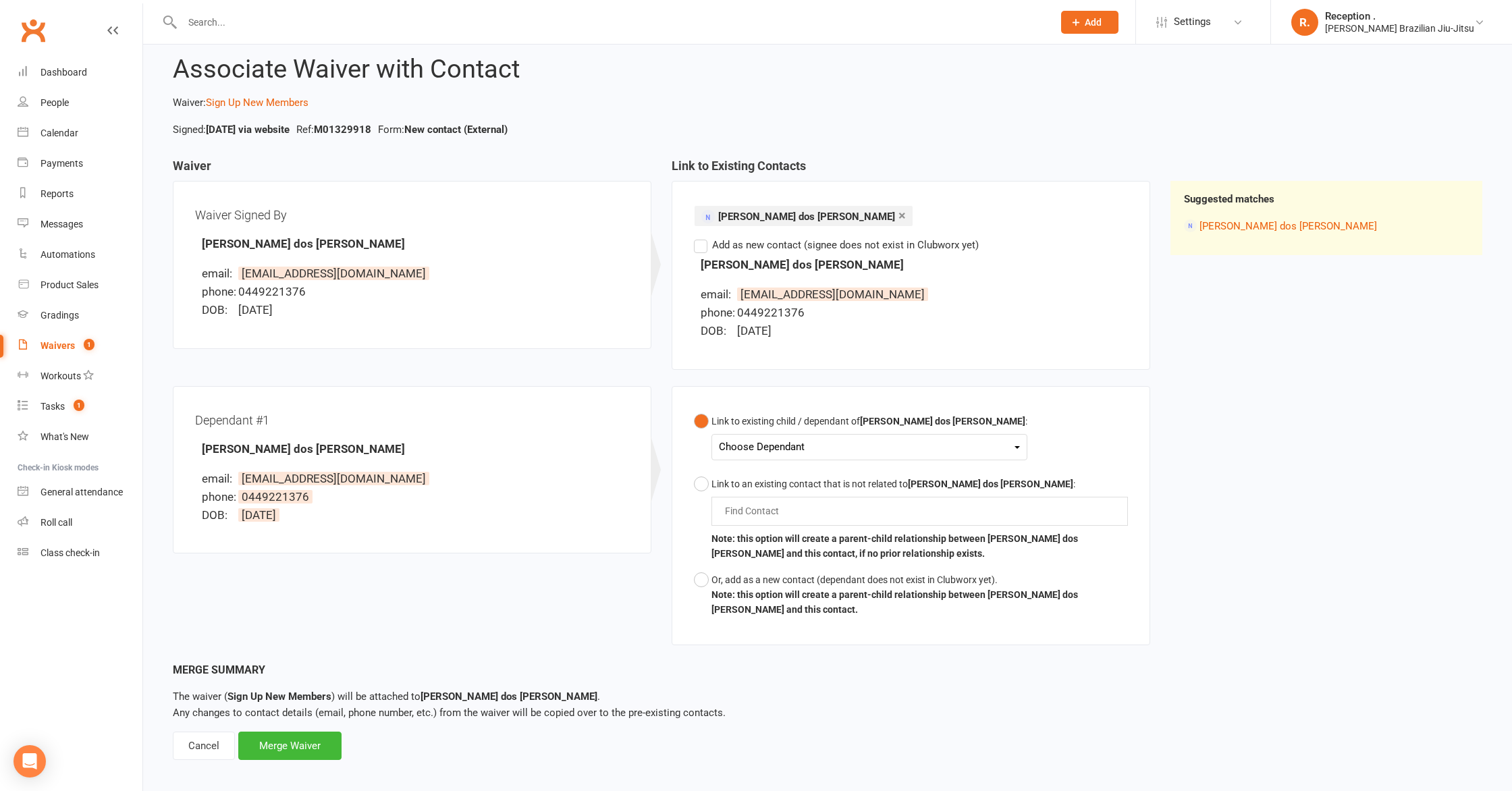
scroll to position [40, 0]
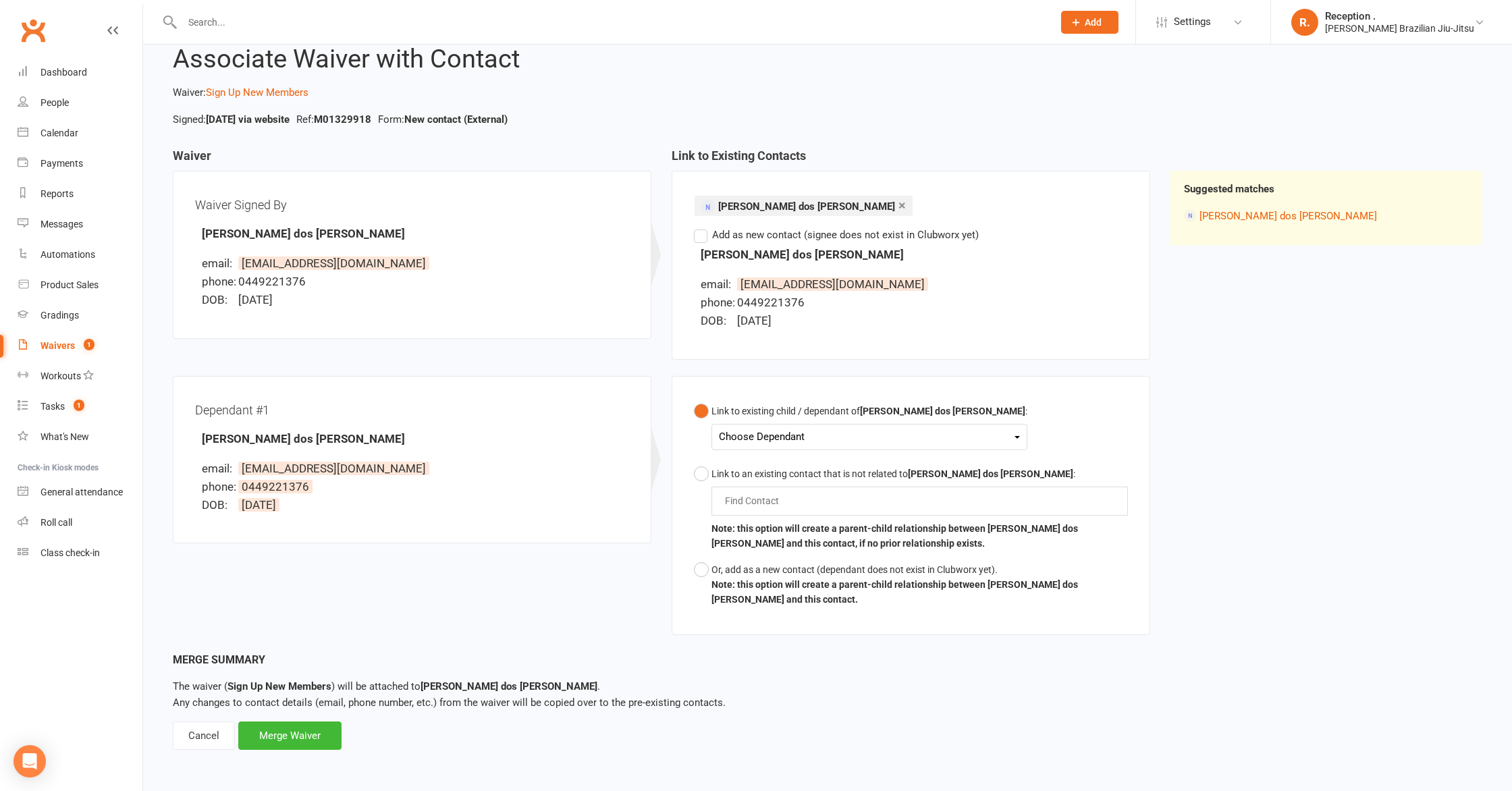
click at [761, 429] on div "Choose Dependant" at bounding box center [869, 437] width 301 height 18
click at [781, 473] on link "[PERSON_NAME] Dos [PERSON_NAME]" at bounding box center [836, 469] width 235 height 29
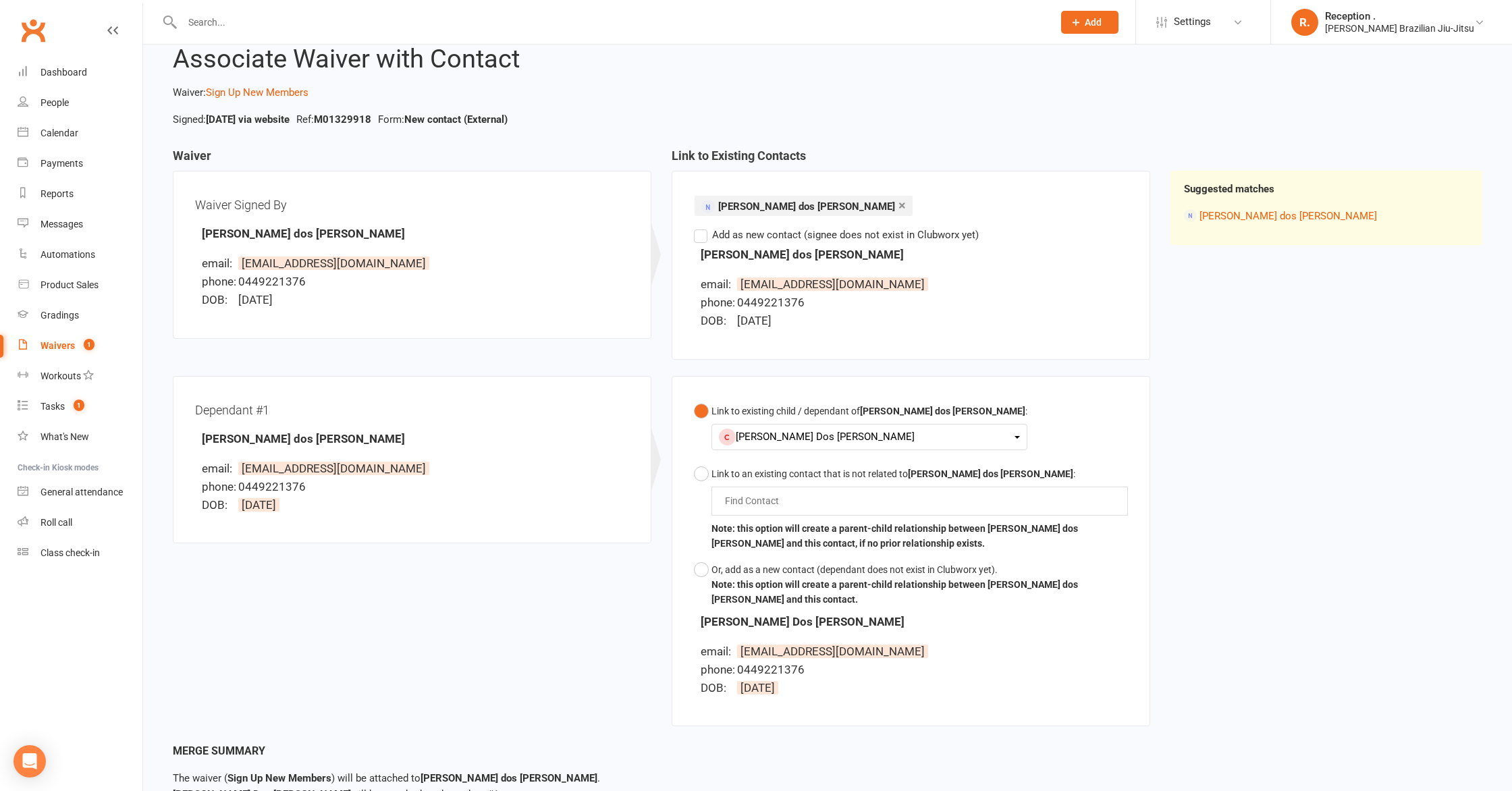
scroll to position [148, 0]
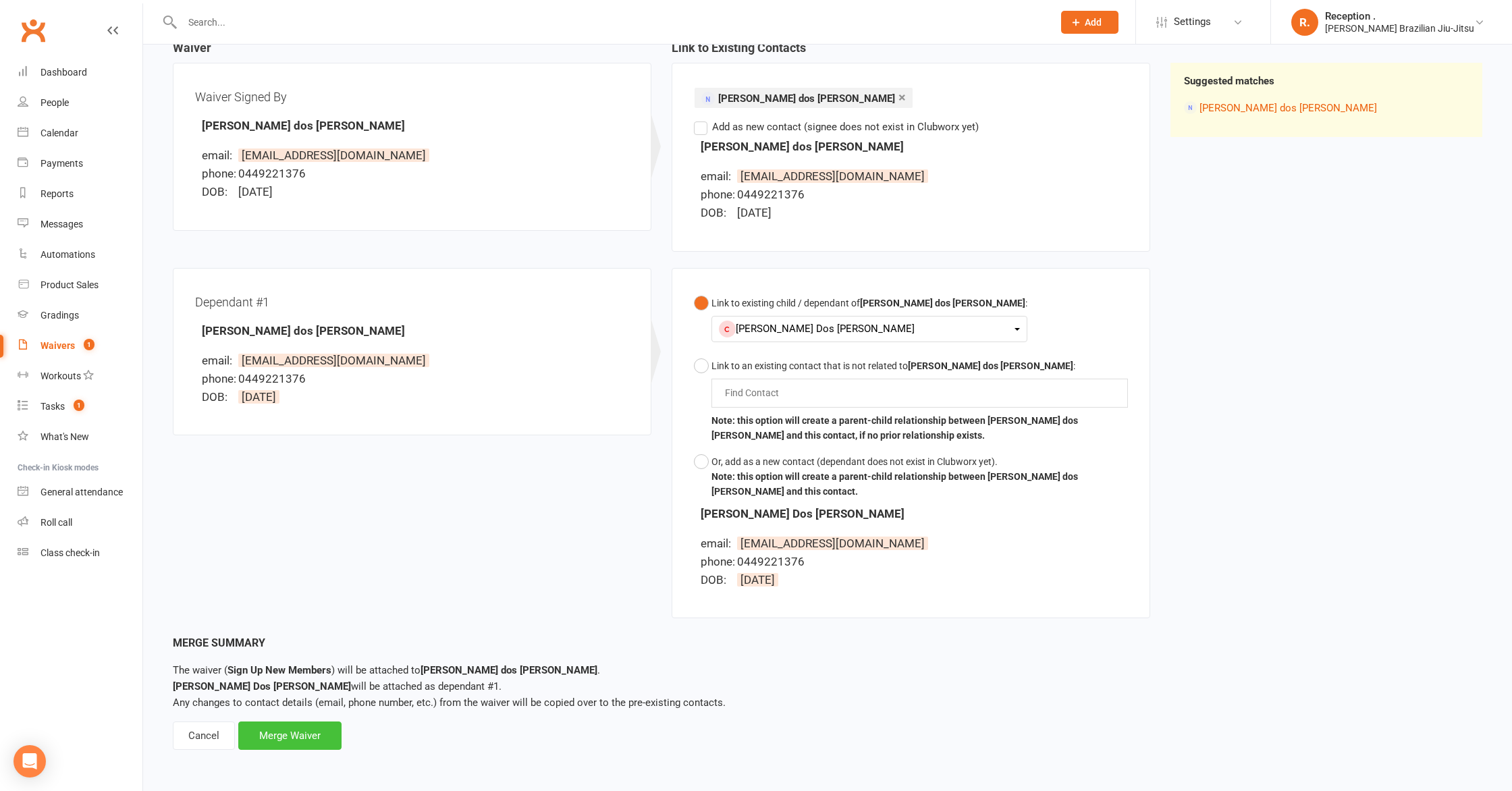
click at [303, 740] on div "Merge Waiver" at bounding box center [290, 735] width 103 height 28
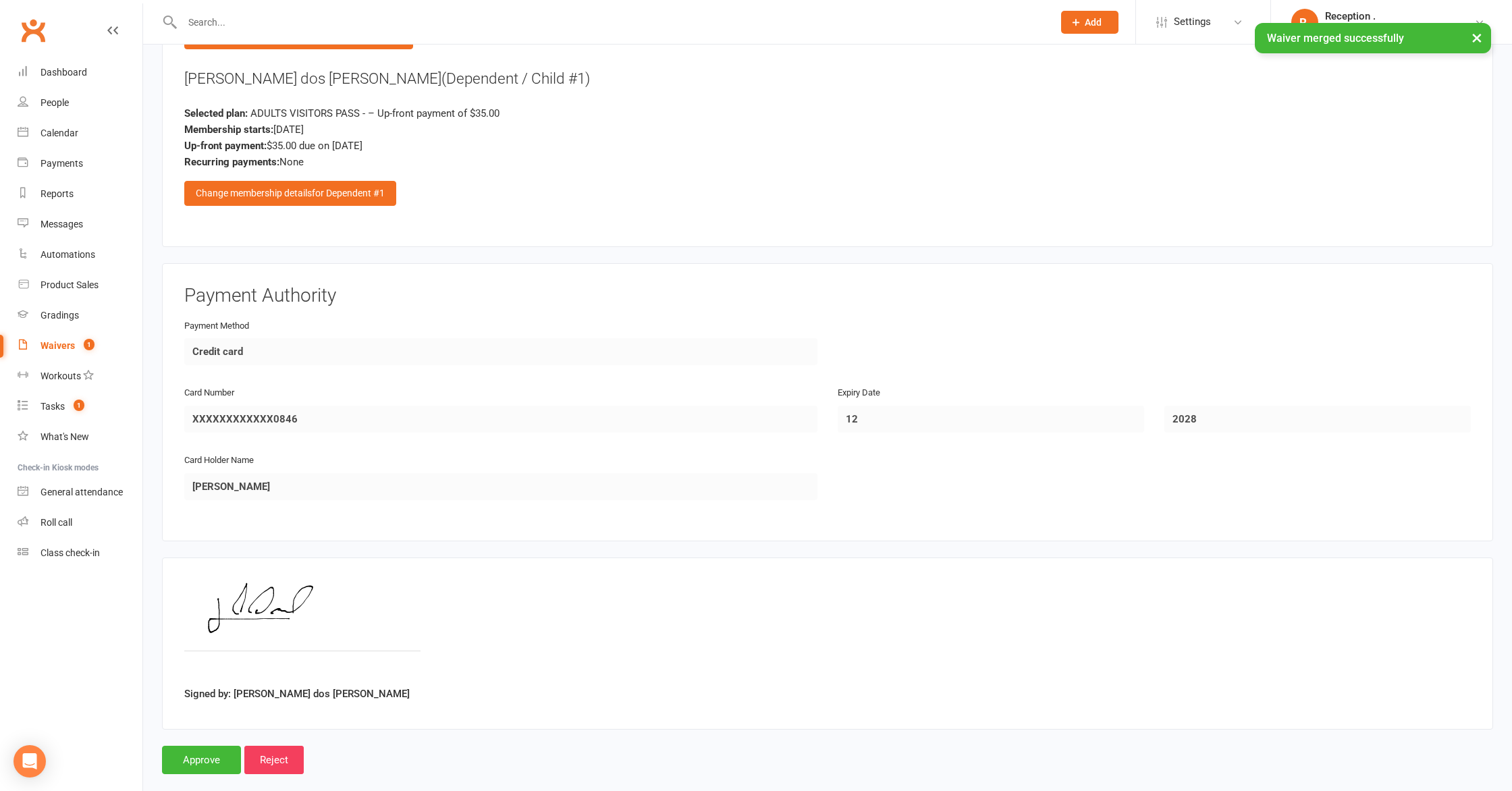
scroll to position [1850, 0]
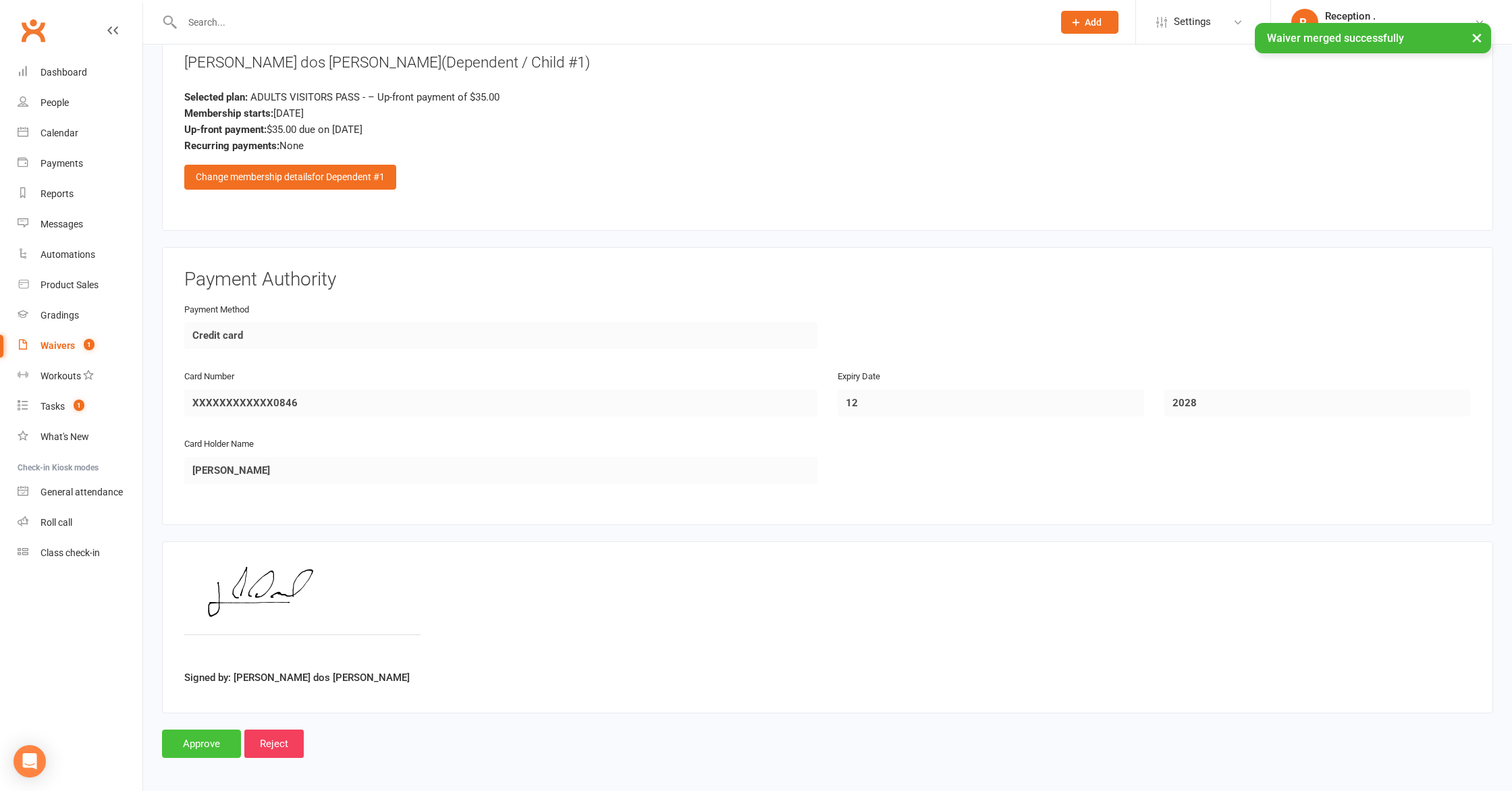
click at [209, 745] on input "Approve" at bounding box center [201, 743] width 79 height 28
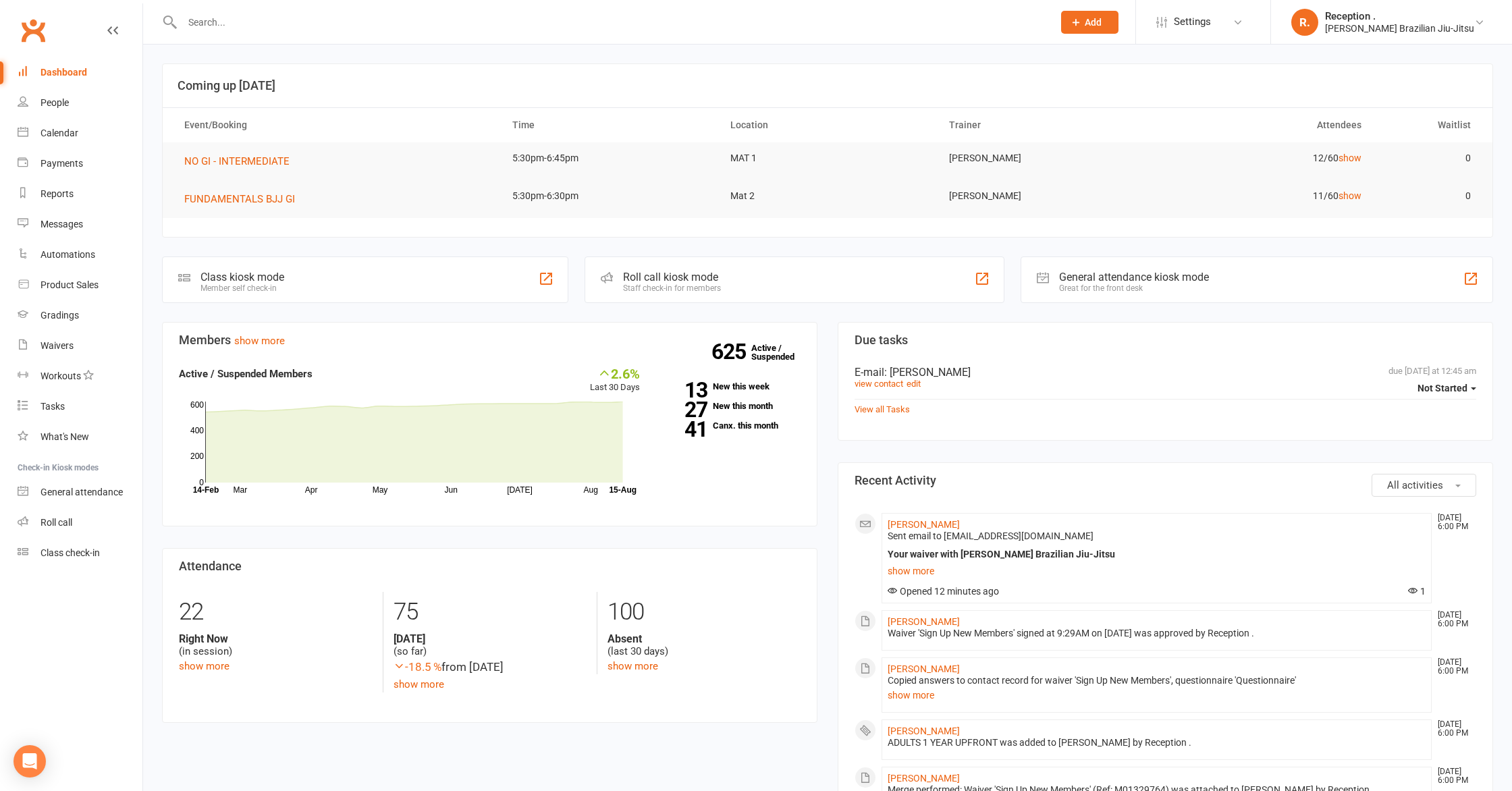
click at [217, 13] on input "text" at bounding box center [610, 22] width 865 height 19
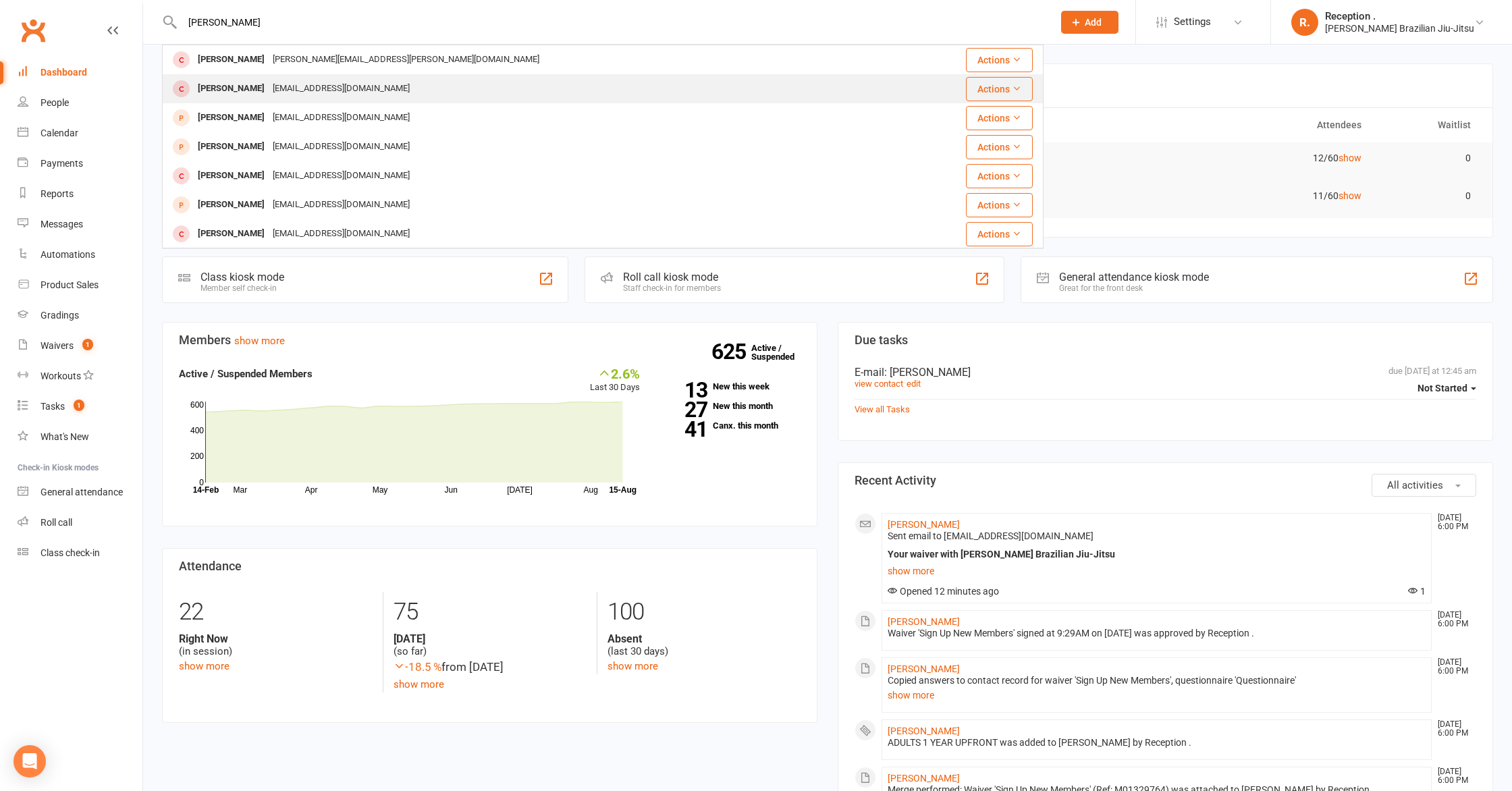
type input "[PERSON_NAME]"
click at [270, 87] on div "[EMAIL_ADDRESS][DOMAIN_NAME]" at bounding box center [341, 88] width 145 height 19
